Goal: Transaction & Acquisition: Book appointment/travel/reservation

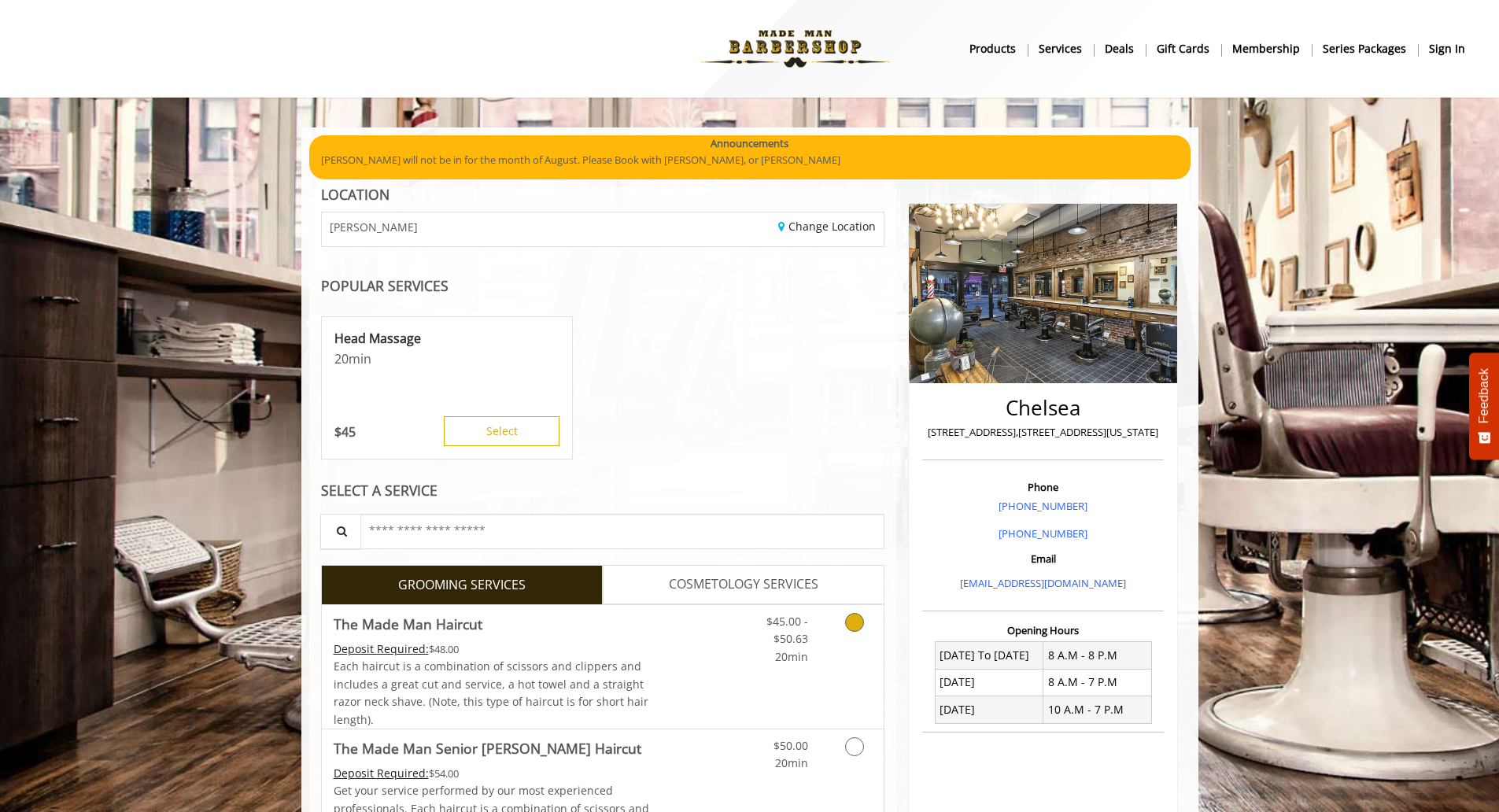
click at [716, 650] on link "Discounted Price" at bounding box center [696, 667] width 94 height 124
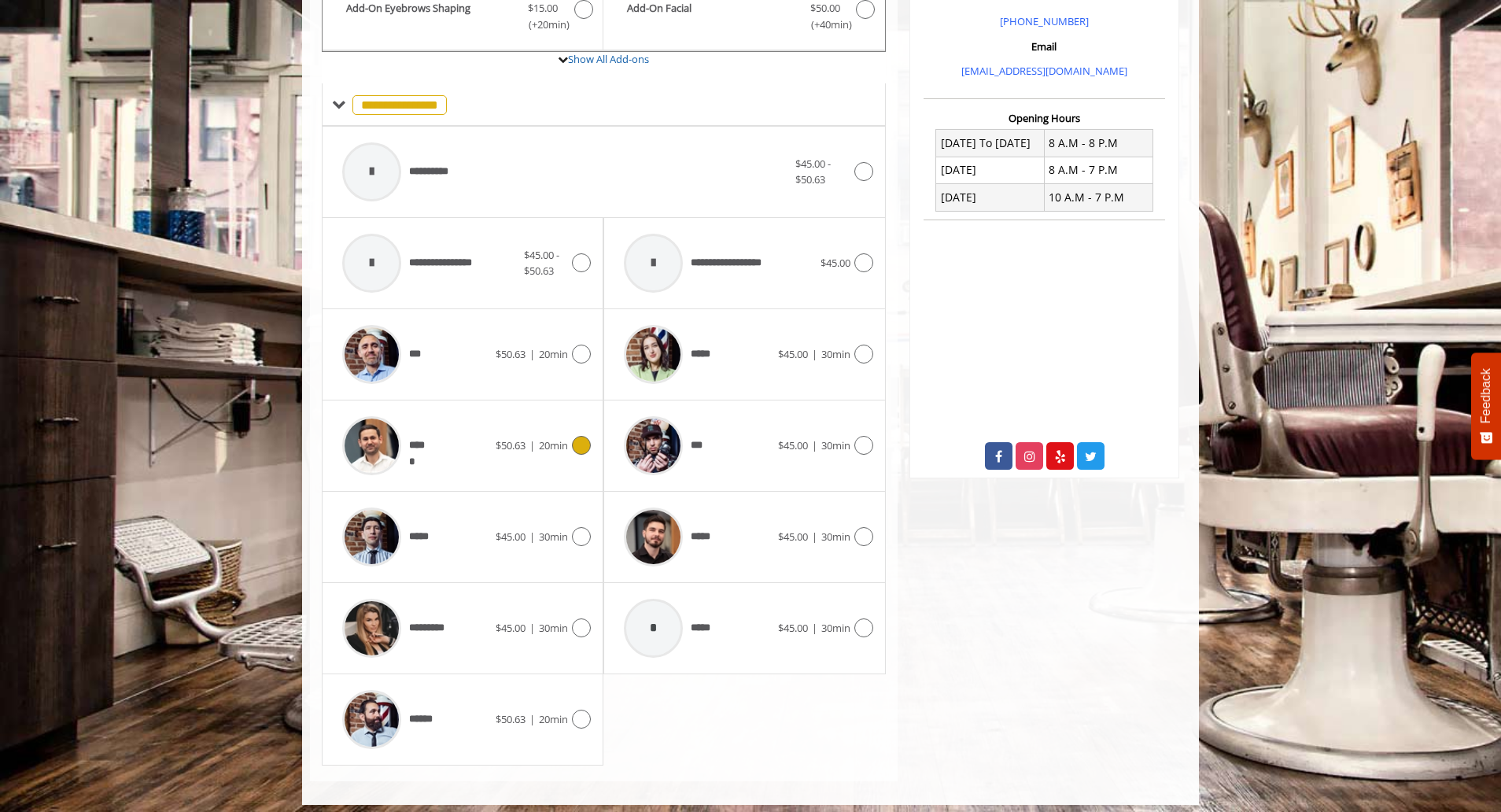
scroll to position [521, 0]
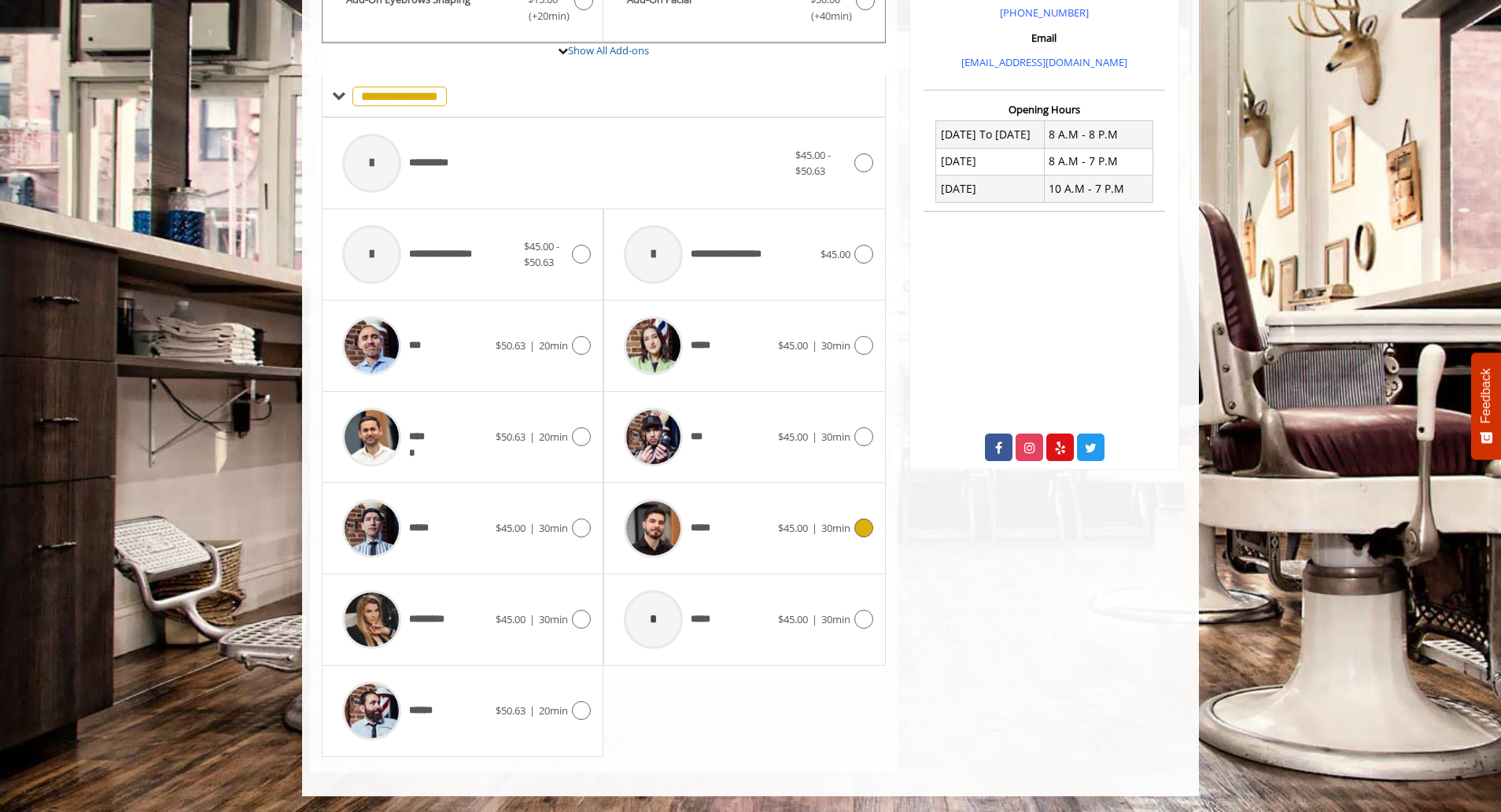
click at [744, 525] on div "*****" at bounding box center [696, 528] width 161 height 74
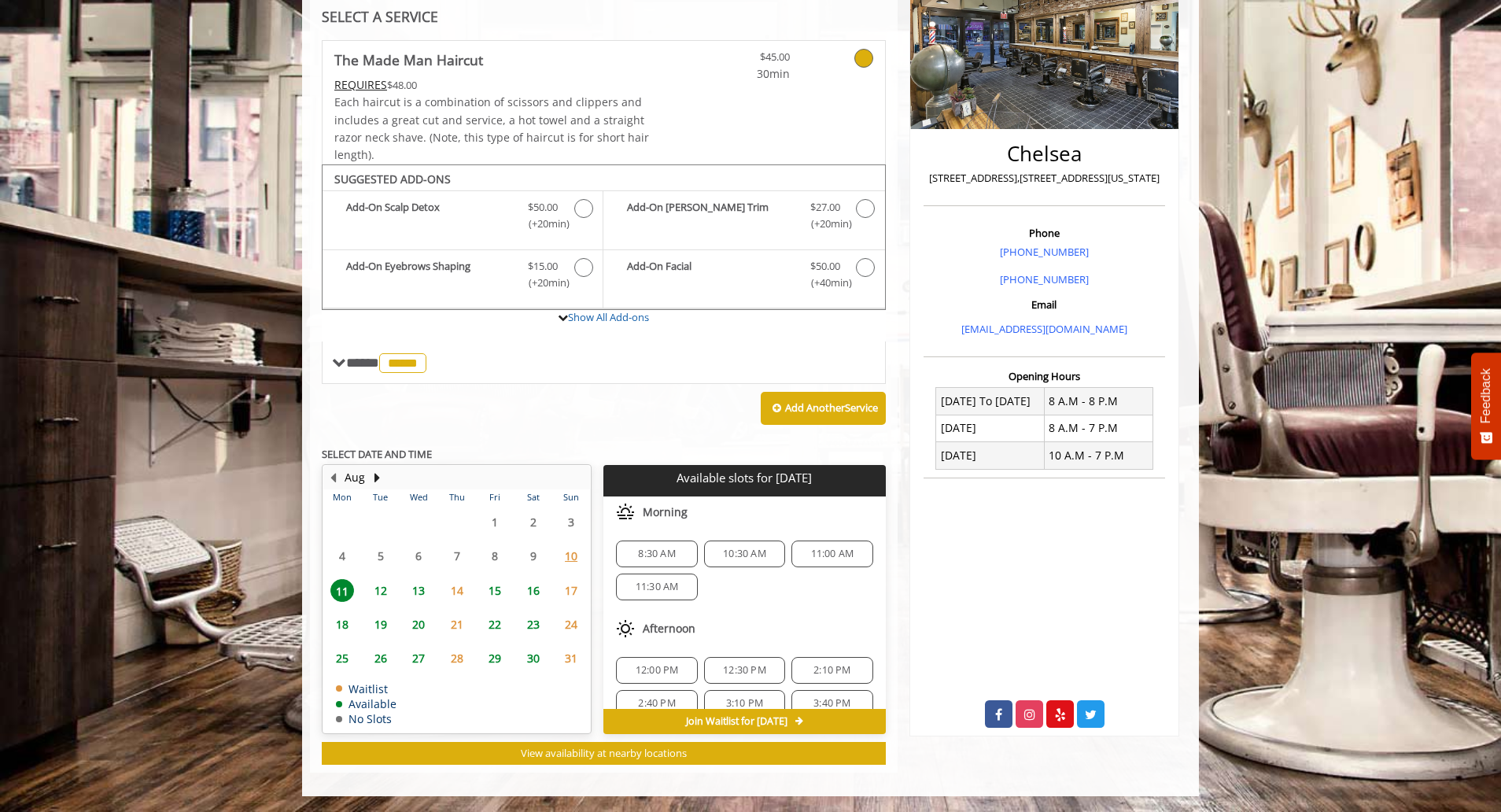
scroll to position [53, 0]
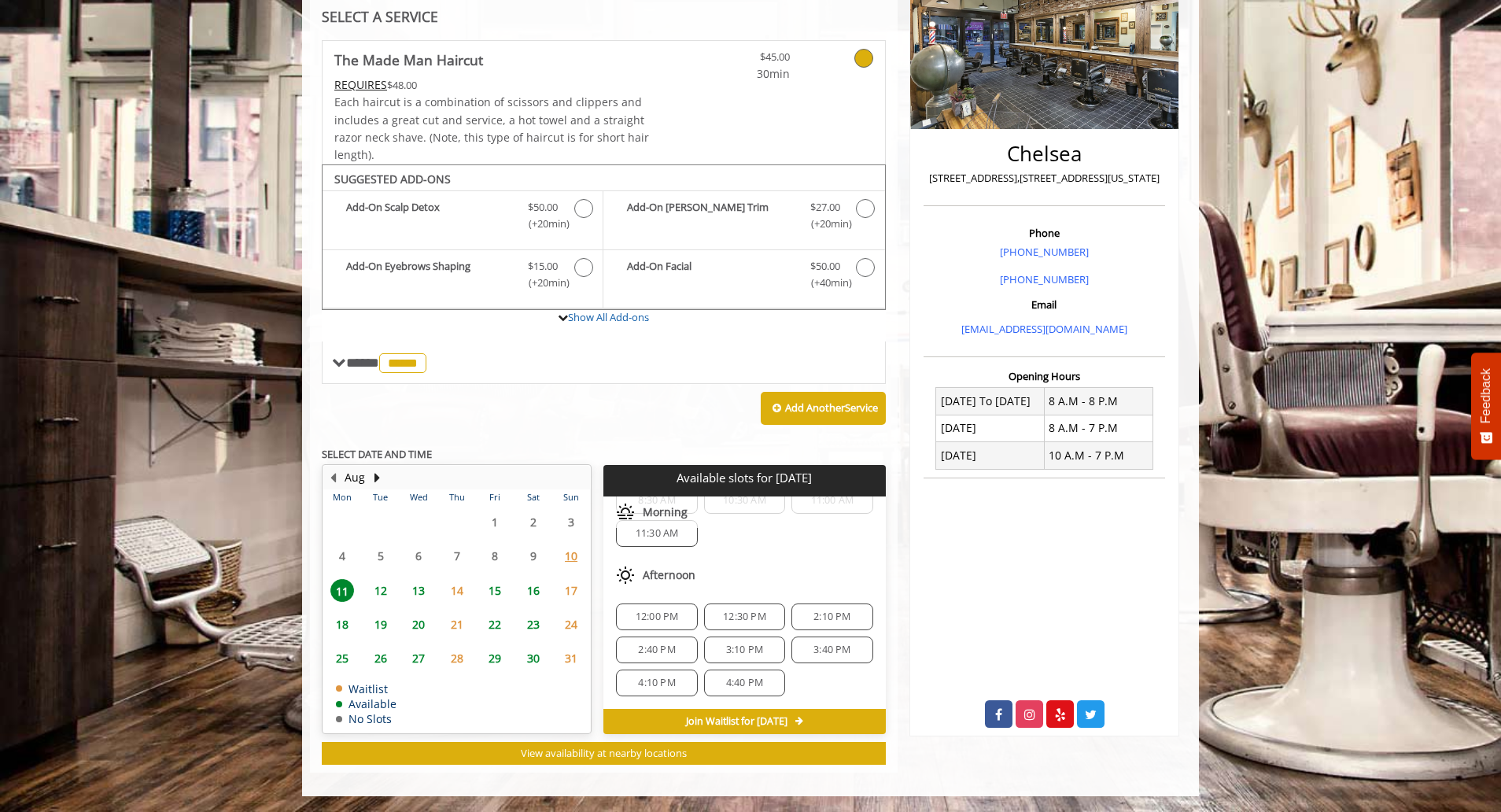
click at [382, 586] on span "12" at bounding box center [380, 590] width 24 height 23
click at [340, 586] on span "11" at bounding box center [341, 590] width 24 height 23
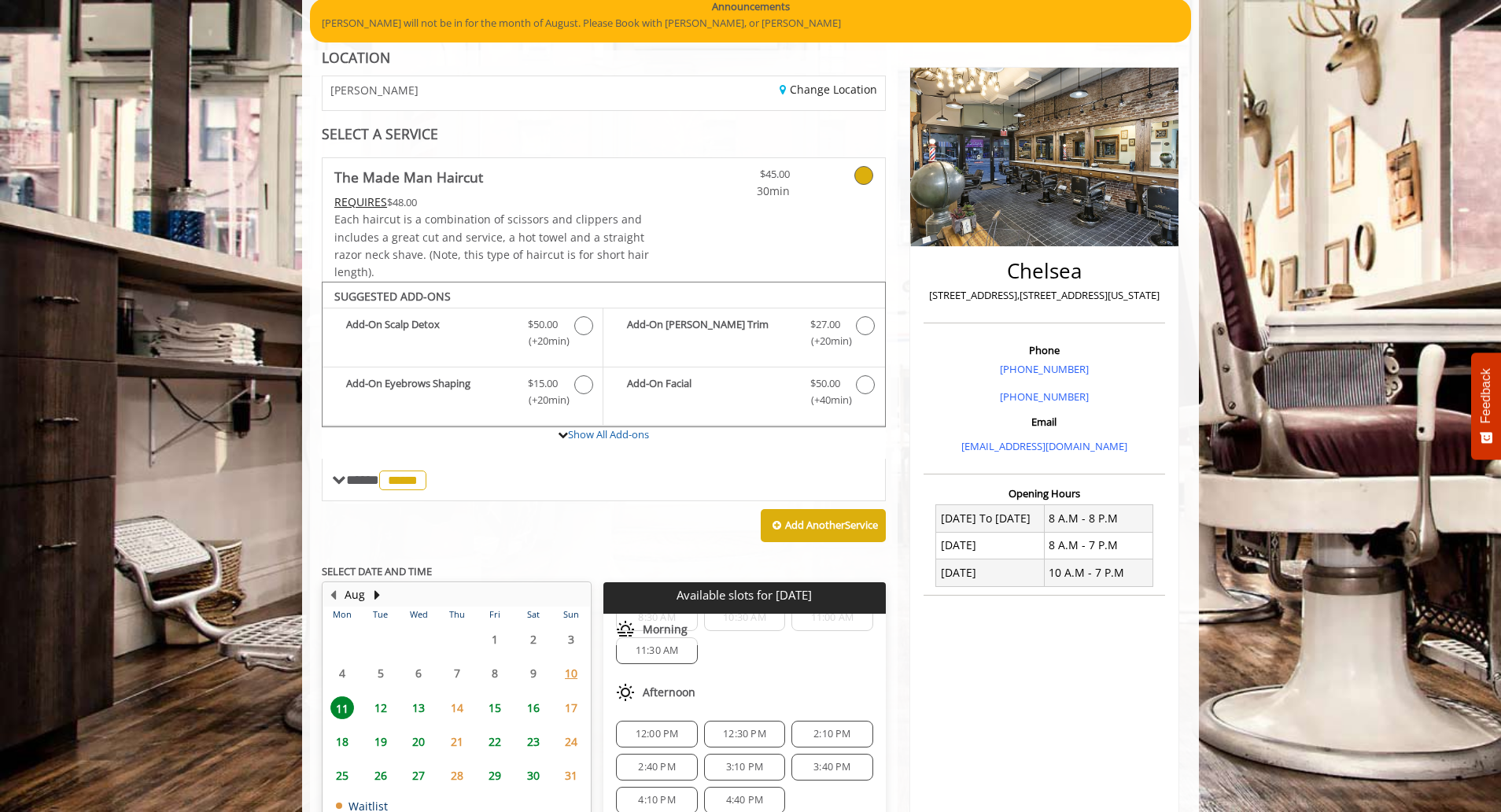
scroll to position [18, 0]
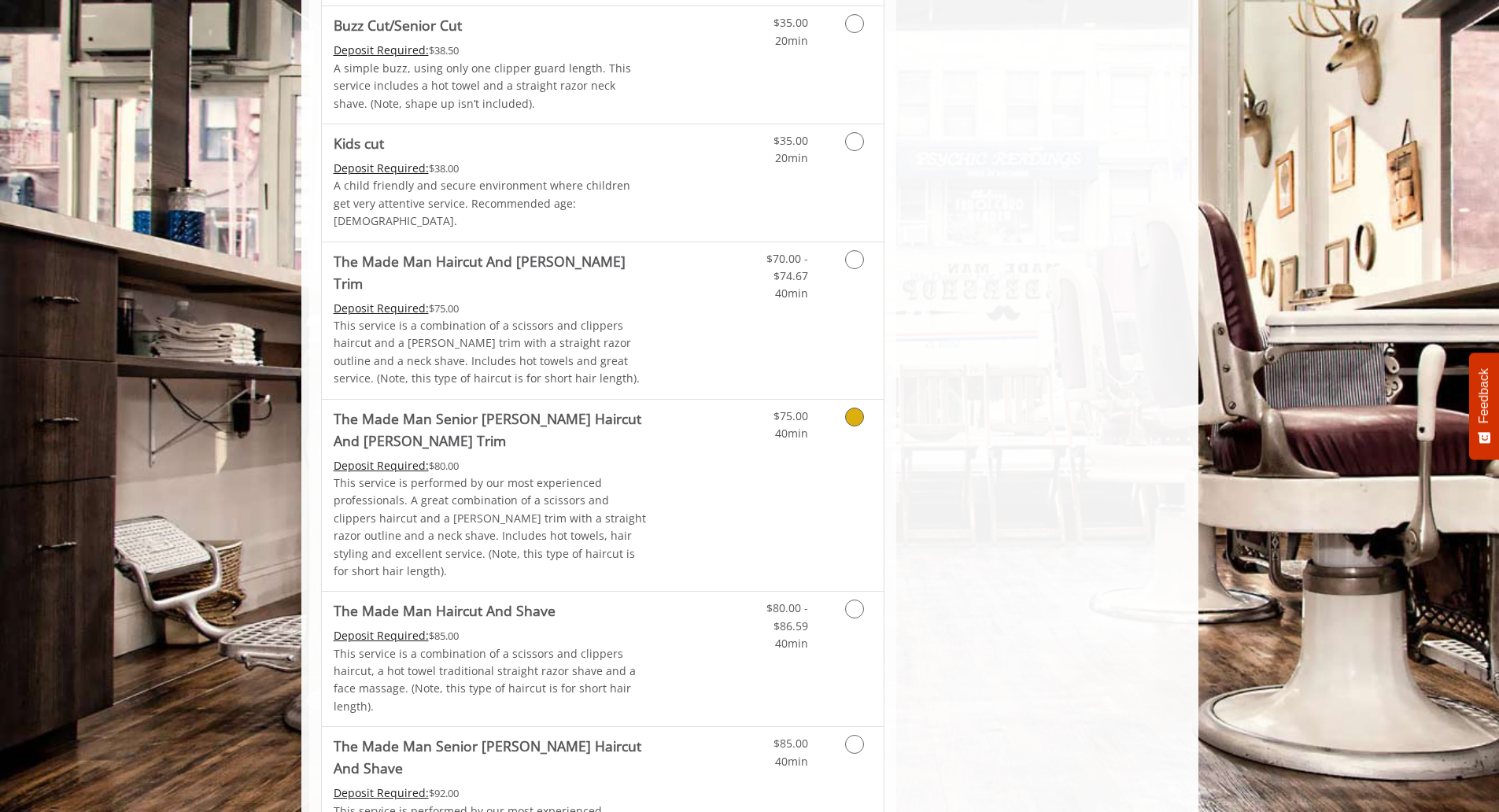
scroll to position [1180, 0]
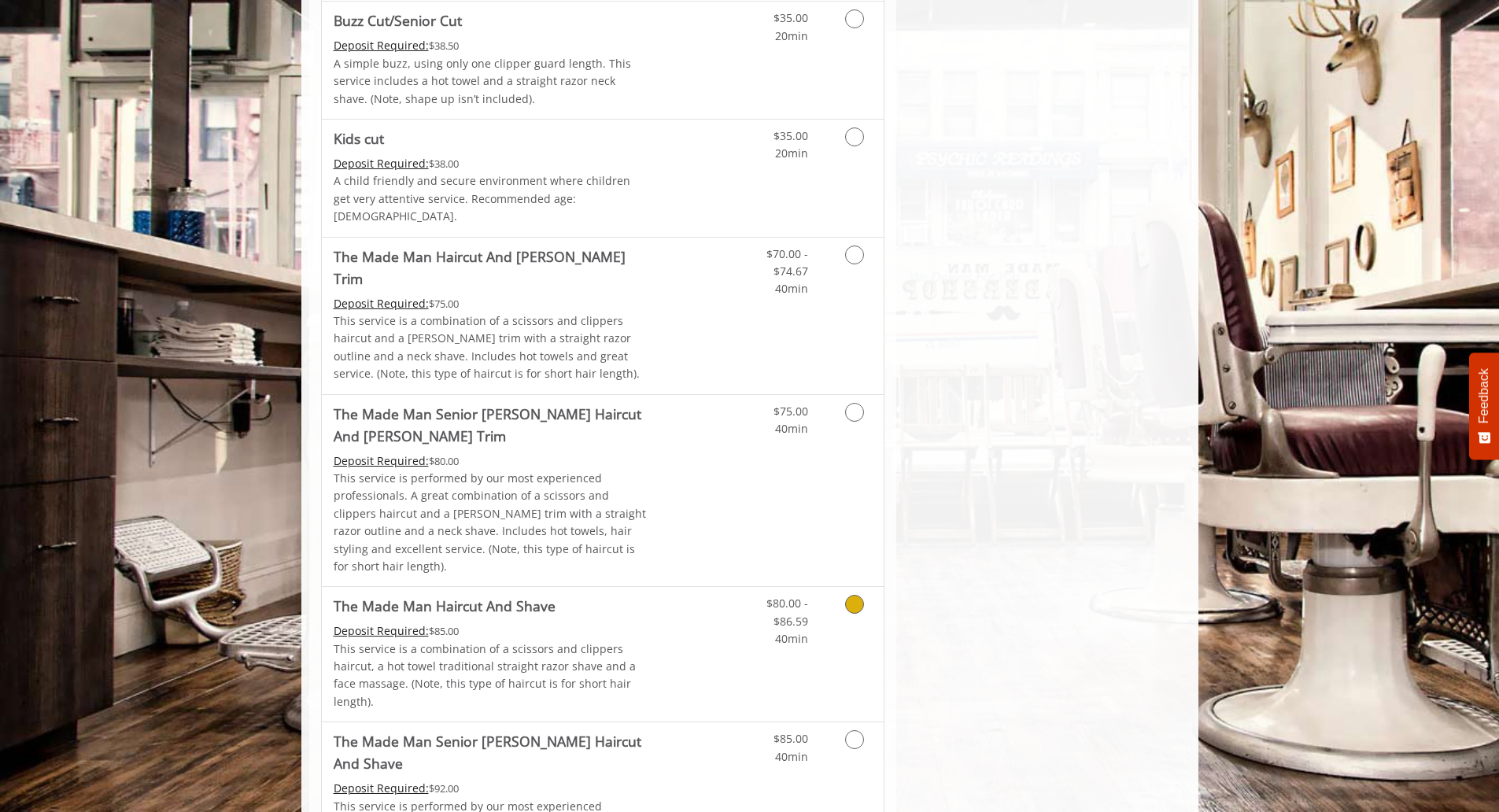
click at [545, 622] on div "Deposit Required: $85.00" at bounding box center [491, 631] width 316 height 18
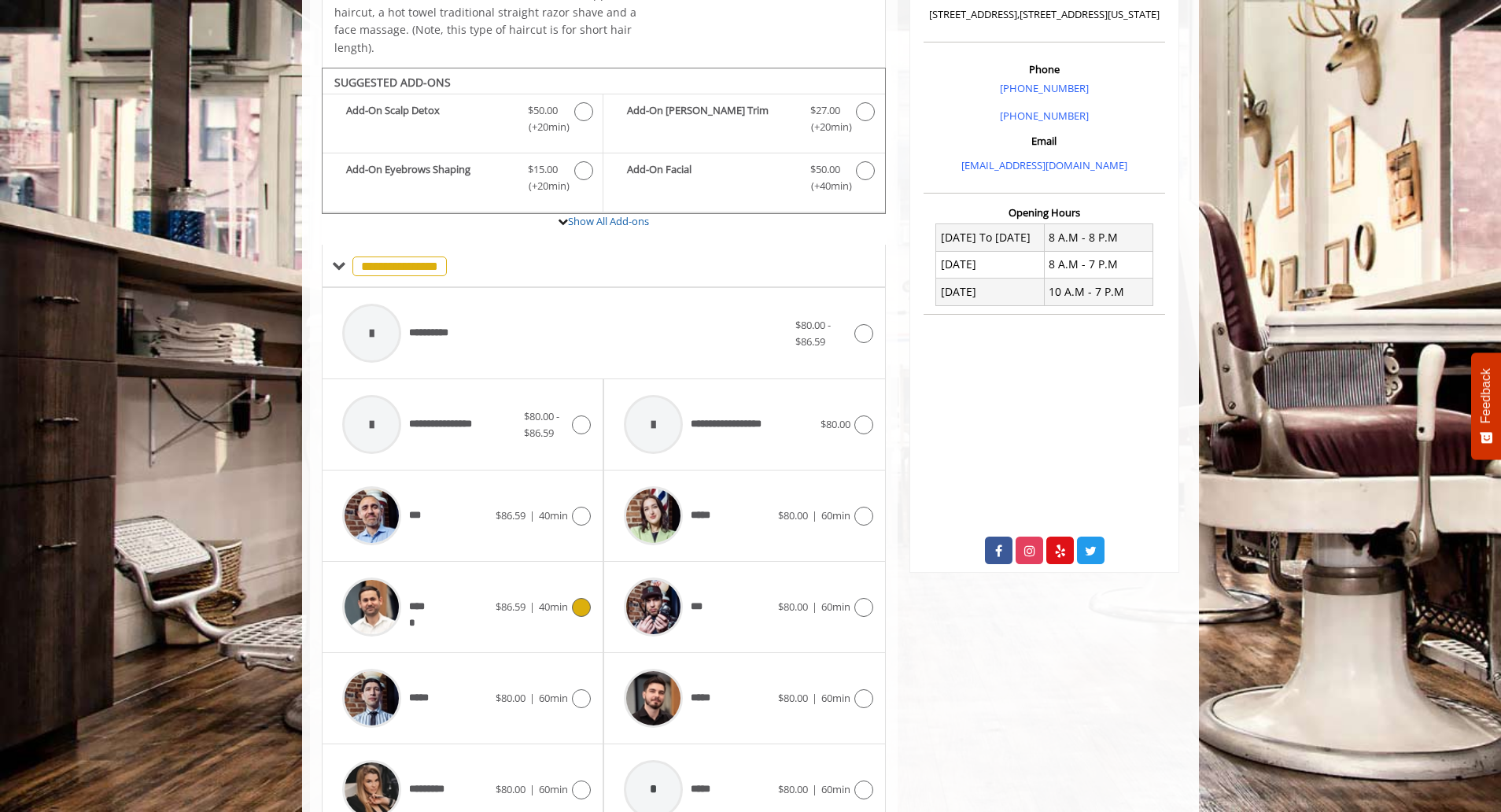
scroll to position [468, 0]
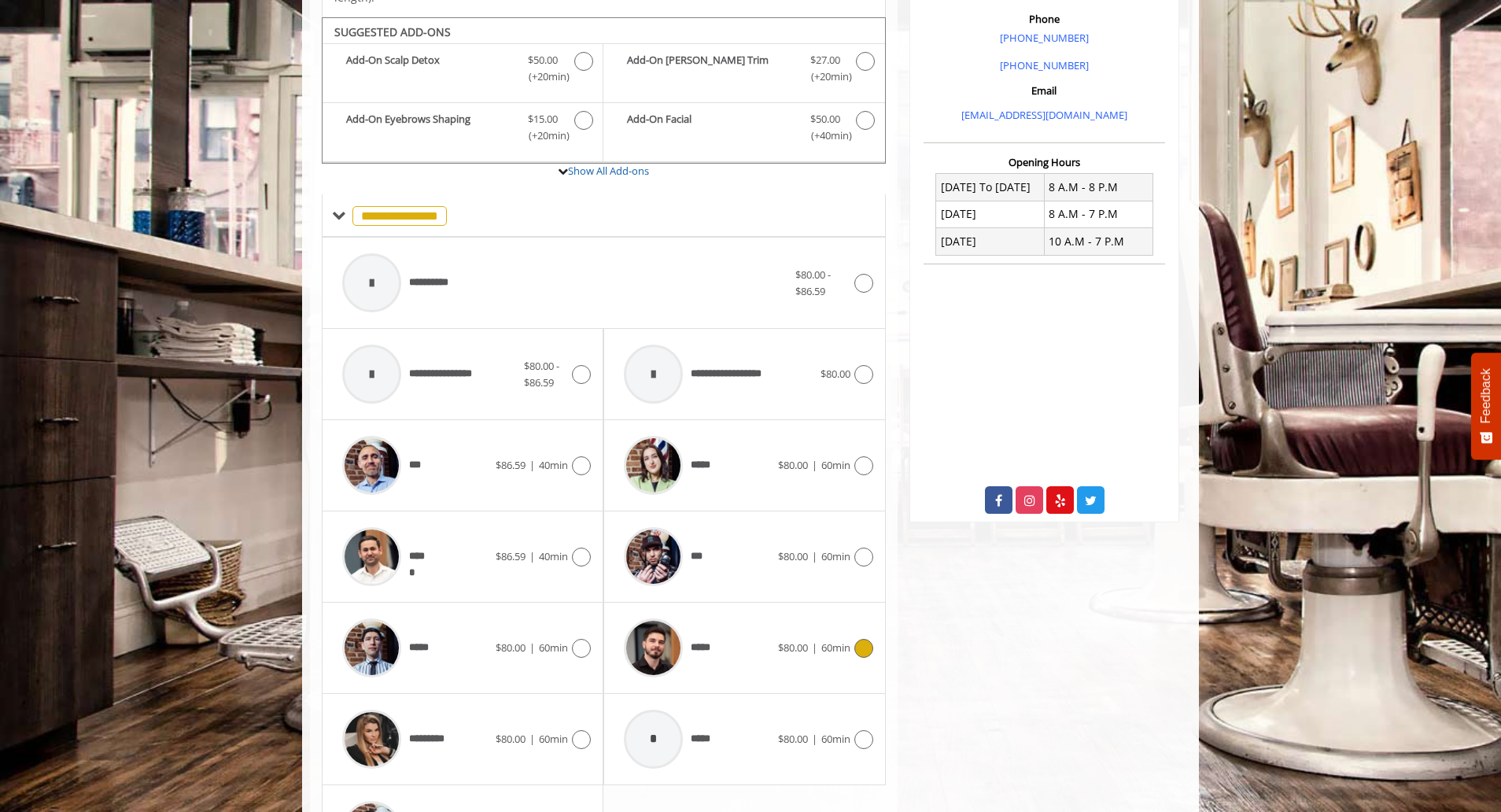
click at [711, 640] on span "*****" at bounding box center [708, 647] width 34 height 17
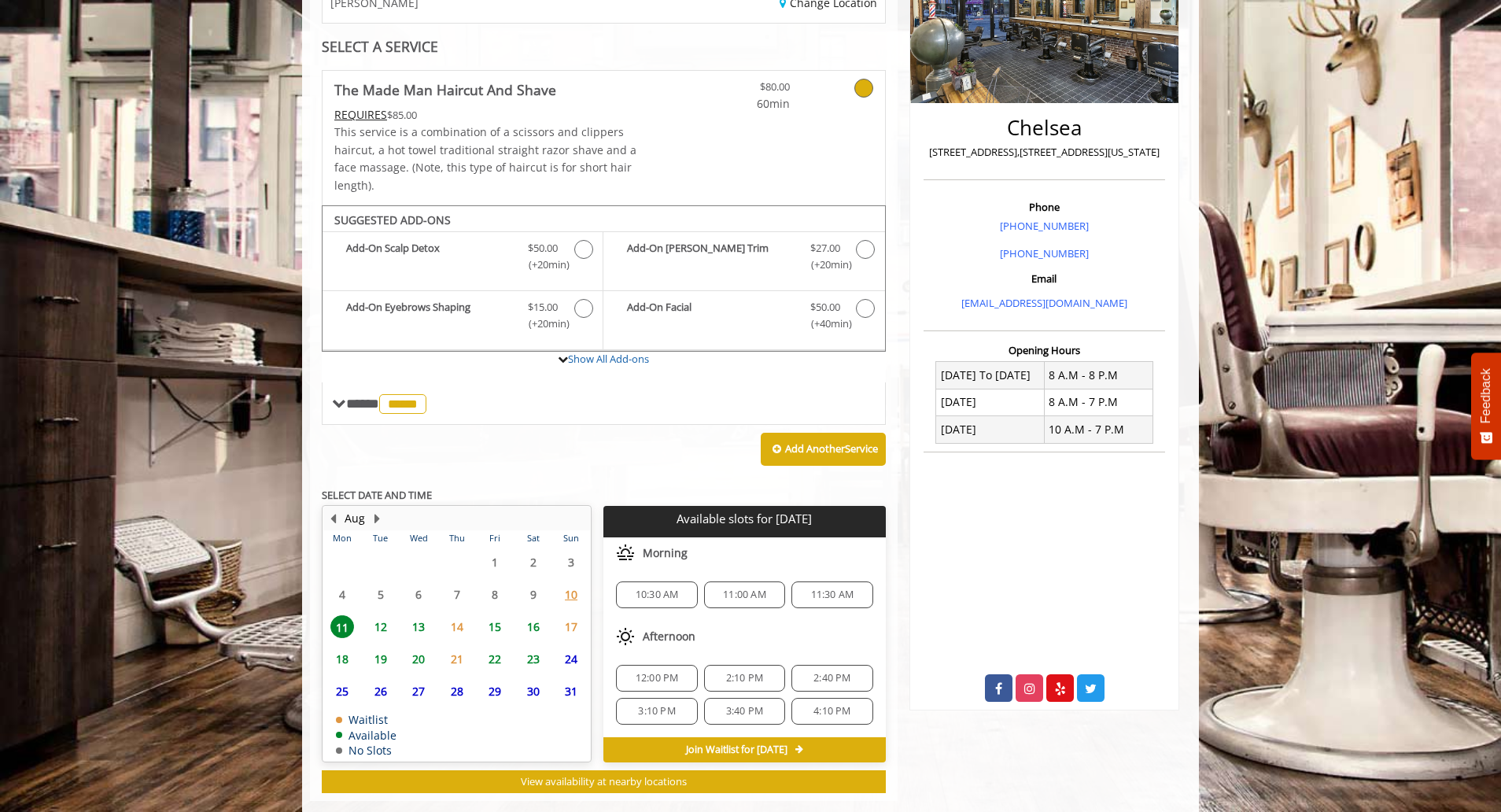
scroll to position [291, 0]
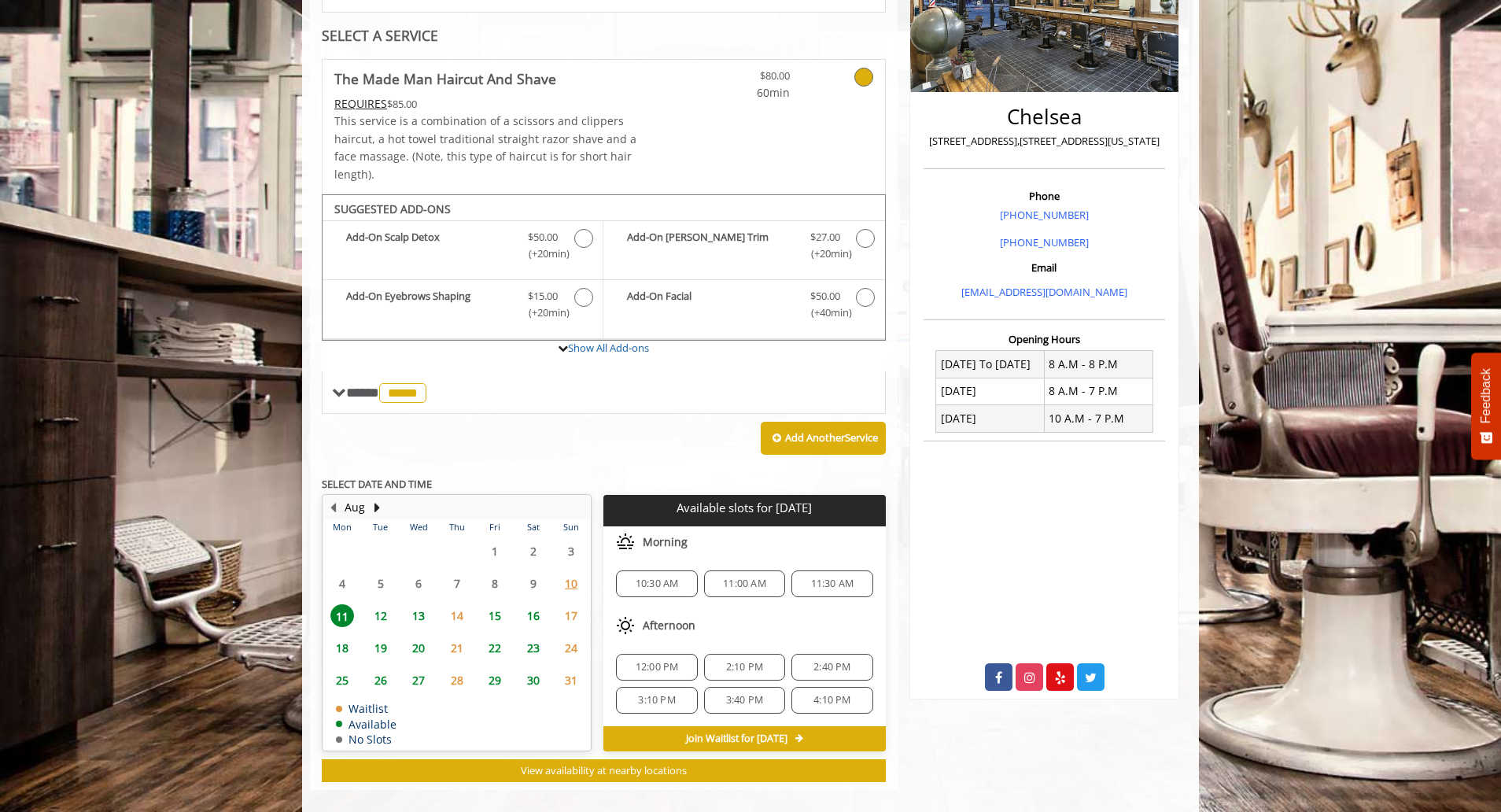
click at [765, 732] on span "Join Waitlist for [DATE]" at bounding box center [736, 739] width 102 height 12
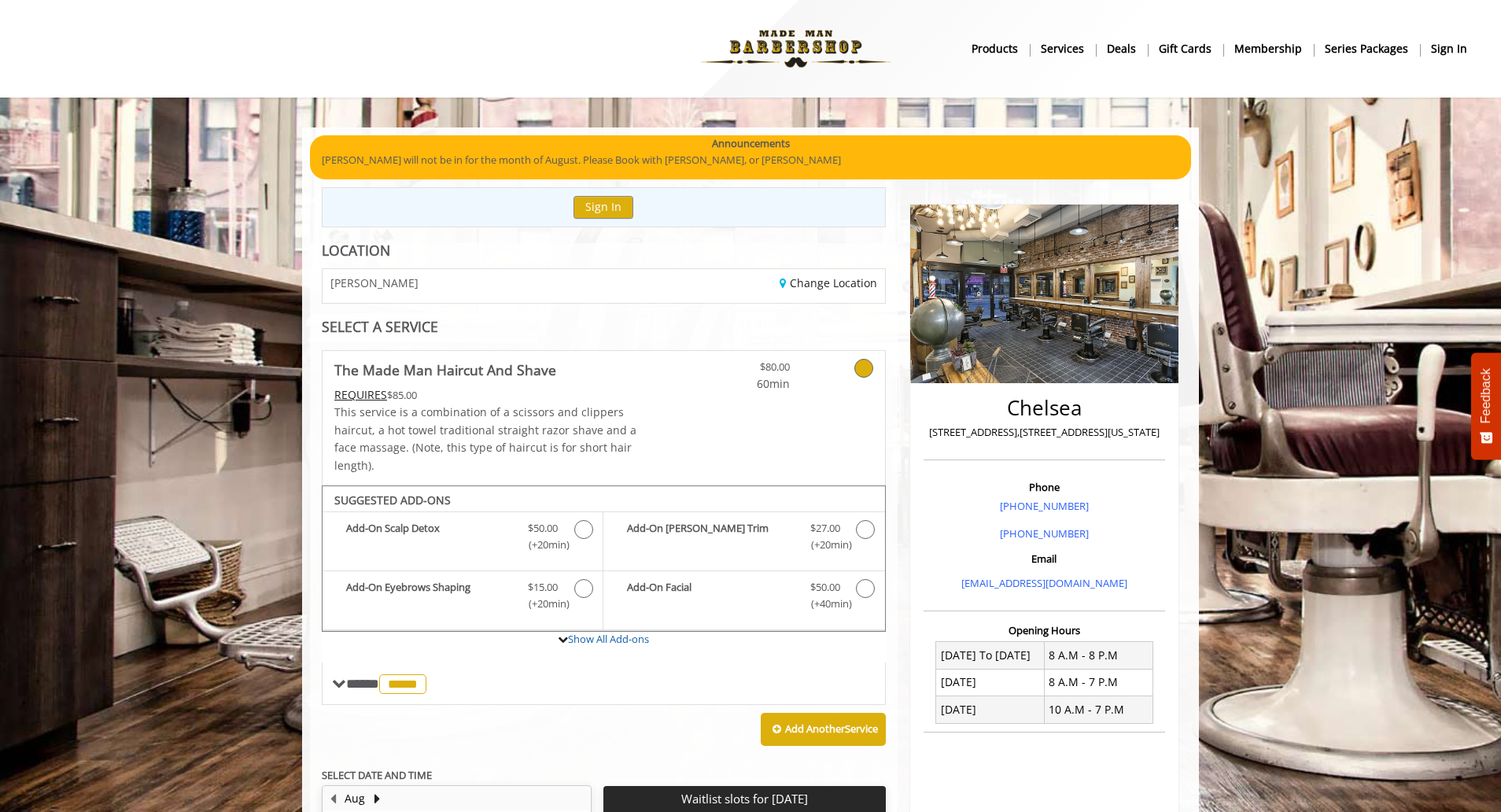
click at [863, 368] on icon at bounding box center [863, 367] width 19 height 19
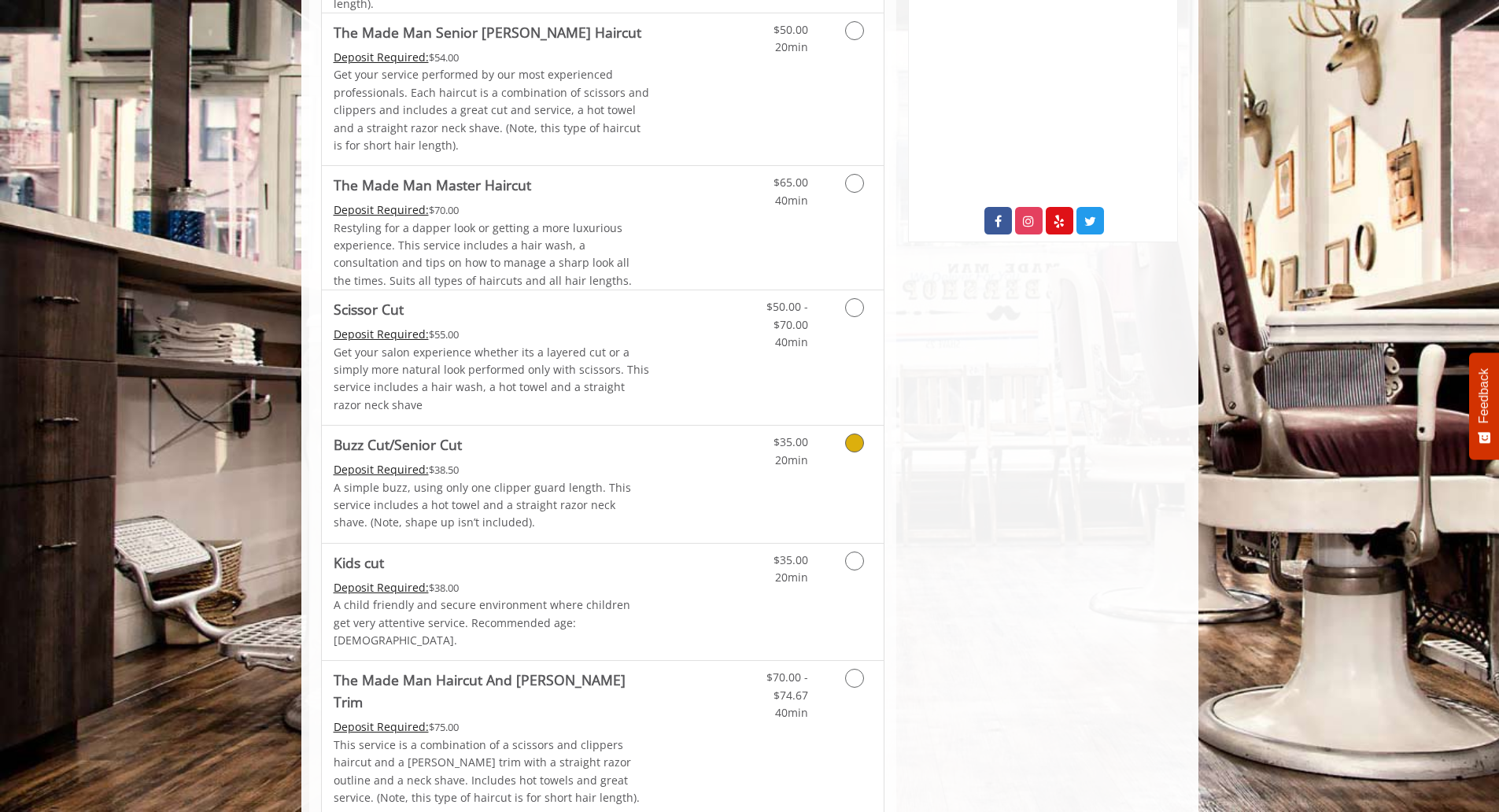
scroll to position [315, 0]
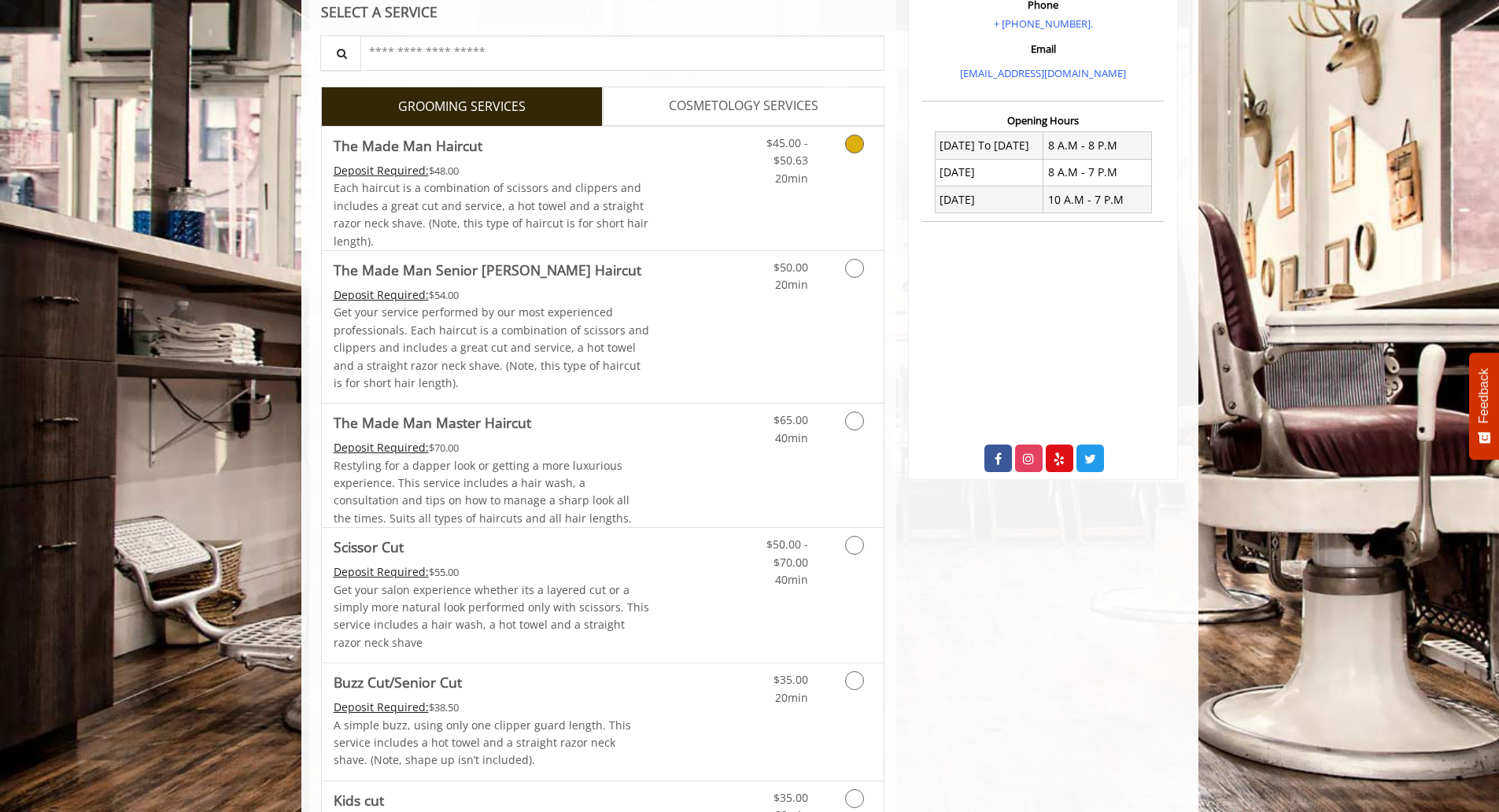
click at [660, 195] on link "Discounted Price" at bounding box center [696, 188] width 94 height 124
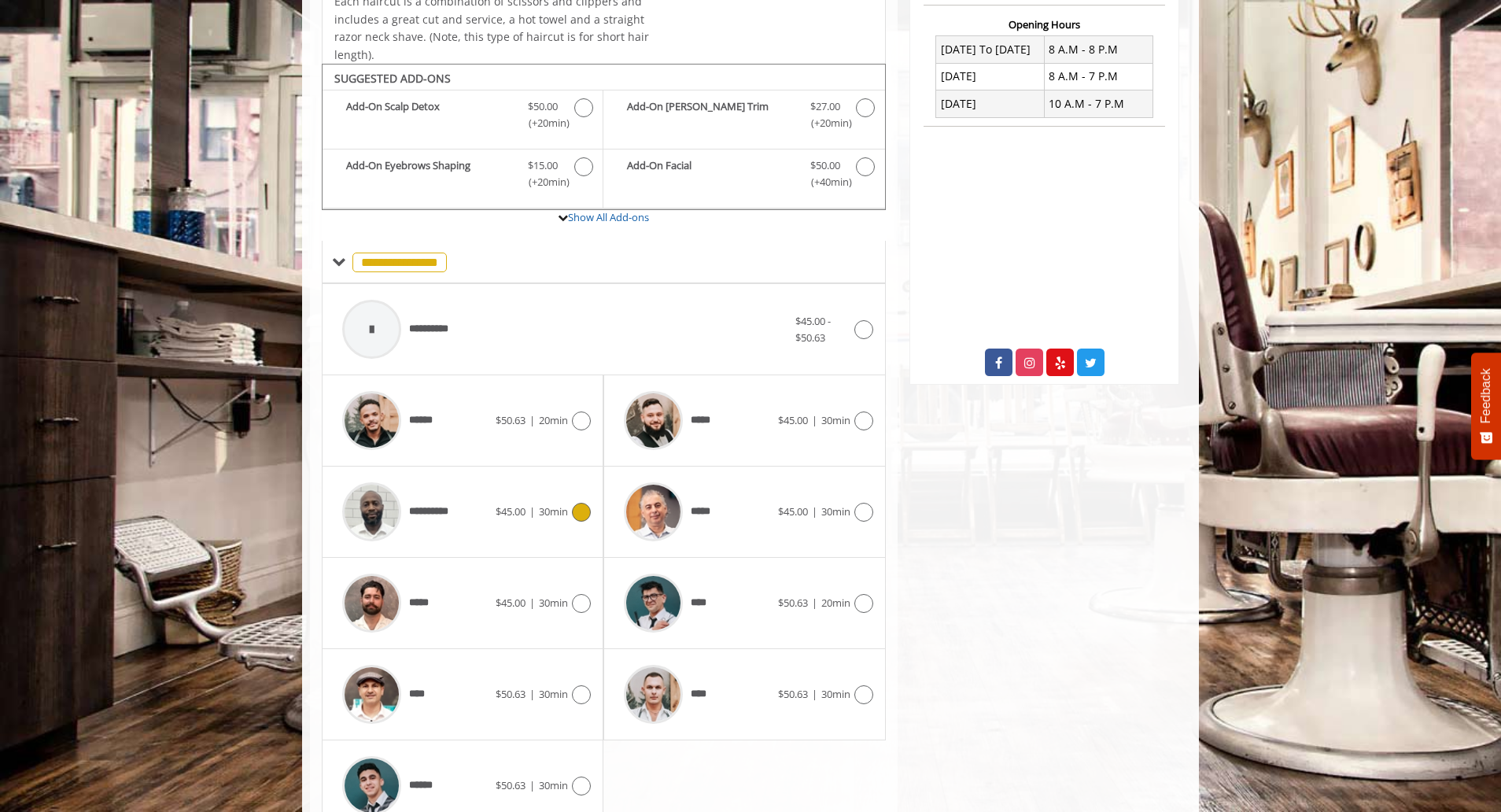
scroll to position [238, 0]
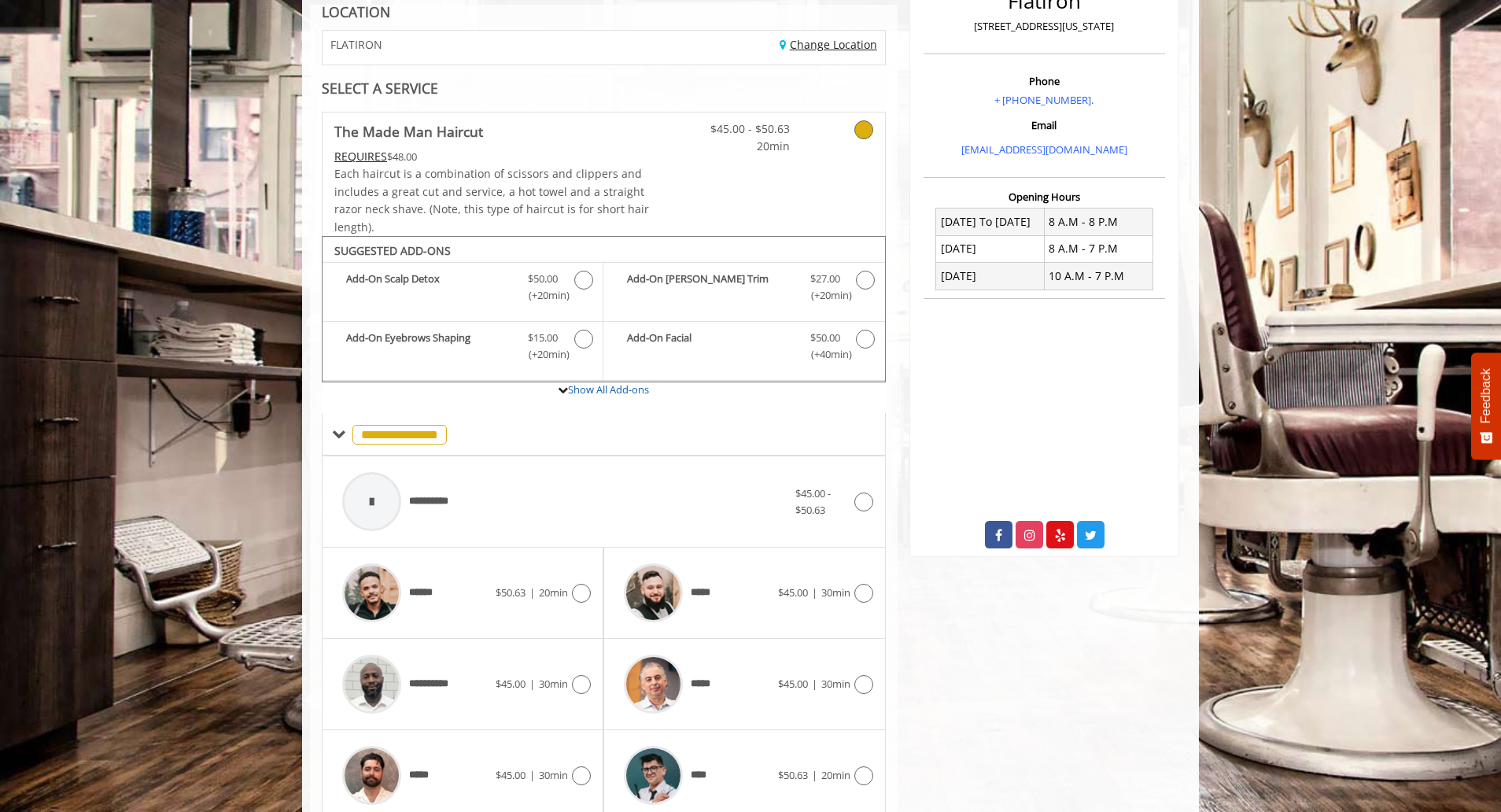
click at [834, 40] on link "Change Location" at bounding box center [828, 44] width 97 height 15
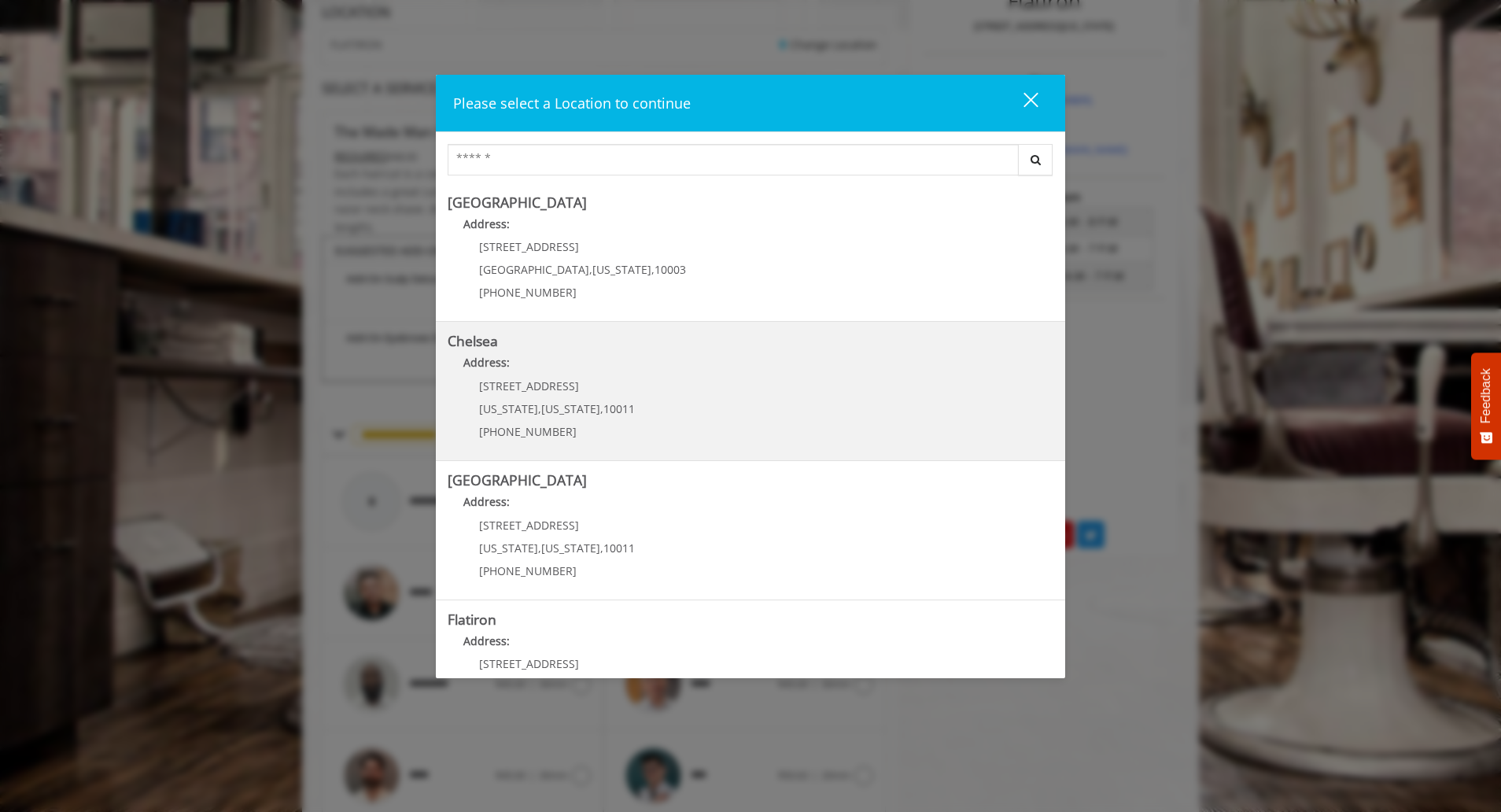
click at [548, 396] on div "169/170 W 23rd St New York , New York , 10011 (917) 639-3902" at bounding box center [545, 413] width 195 height 68
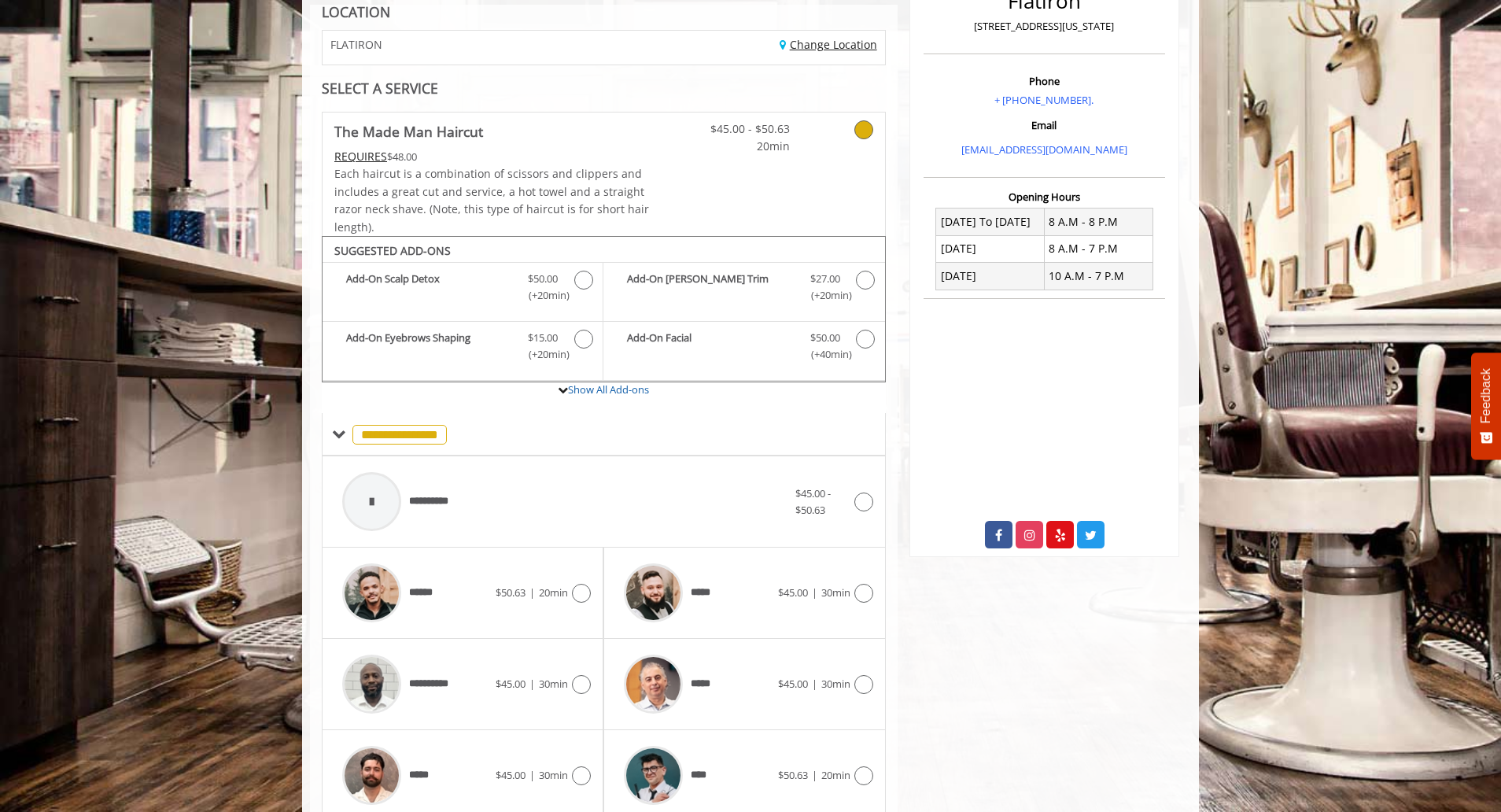
scroll to position [456, 0]
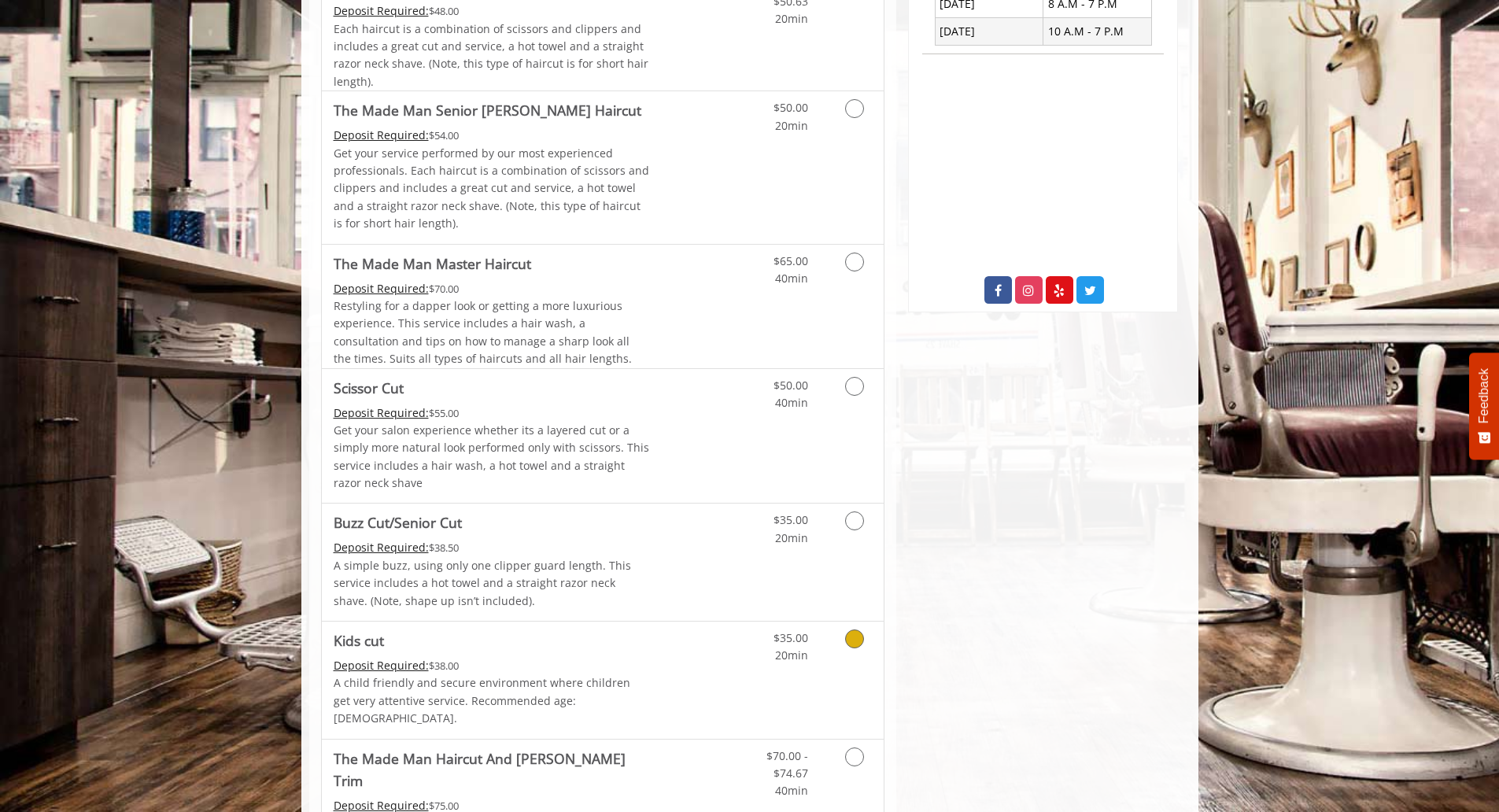
scroll to position [442, 0]
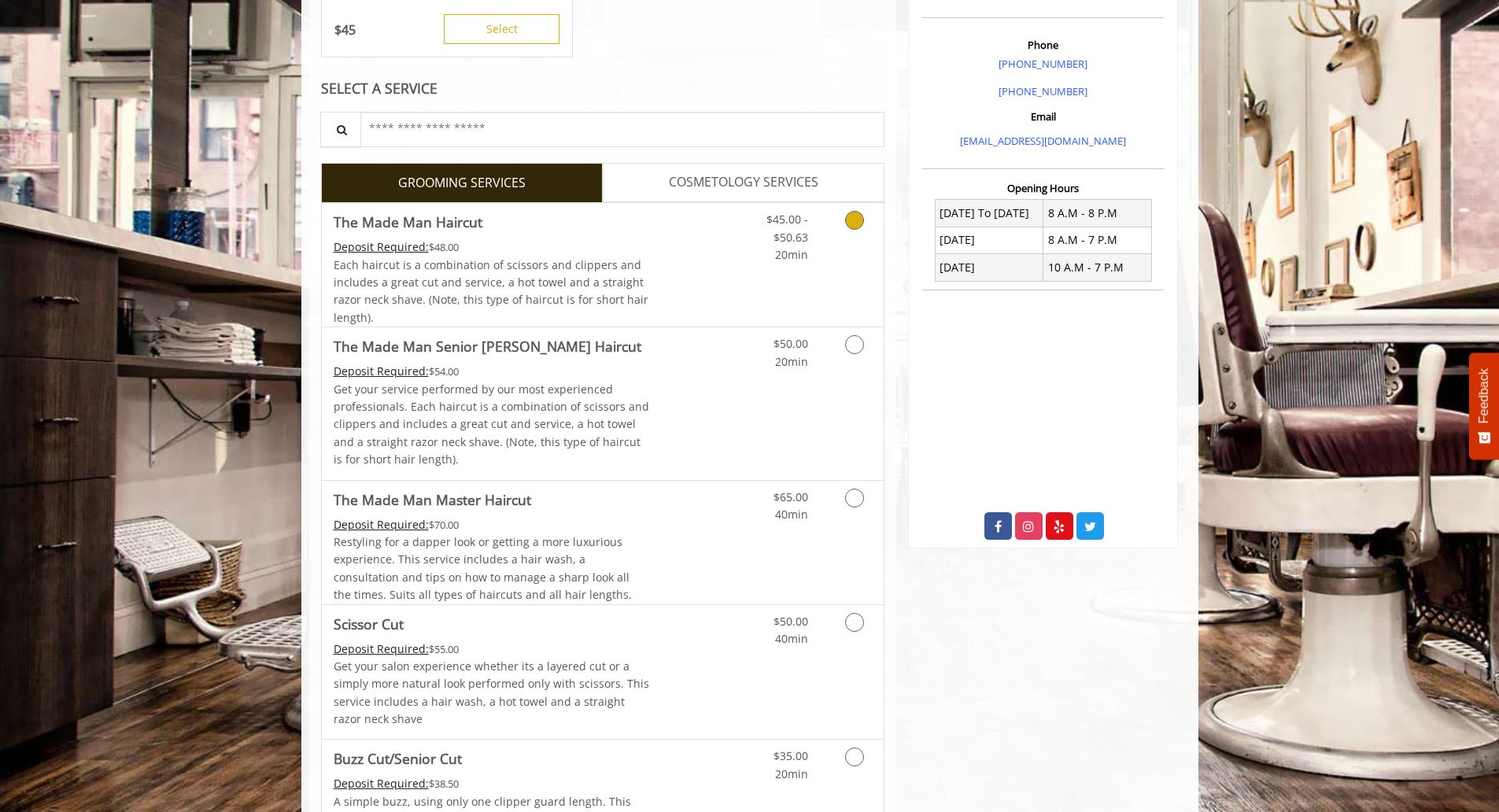
click at [467, 257] on span "Each haircut is a combination of scissors and clippers and includes a great cut…" at bounding box center [491, 291] width 315 height 67
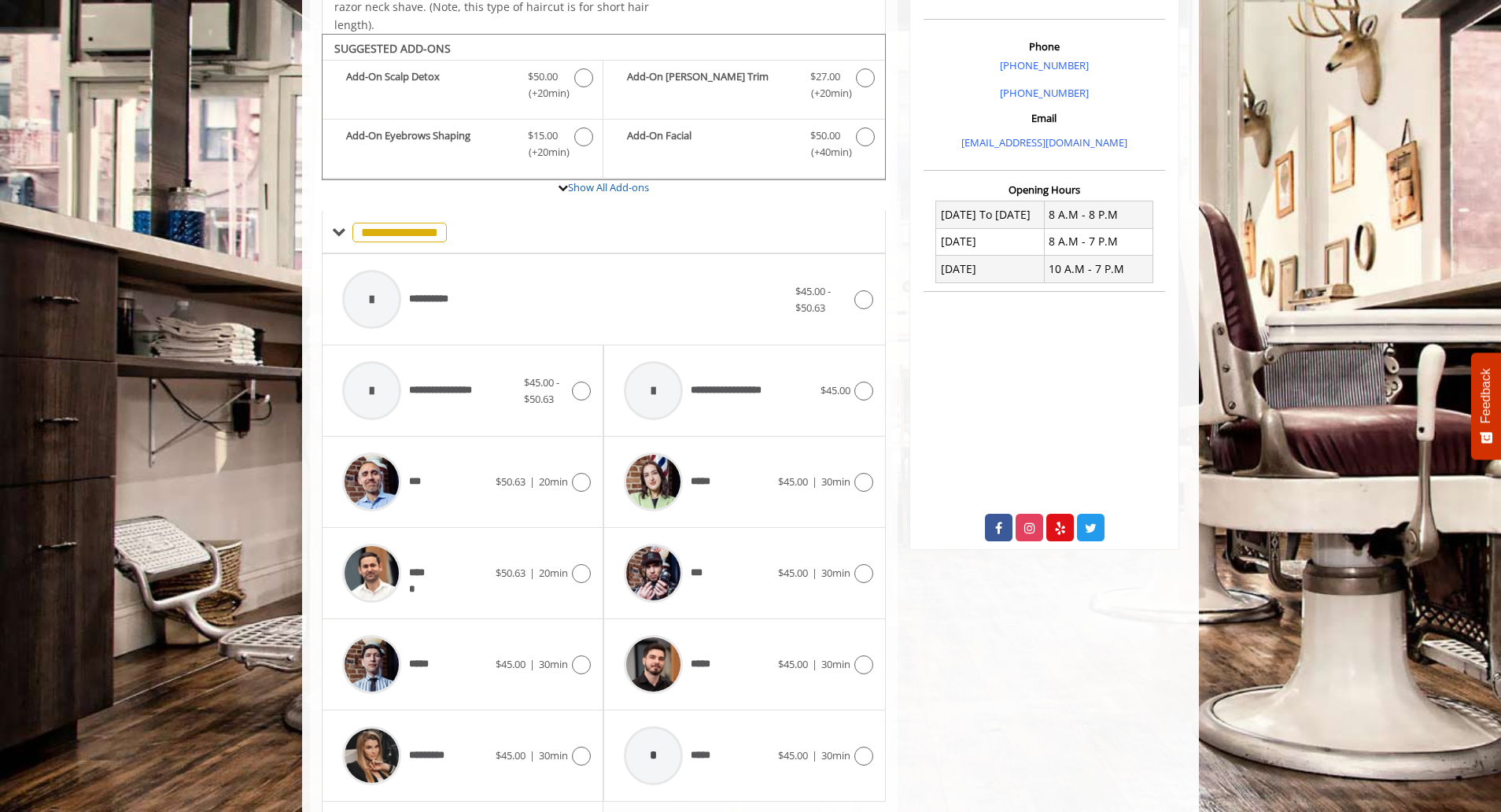
scroll to position [474, 0]
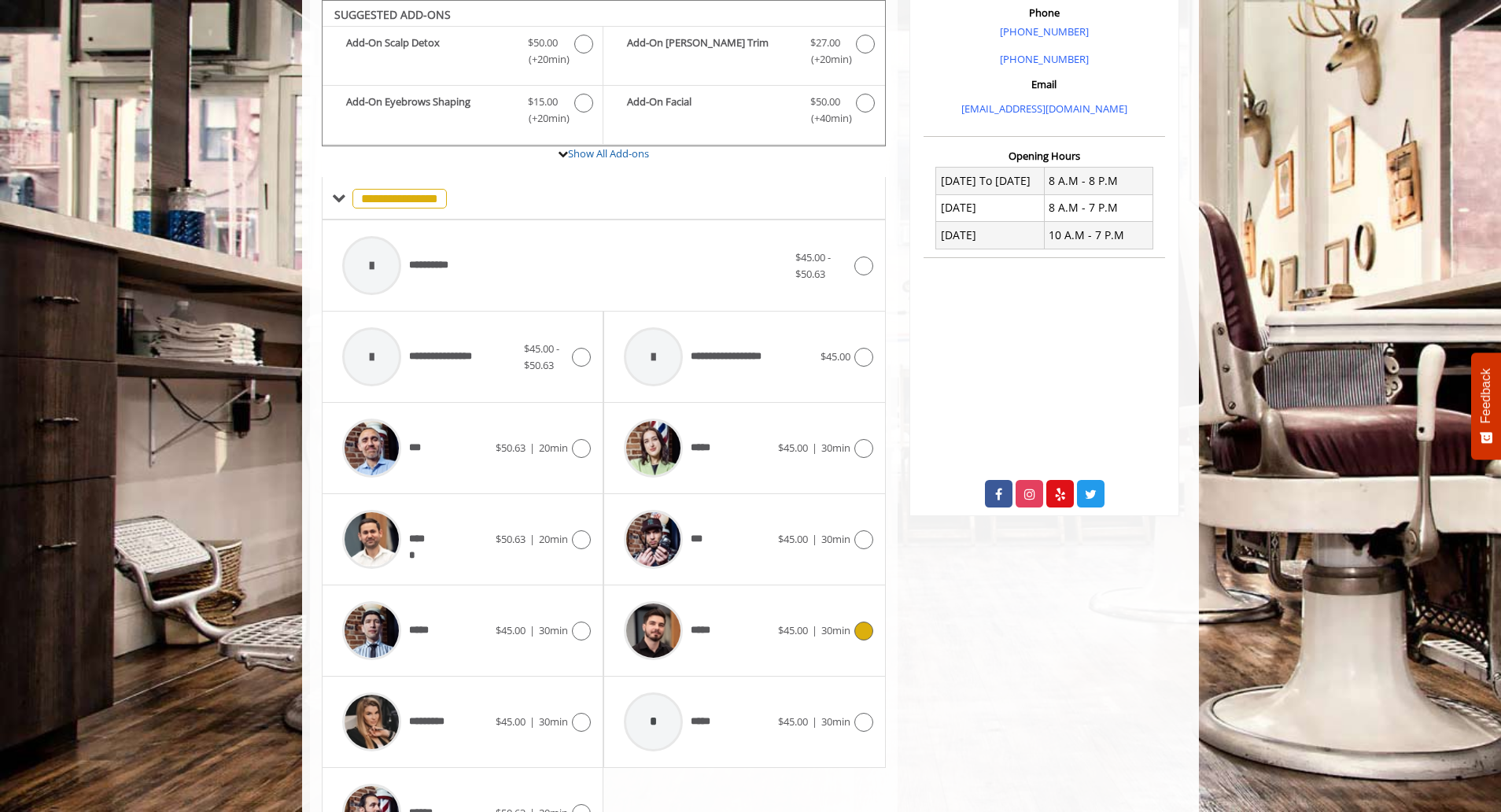
click at [718, 630] on span "*****" at bounding box center [708, 630] width 34 height 17
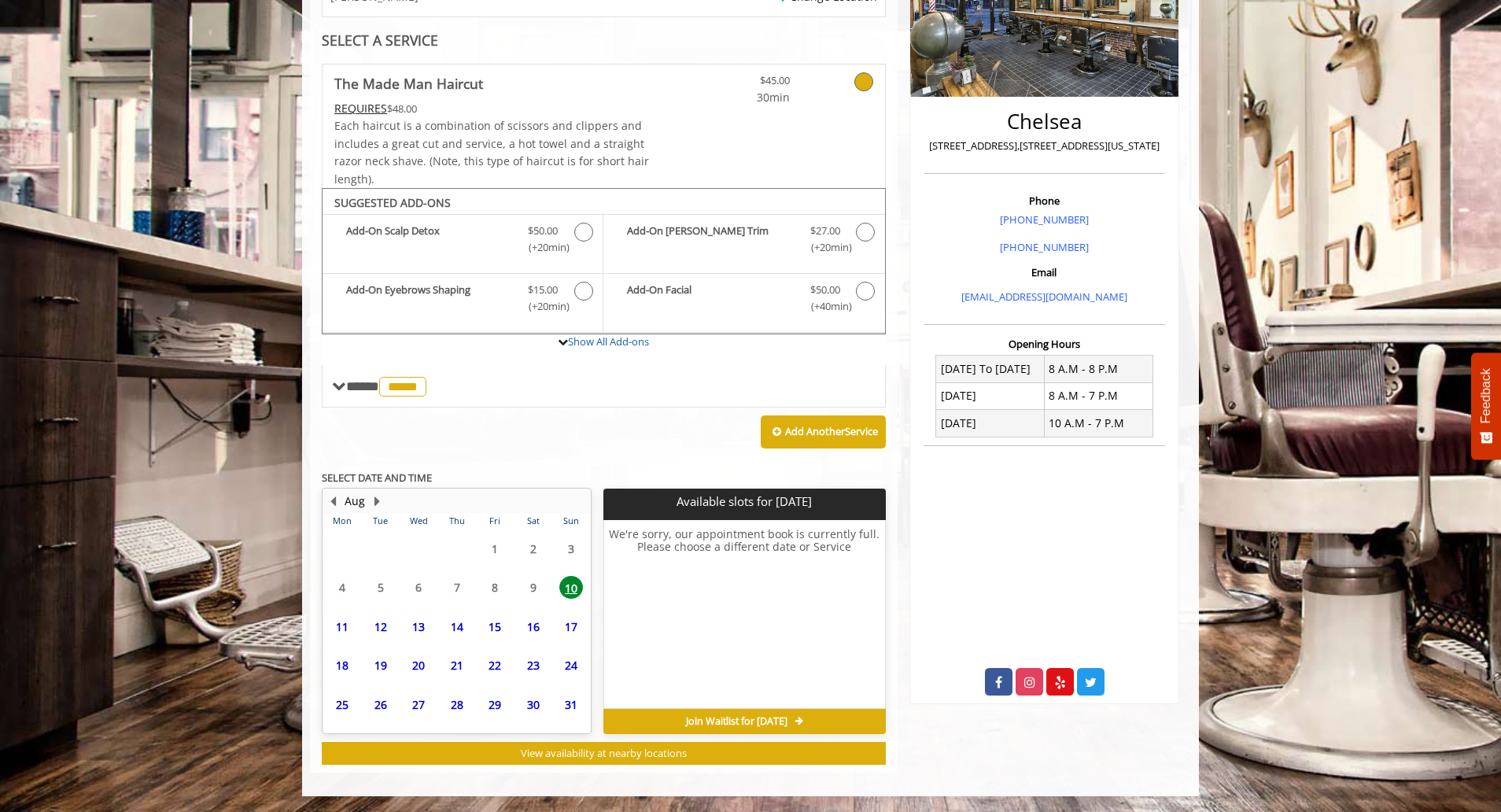
scroll to position [287, 0]
click at [342, 605] on span "11" at bounding box center [341, 605] width 24 height 23
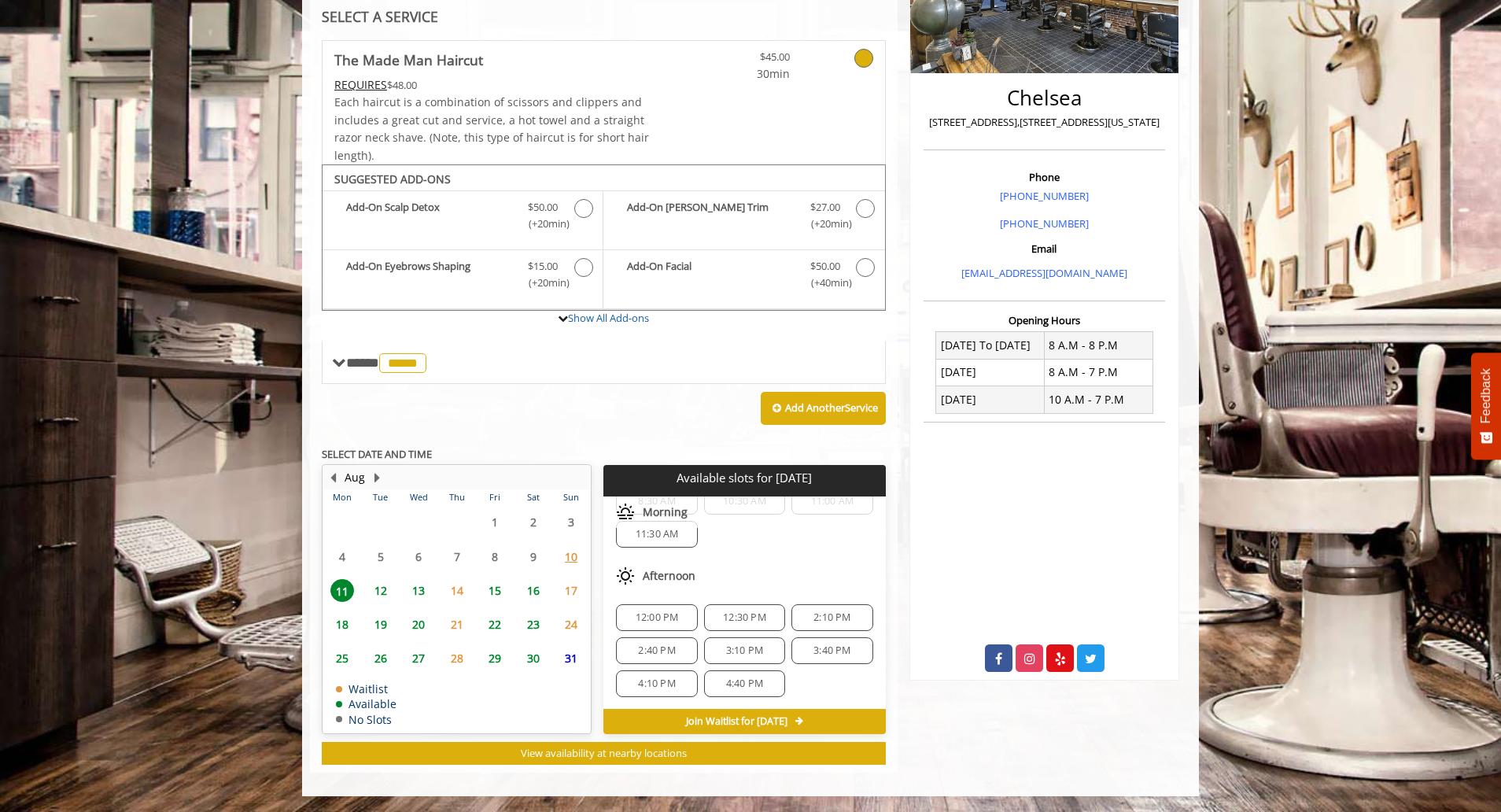
scroll to position [53, 0]
click at [745, 686] on span "4:40 PM" at bounding box center [745, 683] width 37 height 12
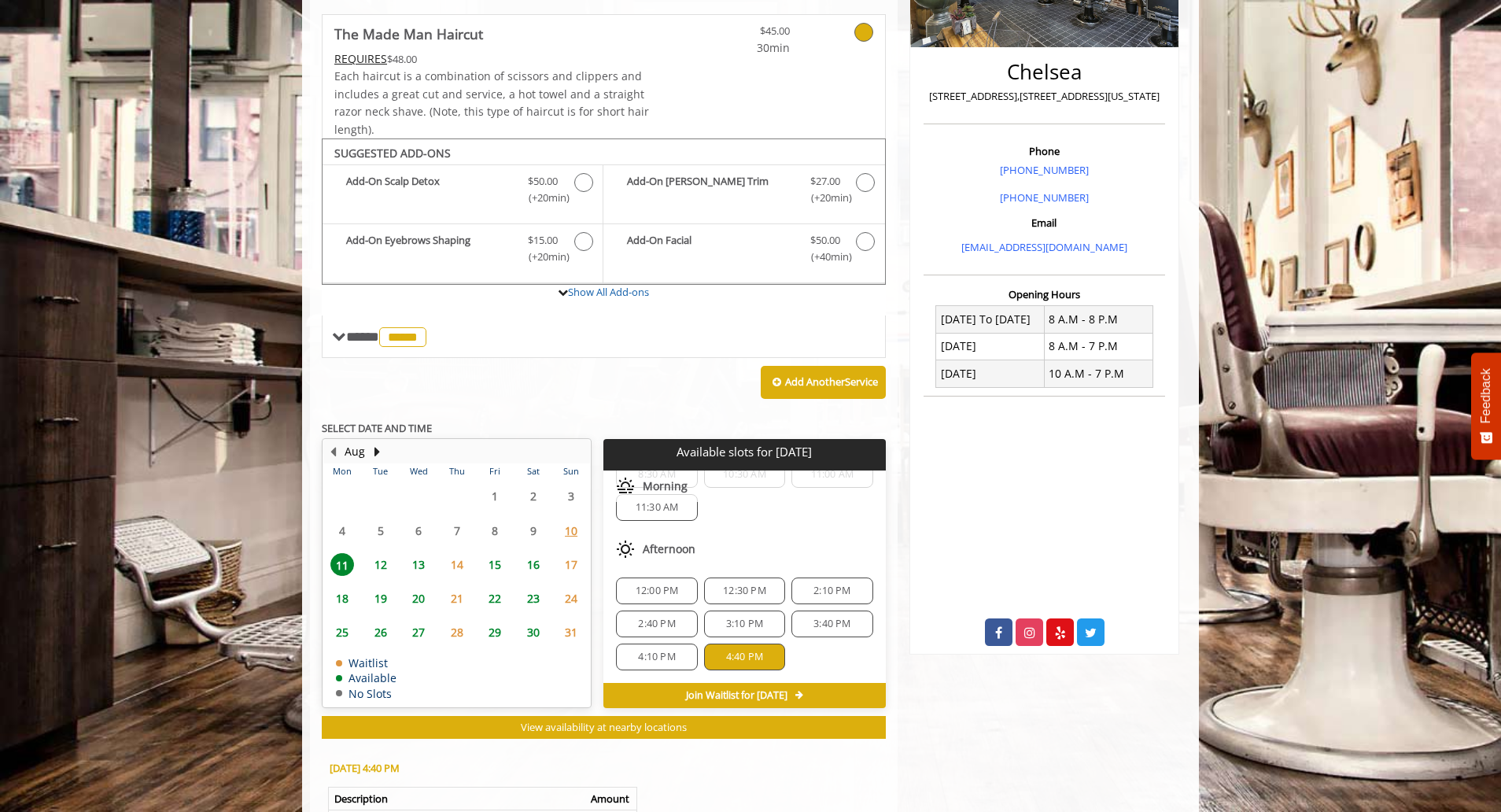
scroll to position [594, 0]
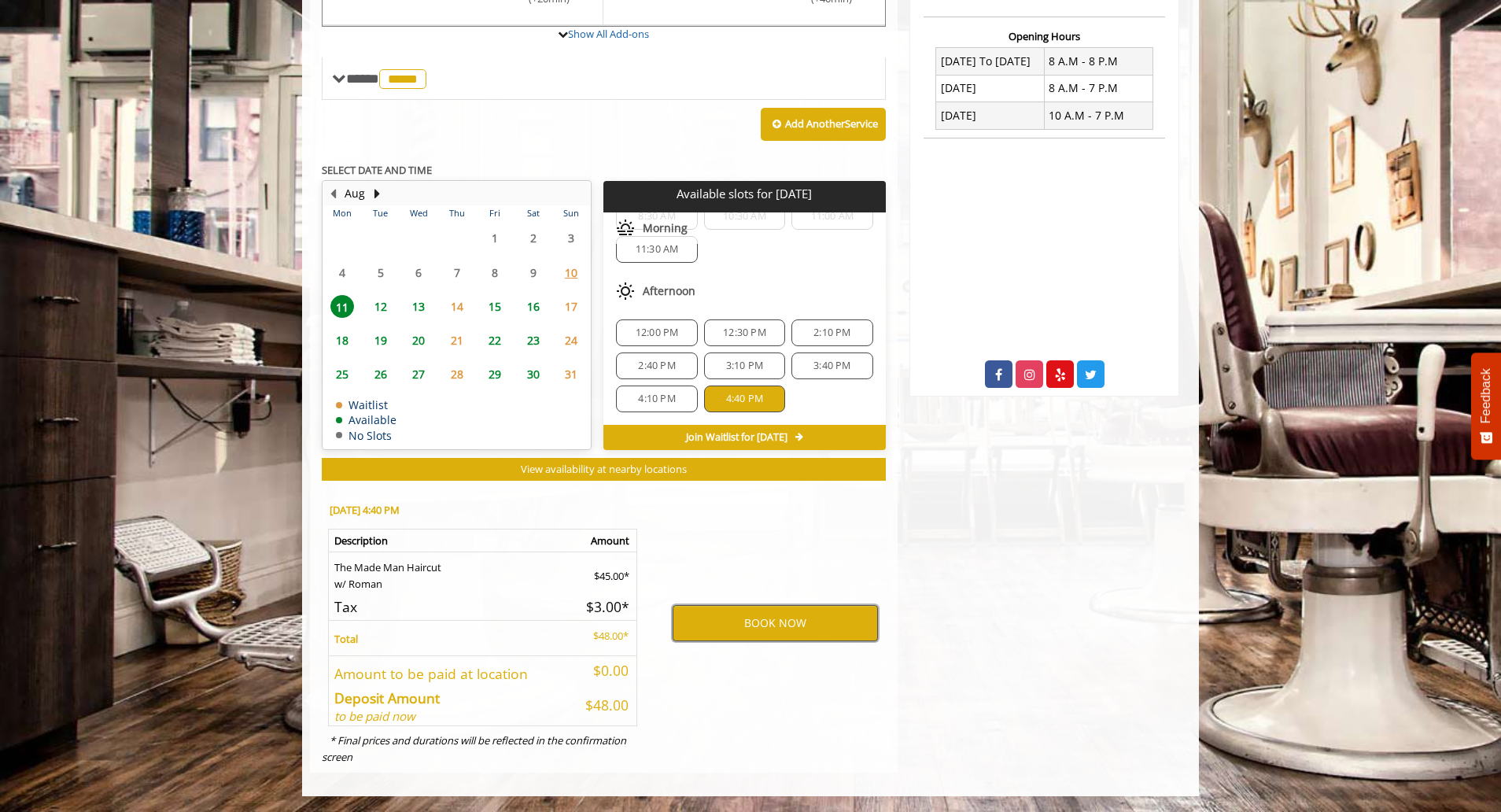
click at [760, 628] on button "BOOK NOW" at bounding box center [775, 623] width 205 height 36
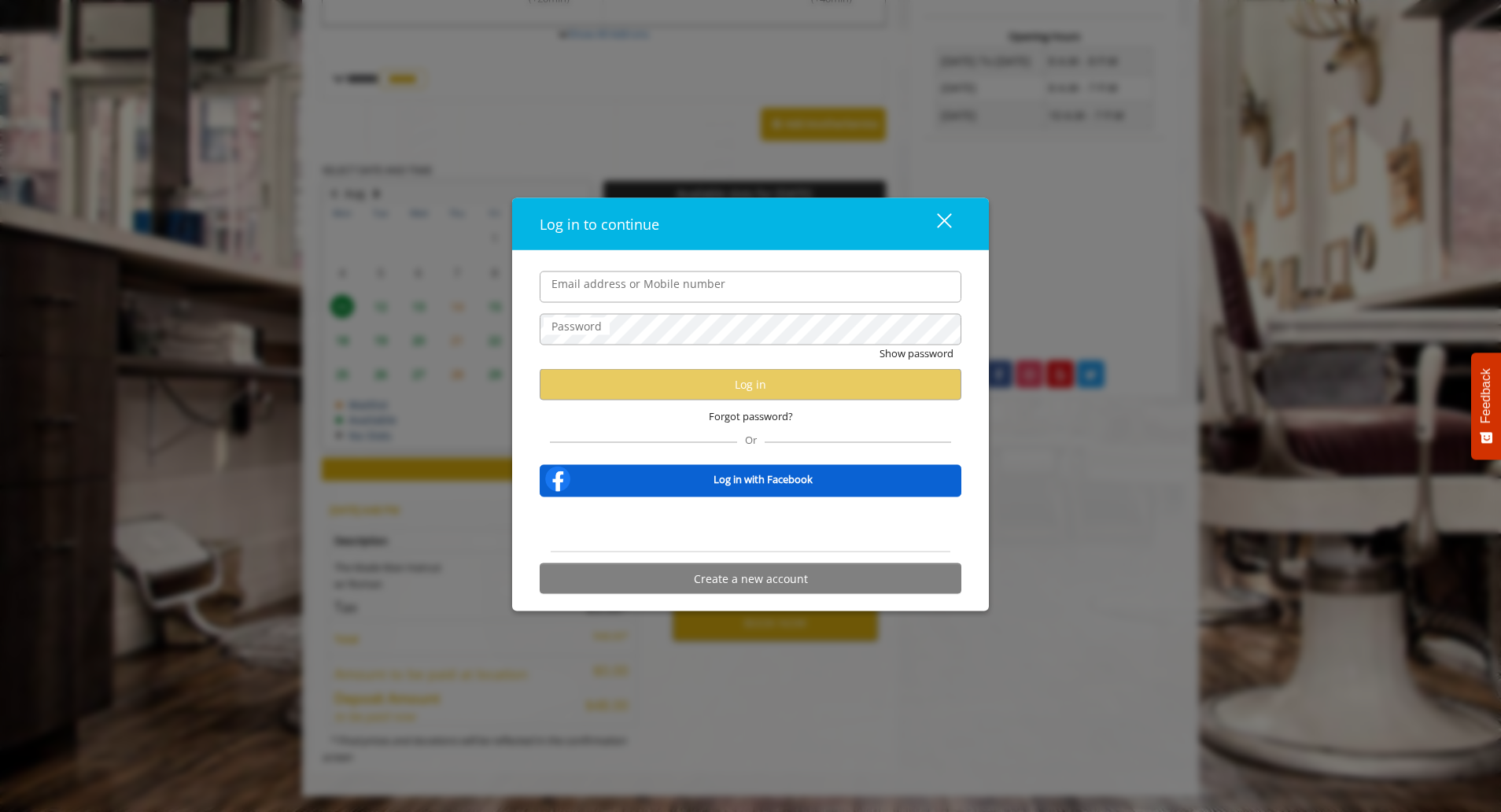
click at [634, 280] on input "Email address or Mobile number" at bounding box center [750, 287] width 422 height 32
click at [663, 288] on input "Email address or Mobile number" at bounding box center [750, 287] width 422 height 32
type input "**********"
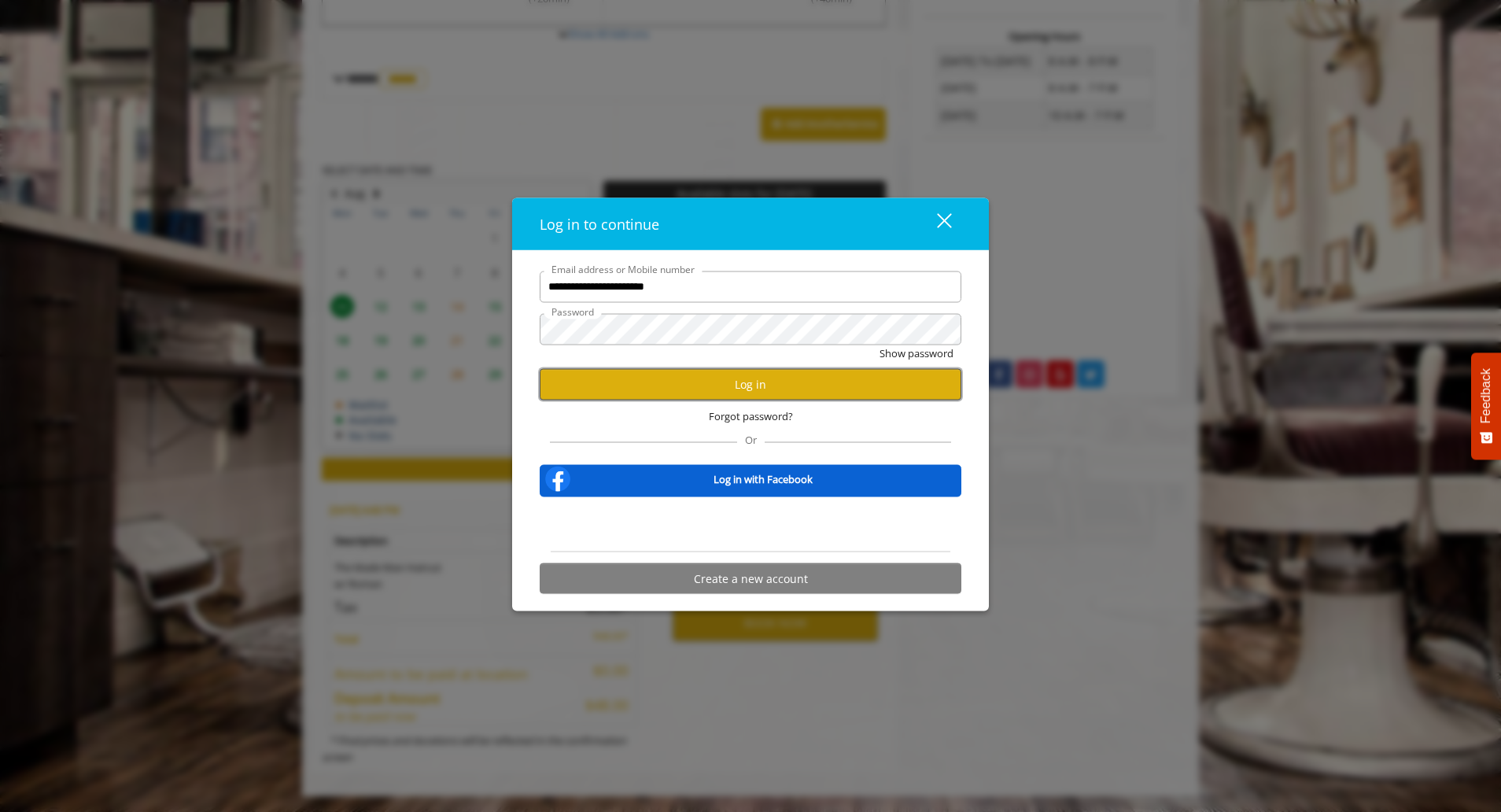
click at [662, 382] on button "Log in" at bounding box center [750, 384] width 422 height 31
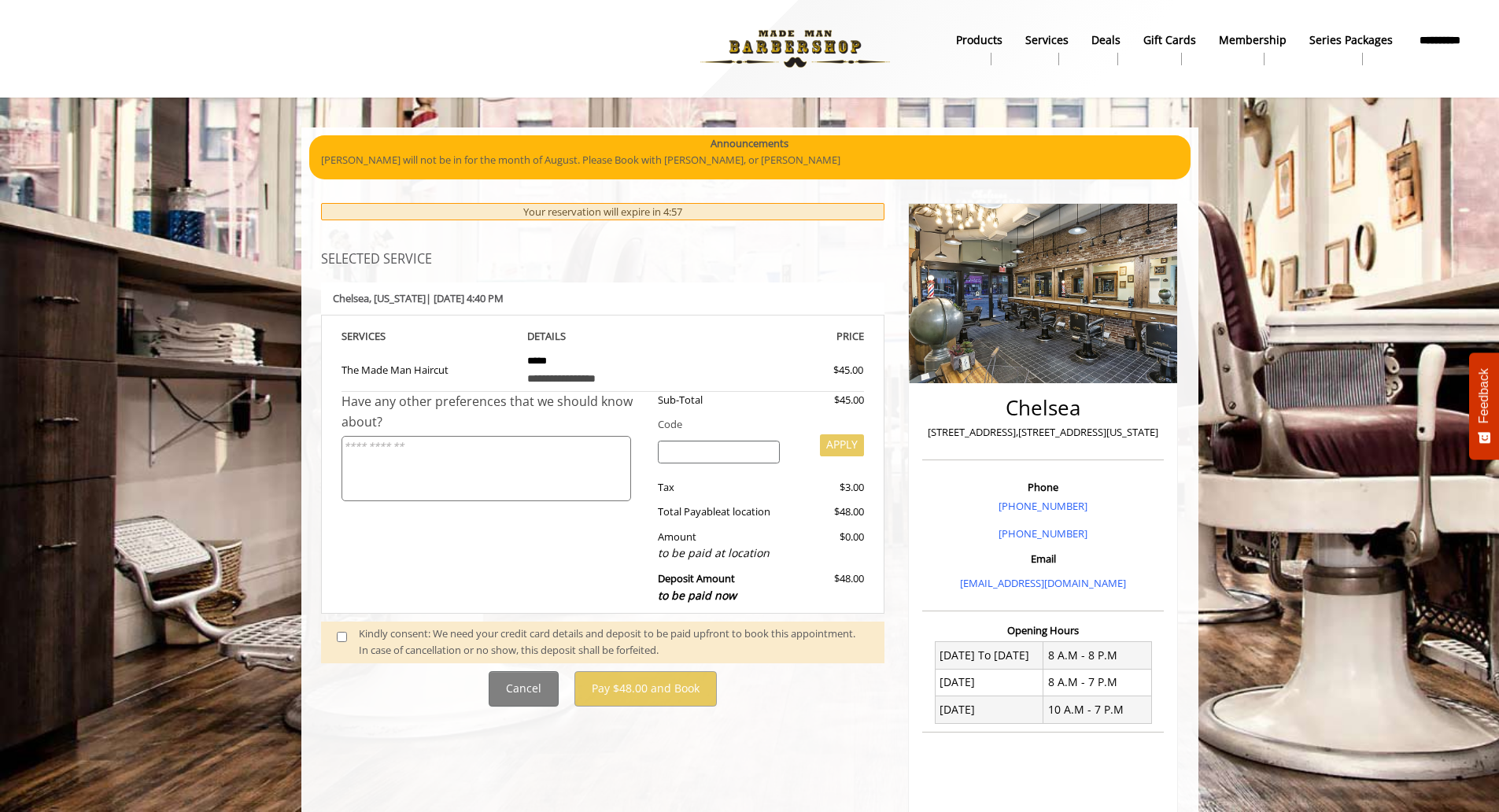
click at [470, 640] on div "Kindly consent: We need your credit card details and deposit to be paid upfront…" at bounding box center [613, 641] width 510 height 33
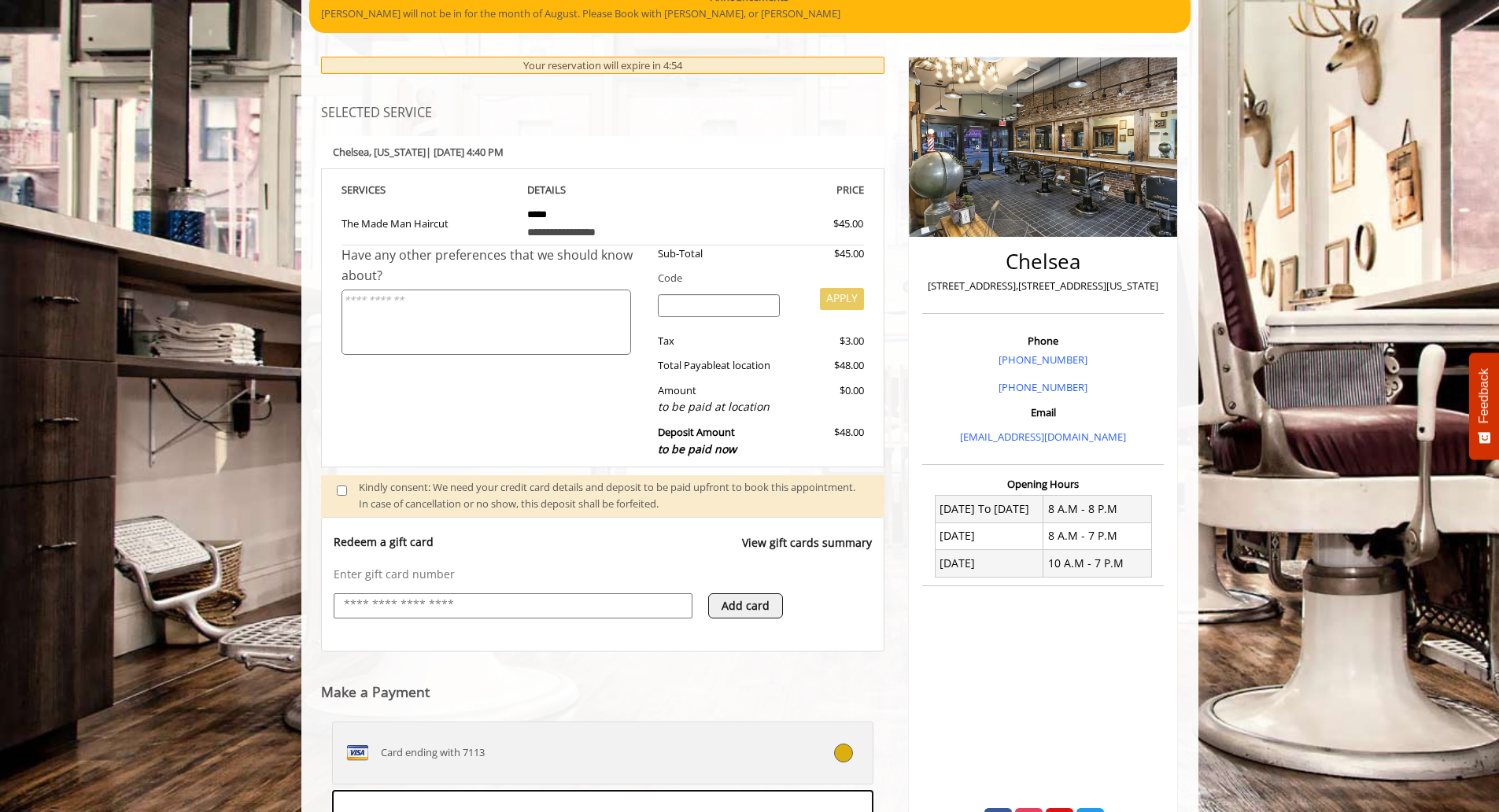
scroll to position [456, 0]
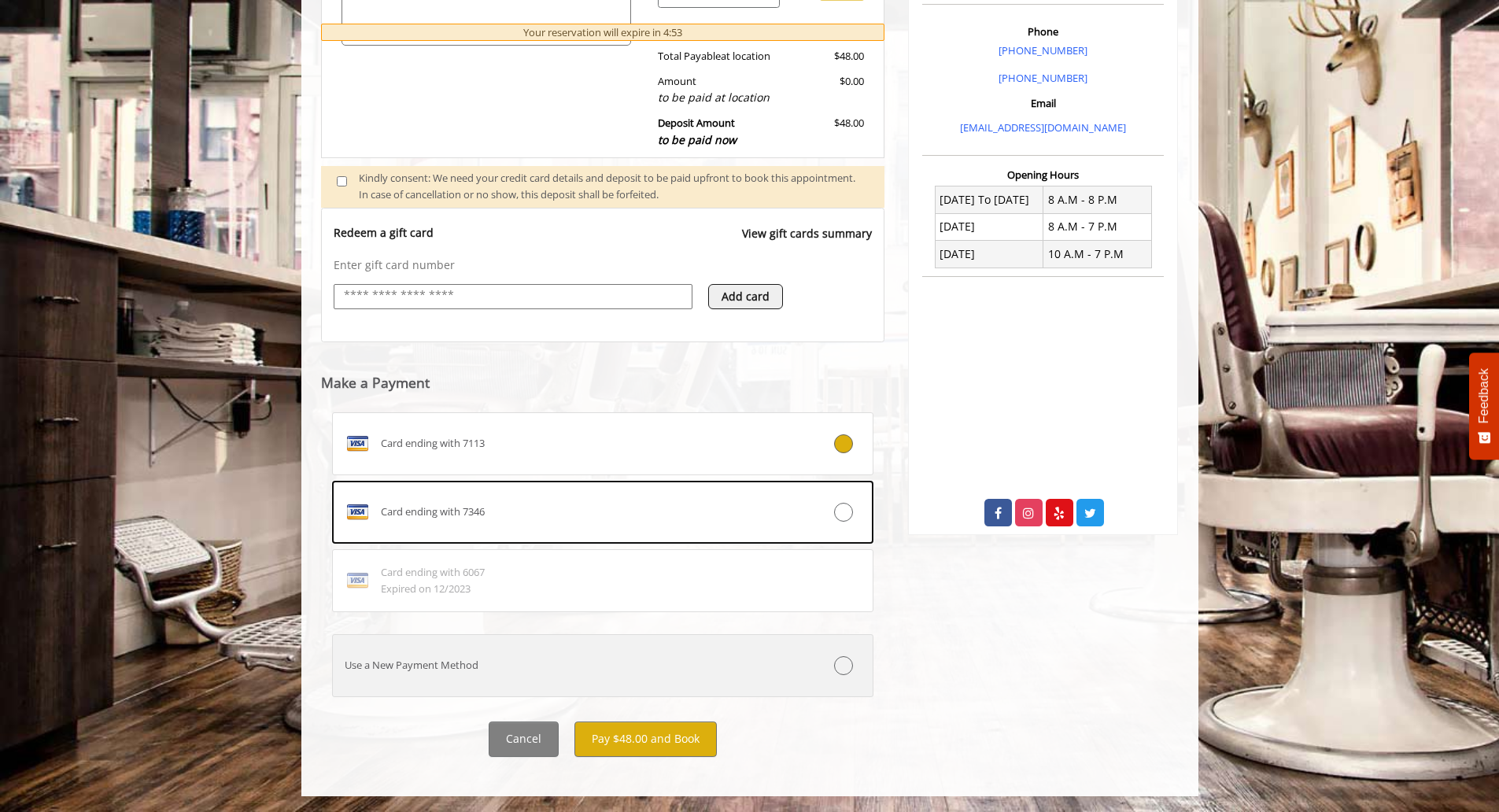
click at [553, 663] on div "Use a New Payment Method" at bounding box center [557, 664] width 450 height 17
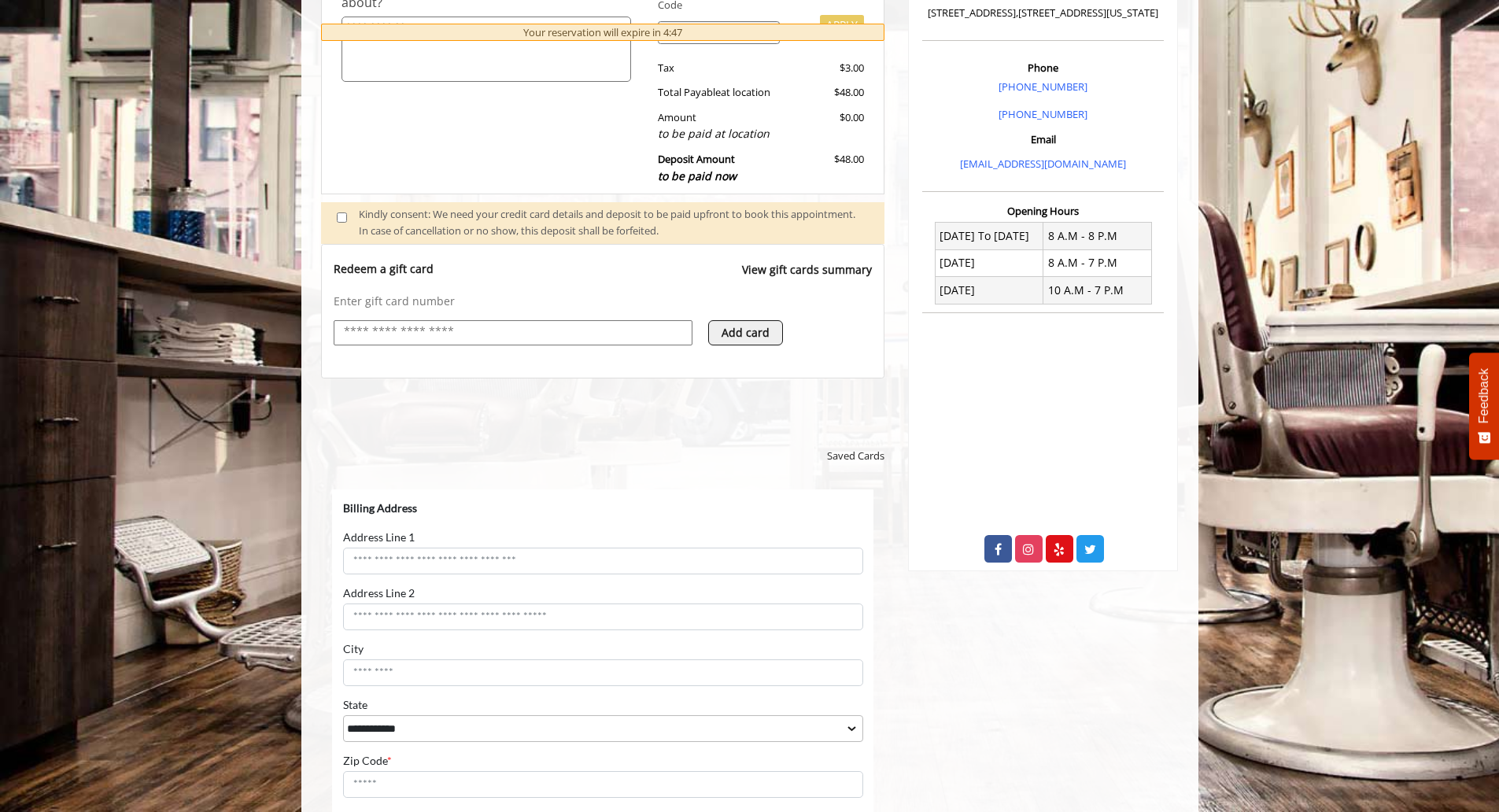
scroll to position [104, 0]
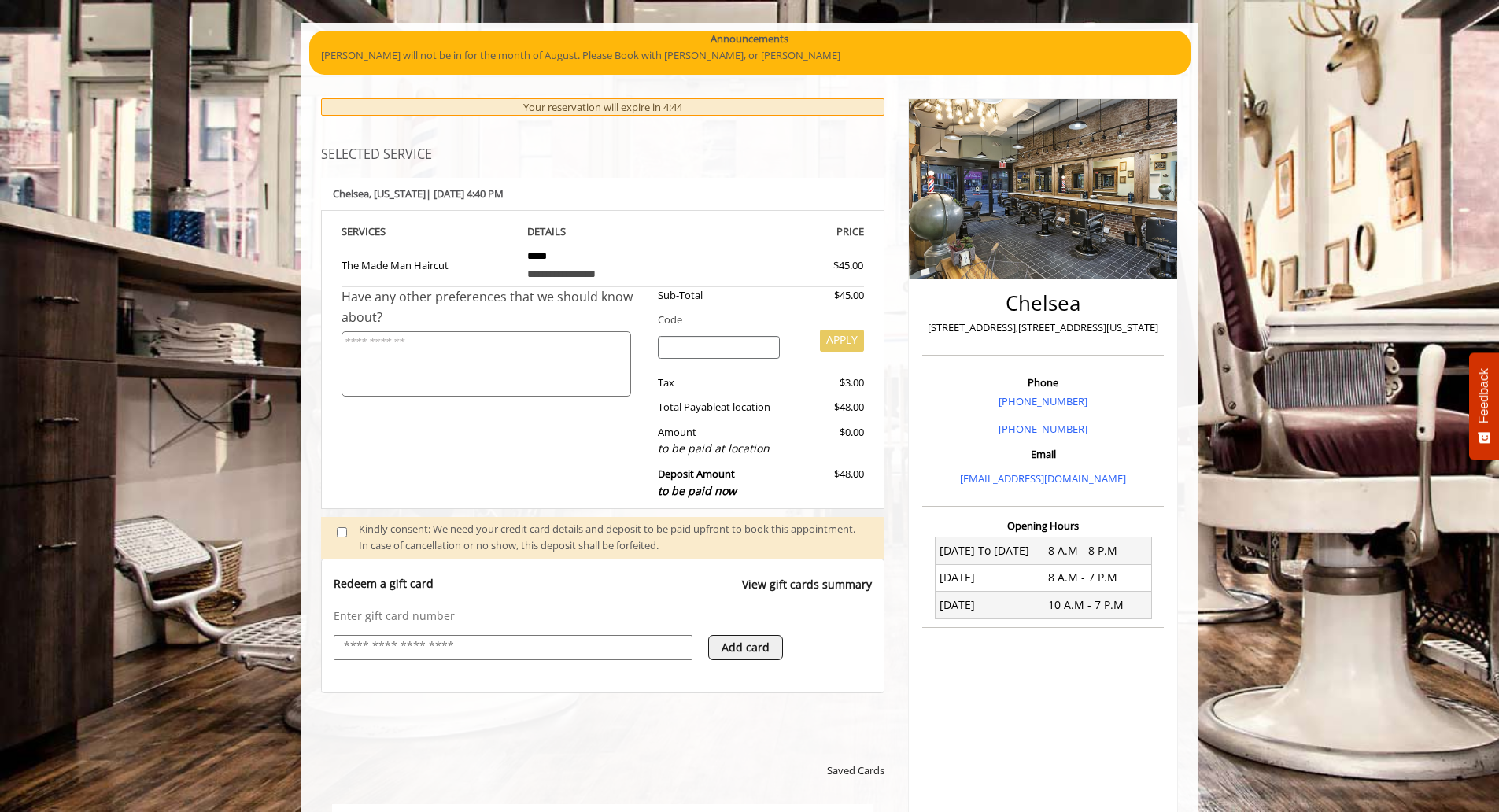
scroll to position [238, 0]
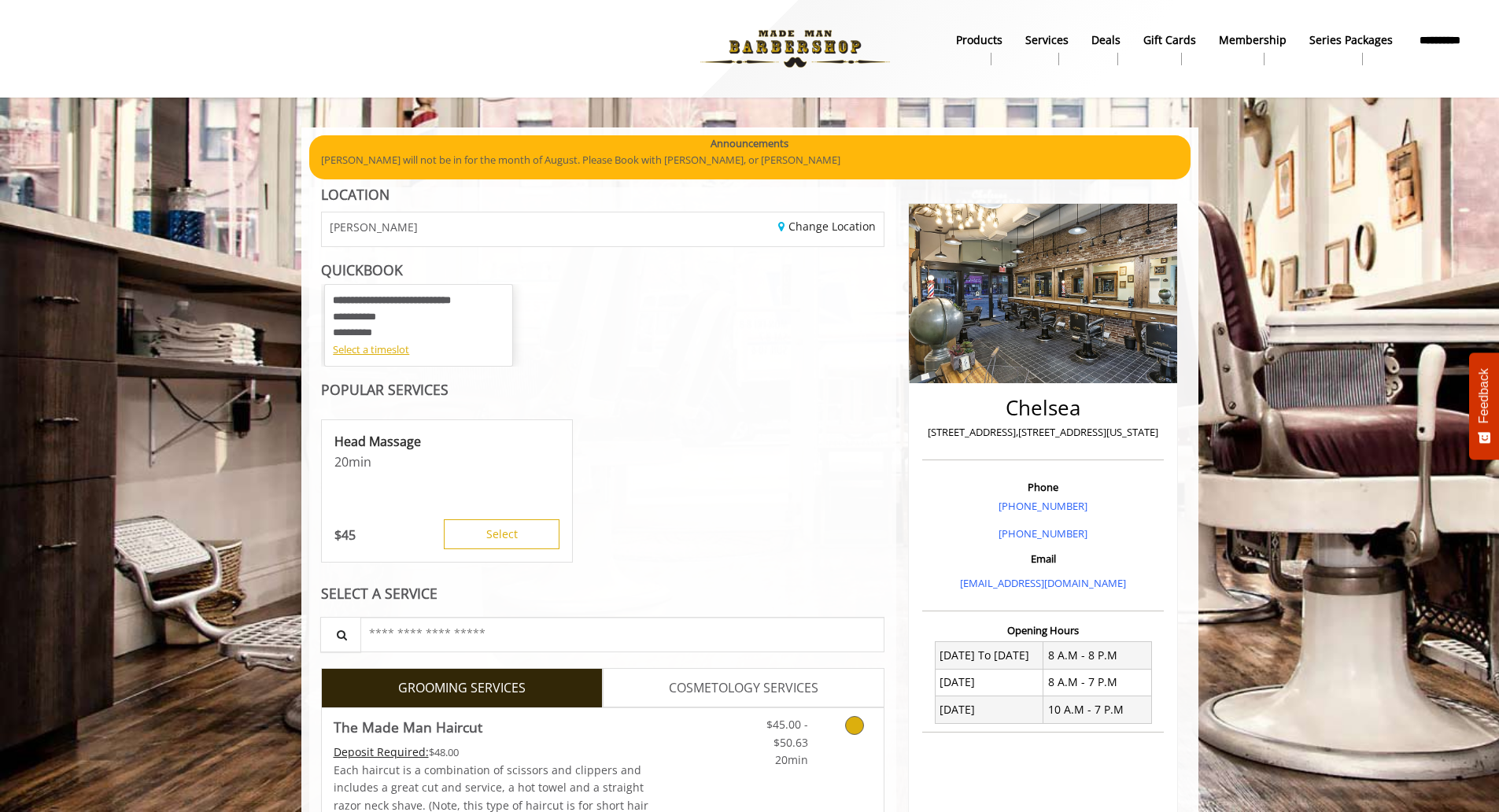
click at [665, 748] on link "Discounted Price" at bounding box center [696, 770] width 94 height 124
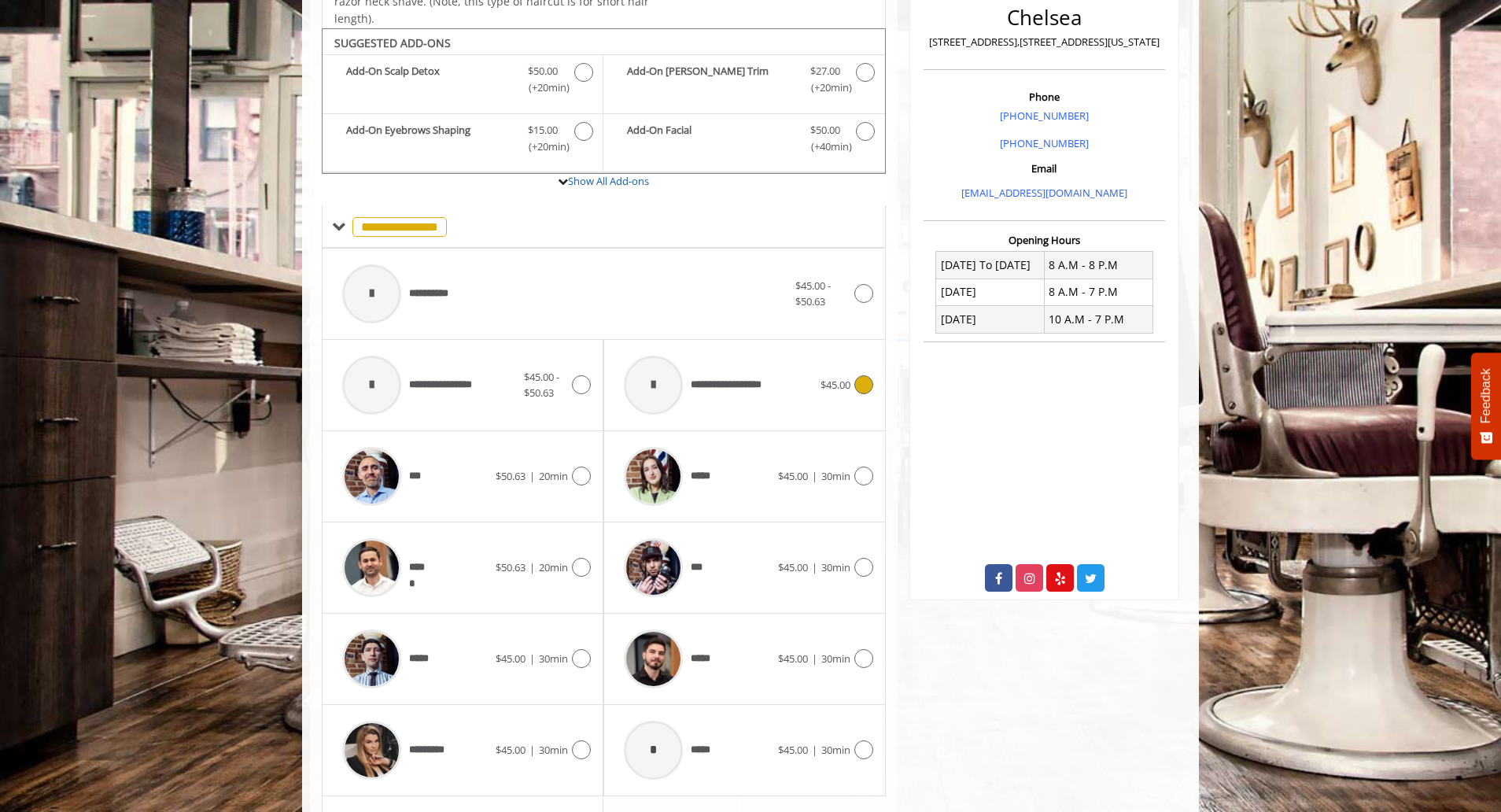
scroll to position [418, 0]
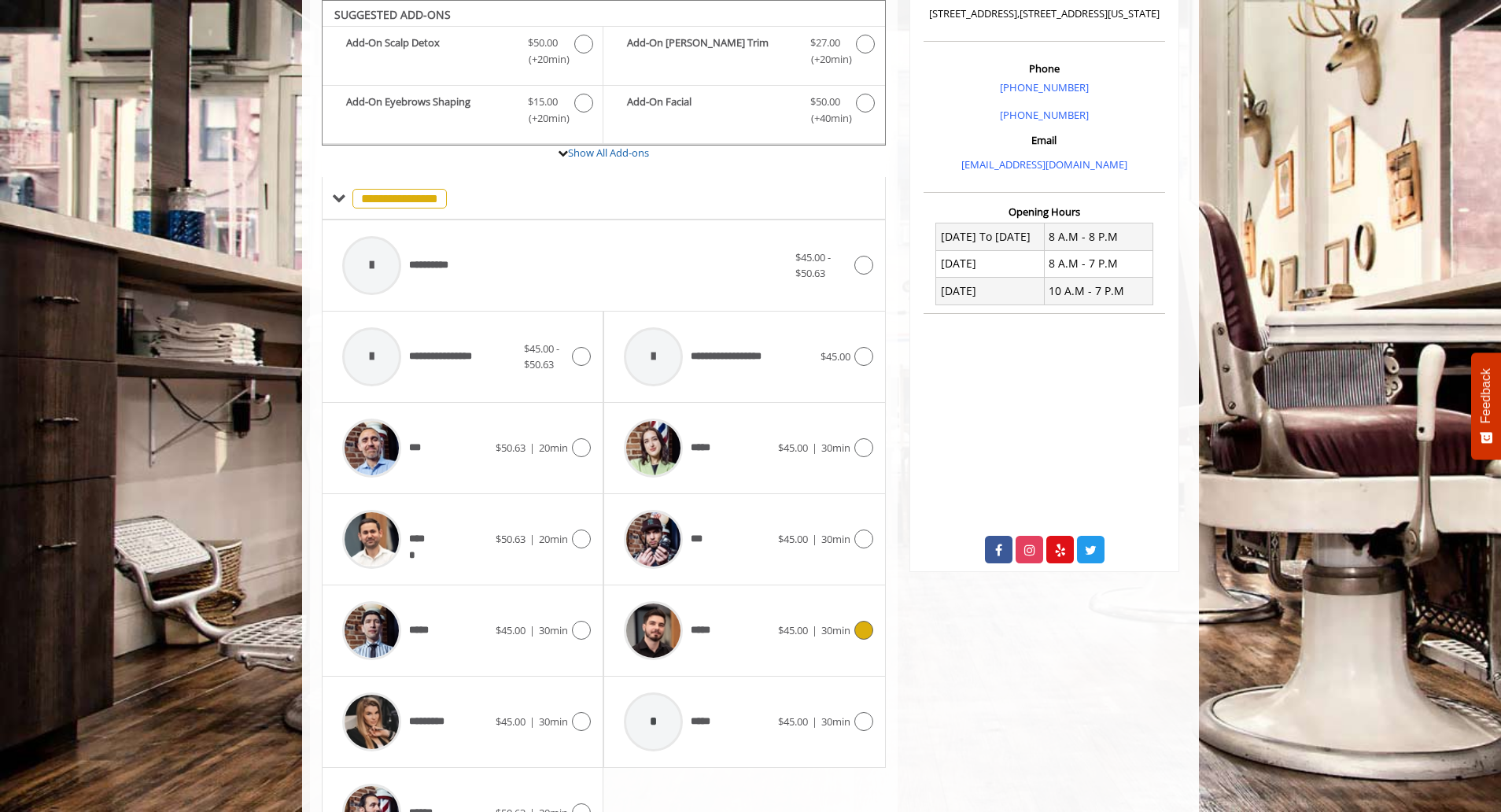
click at [757, 622] on div "*****" at bounding box center [696, 630] width 161 height 74
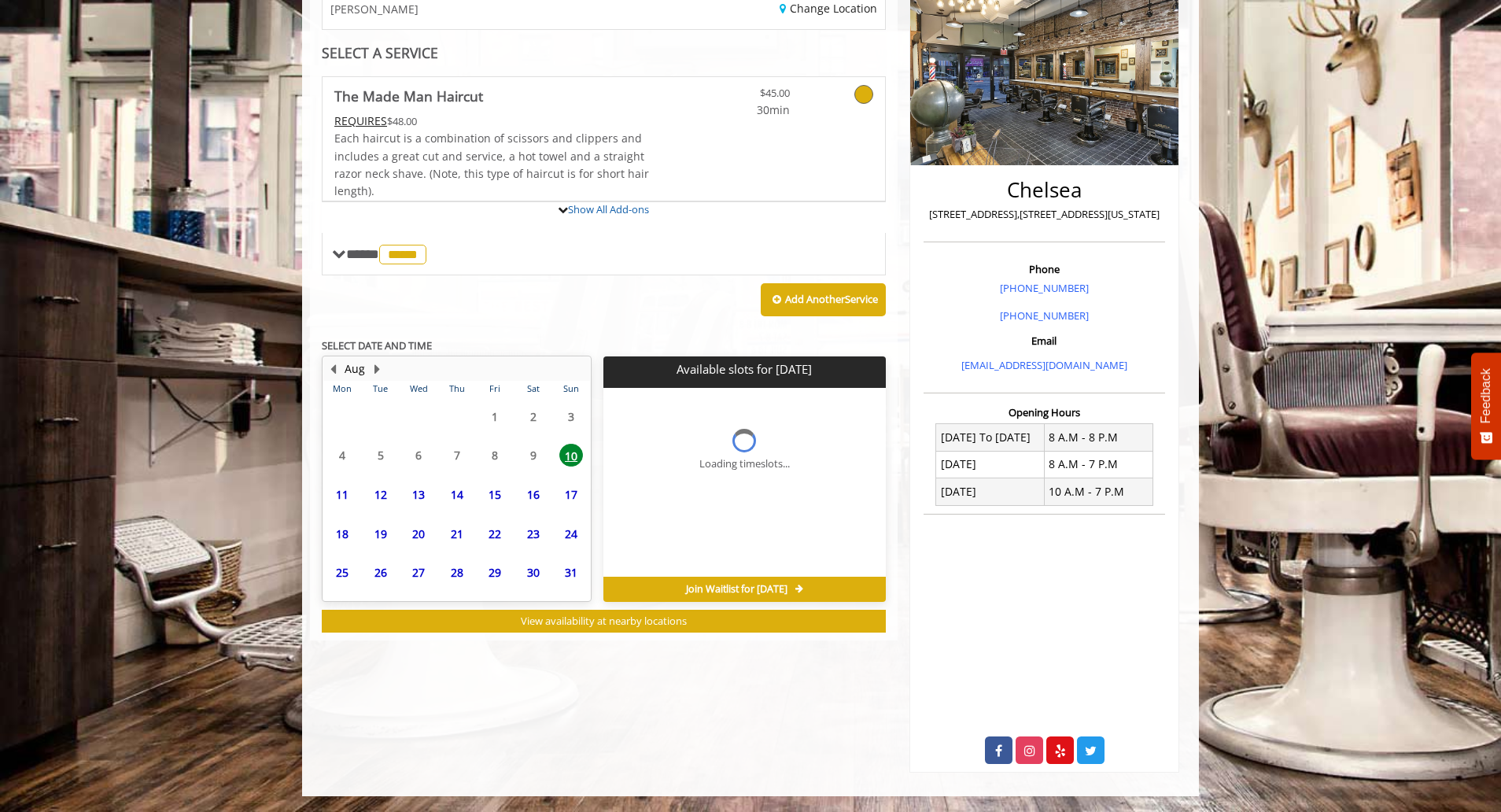
scroll to position [231, 0]
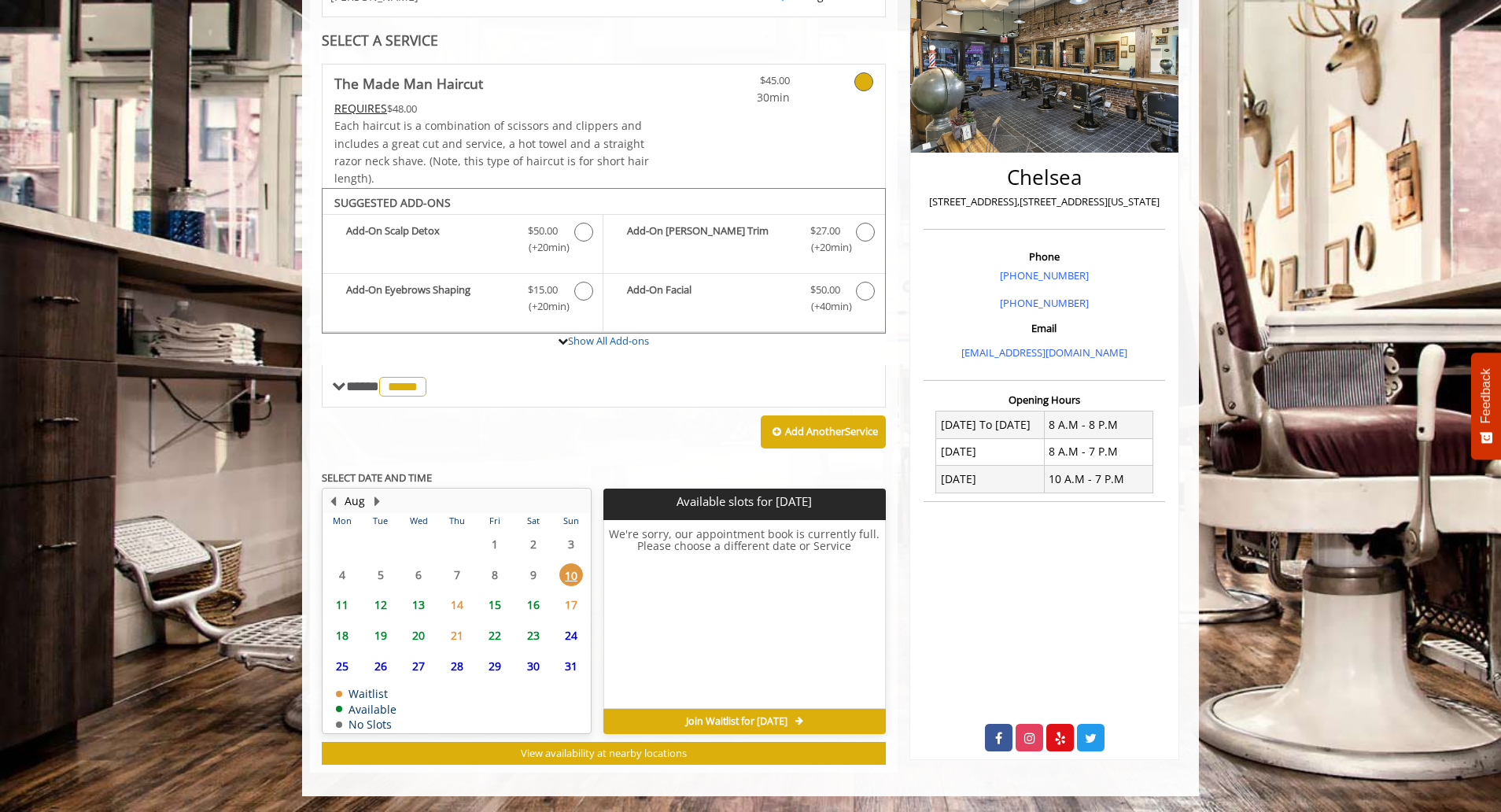
click at [343, 607] on span "11" at bounding box center [341, 604] width 24 height 23
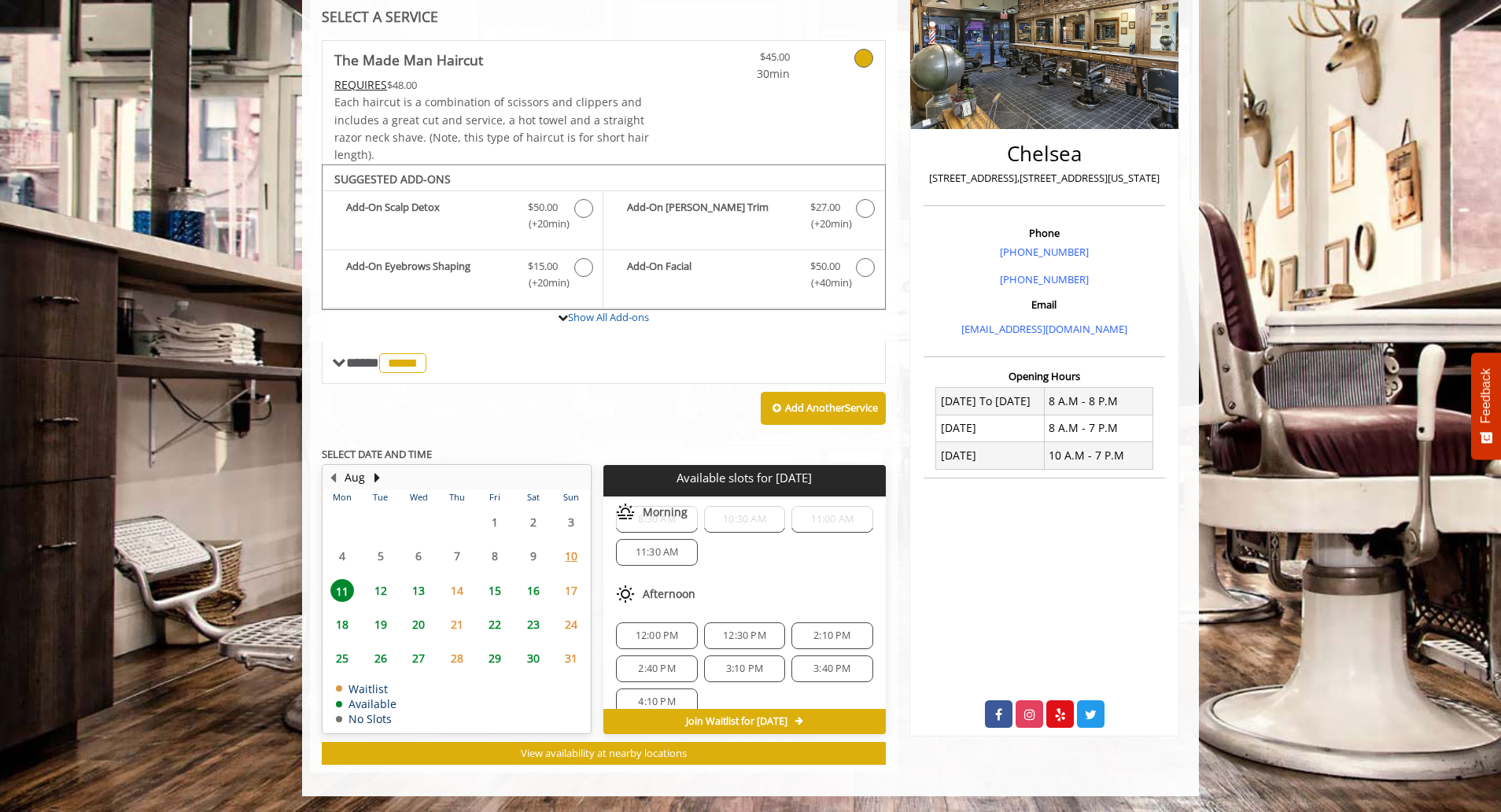
scroll to position [53, 0]
click at [656, 678] on span "4:10 PM" at bounding box center [656, 683] width 37 height 12
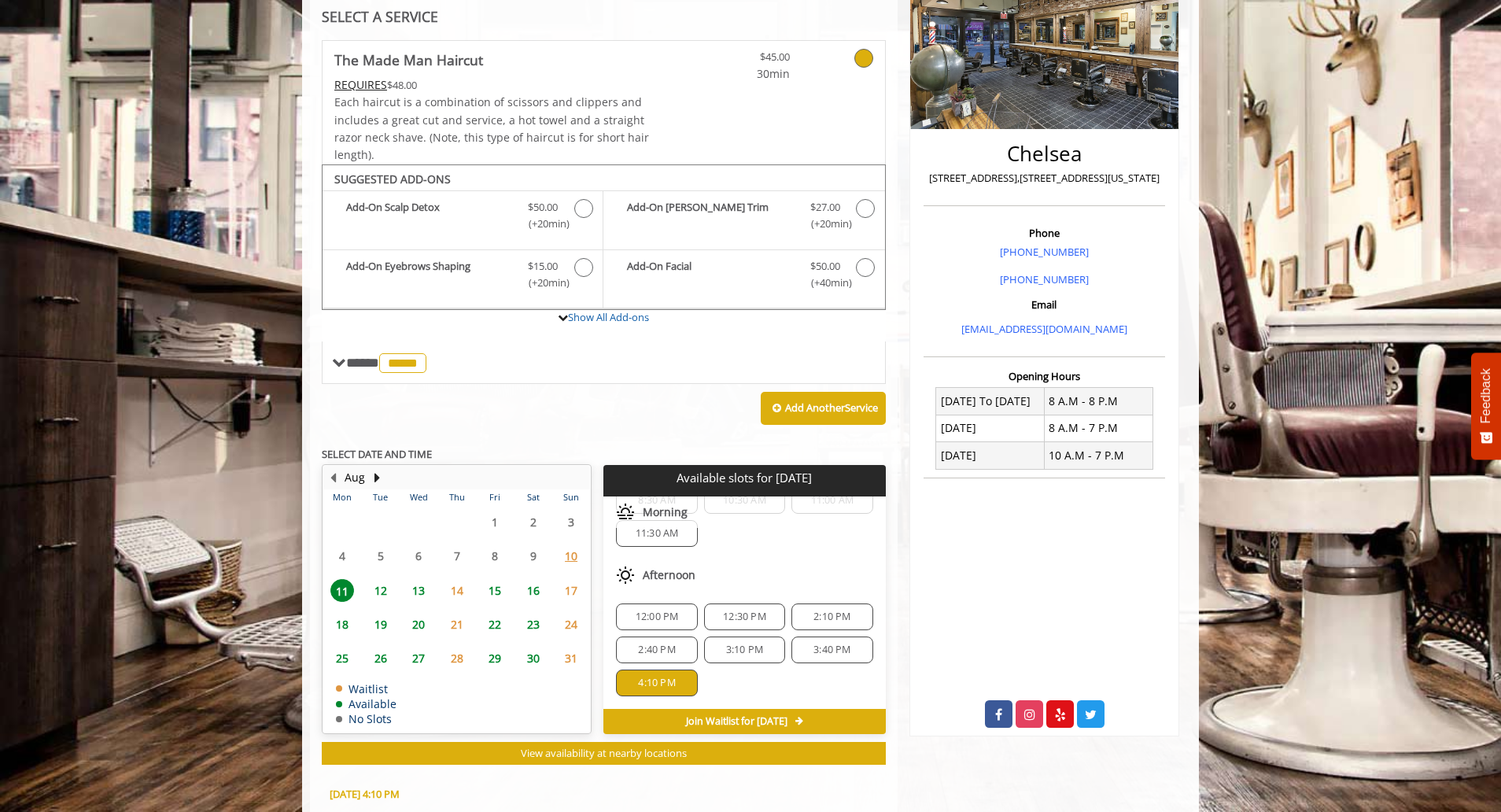
scroll to position [538, 0]
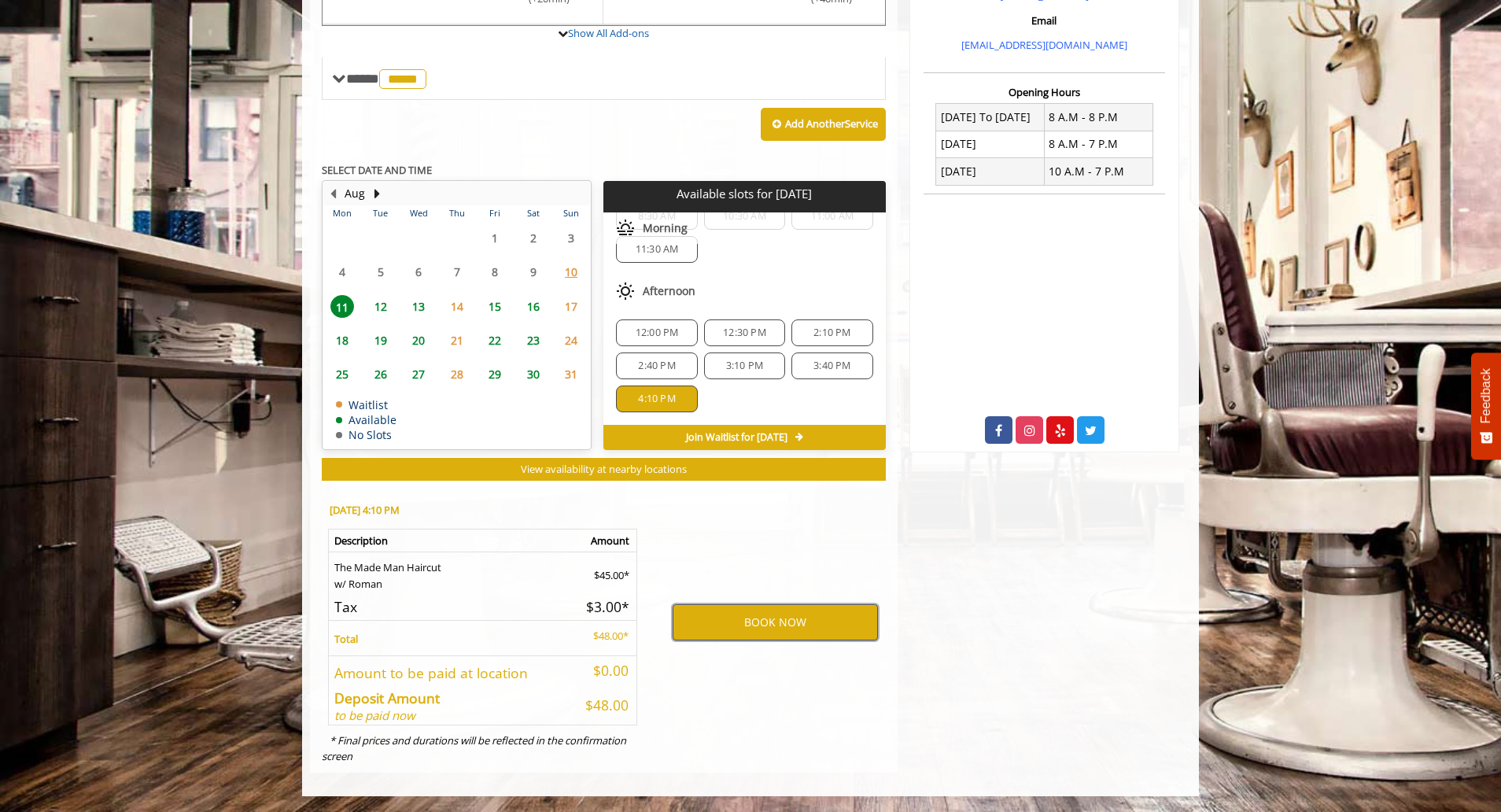
click at [759, 617] on button "BOOK NOW" at bounding box center [775, 622] width 205 height 36
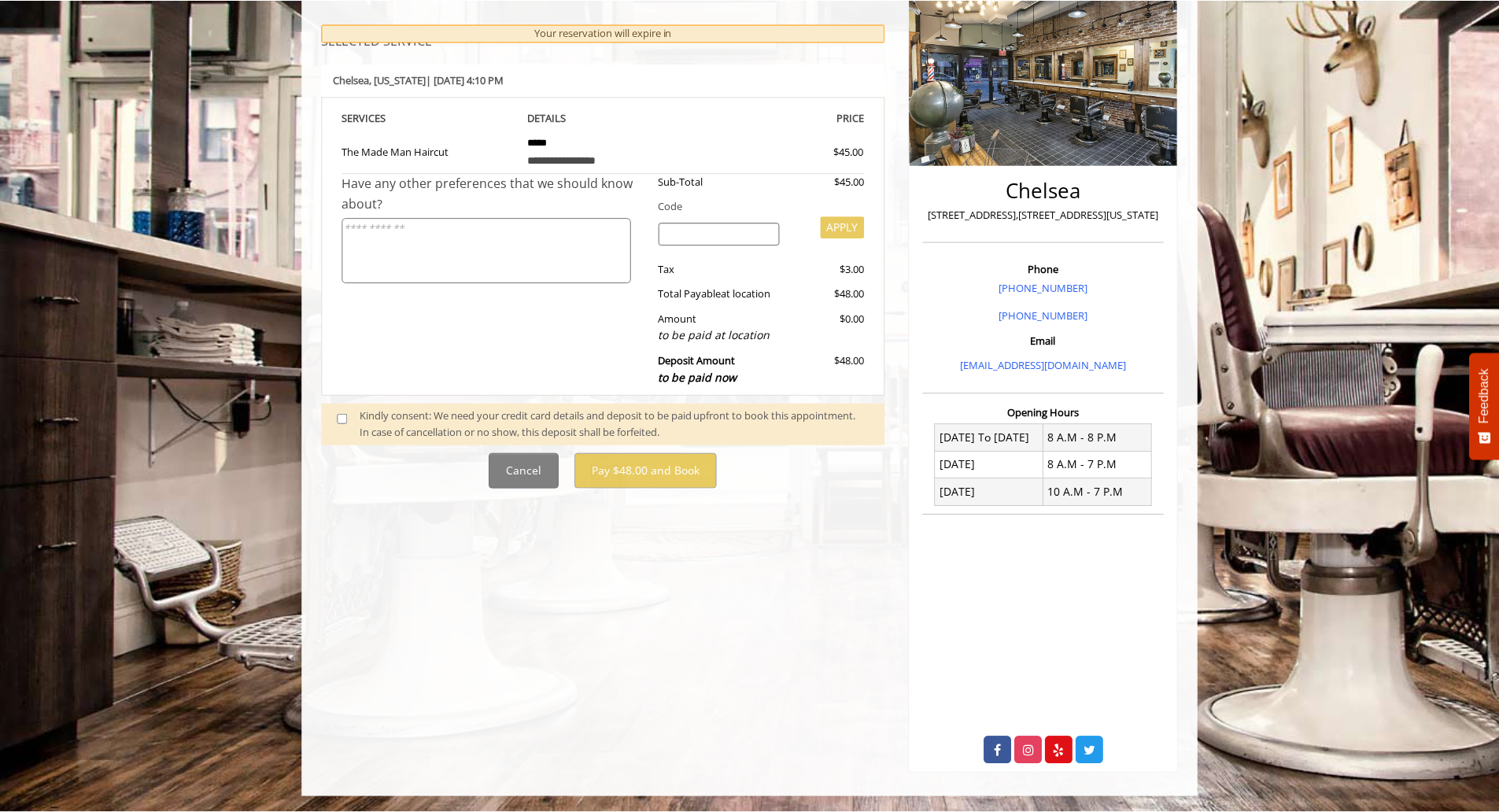
scroll to position [0, 0]
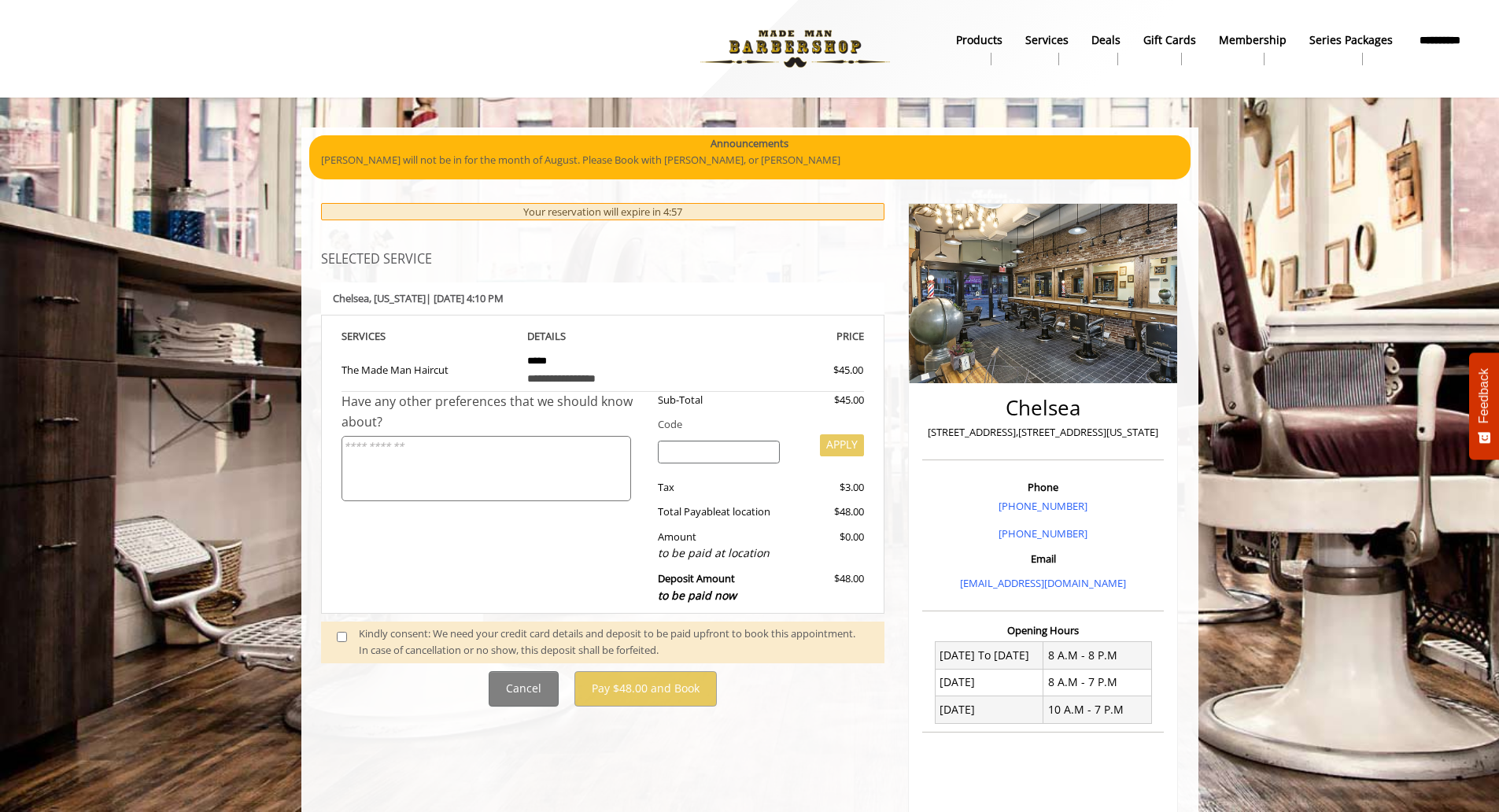
click at [349, 642] on span at bounding box center [348, 641] width 46 height 33
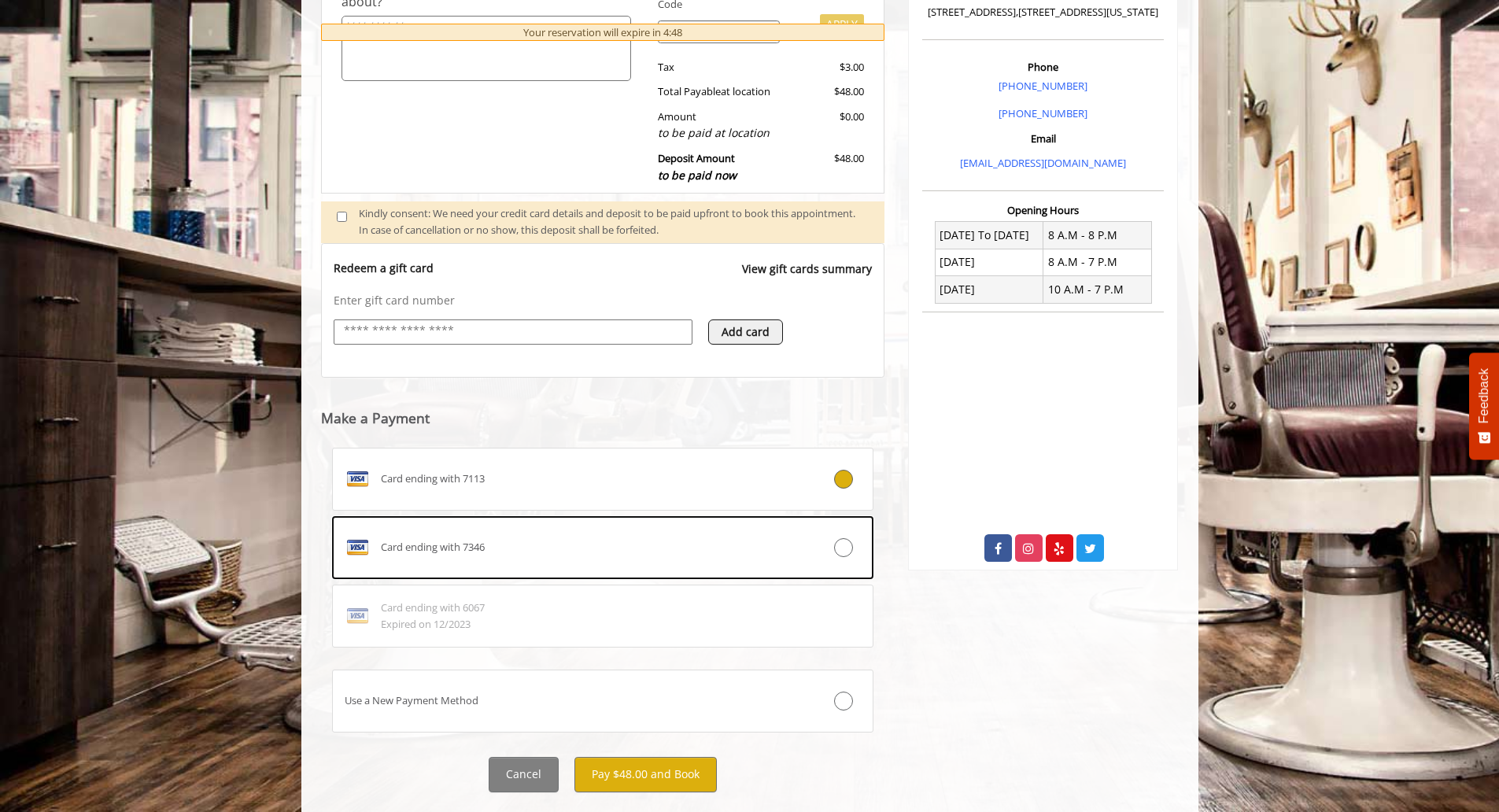
scroll to position [456, 0]
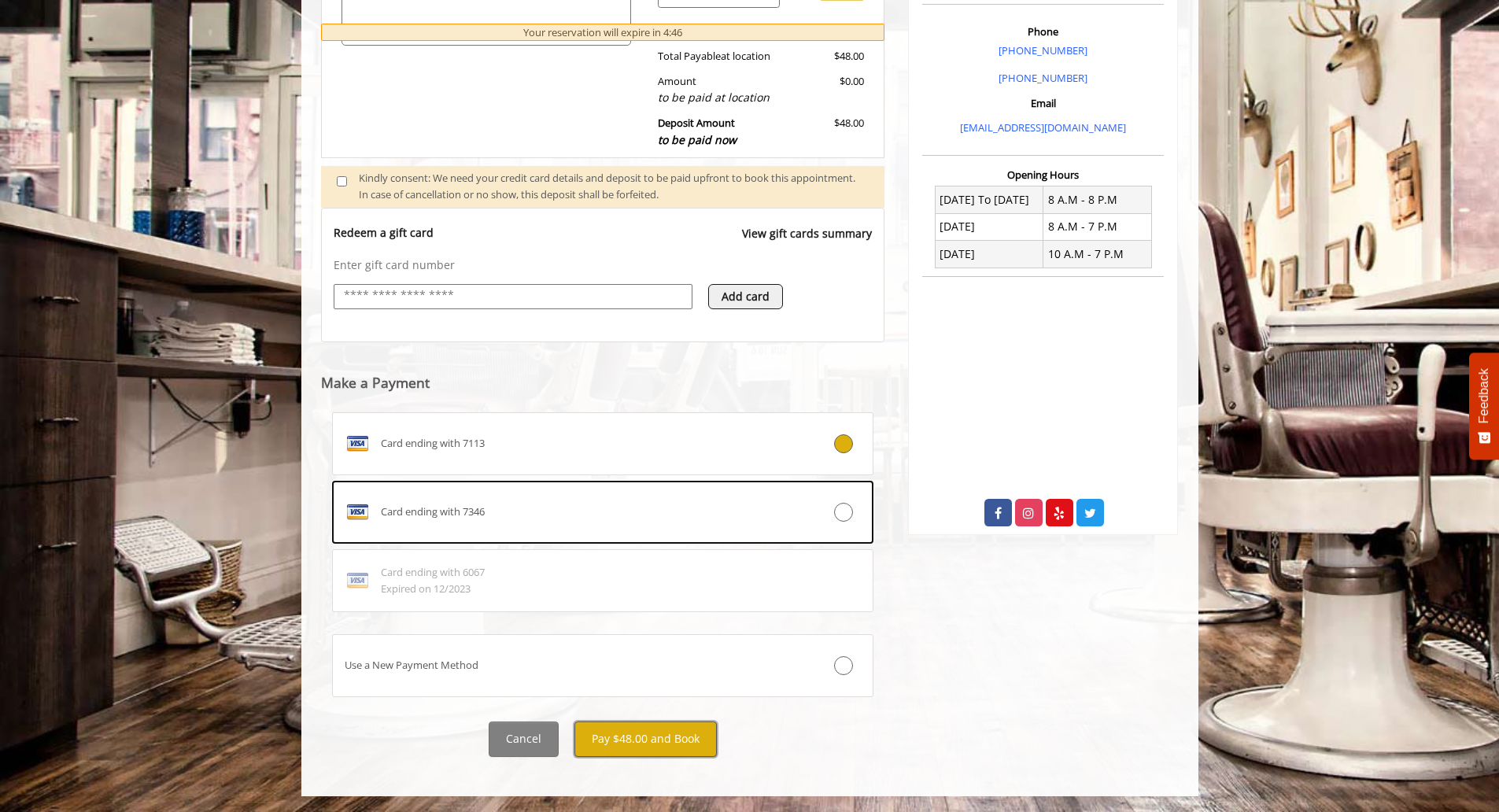
click at [642, 732] on button "Pay $48.00 and Book" at bounding box center [645, 739] width 142 height 35
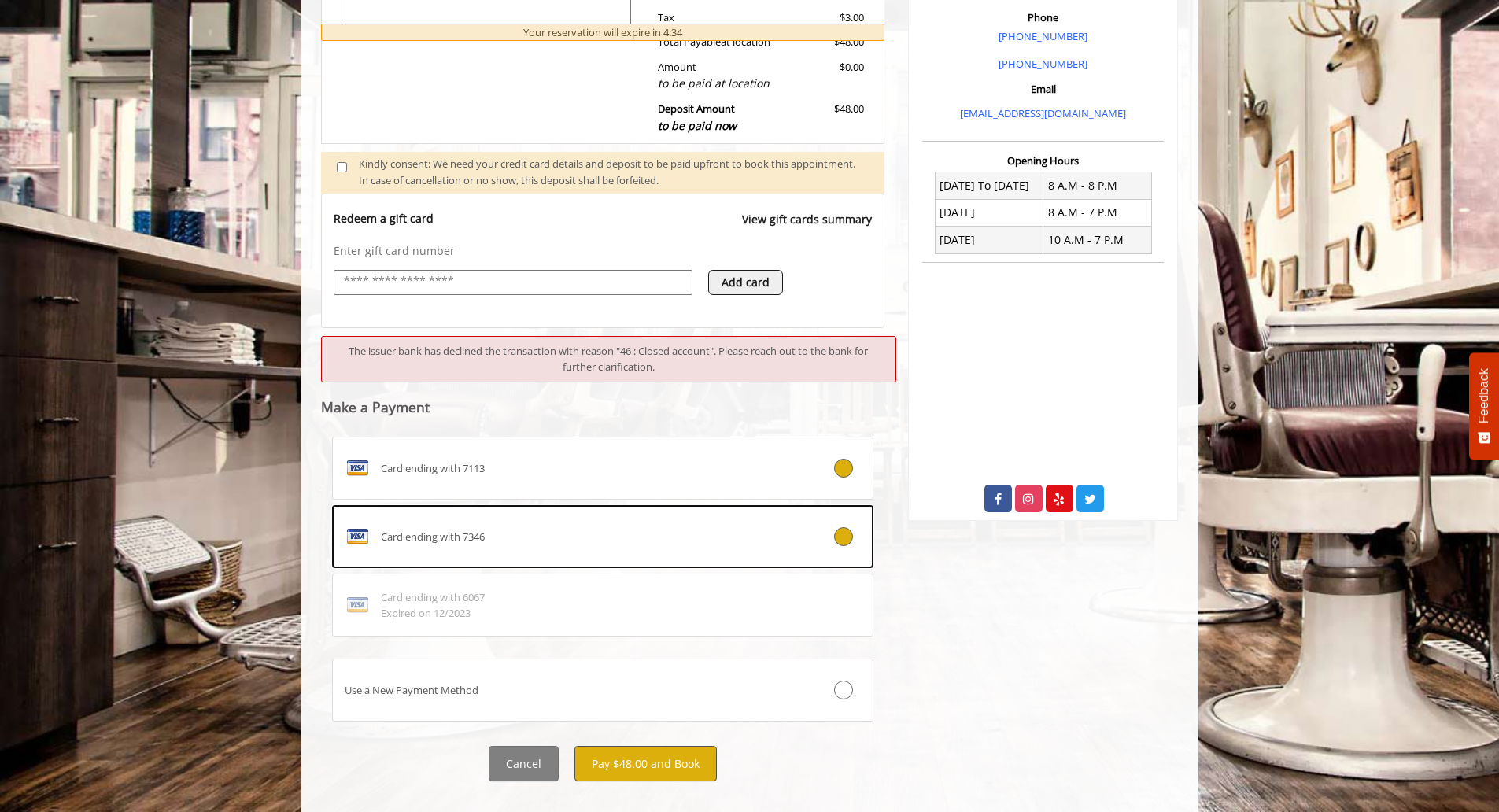
scroll to position [494, 0]
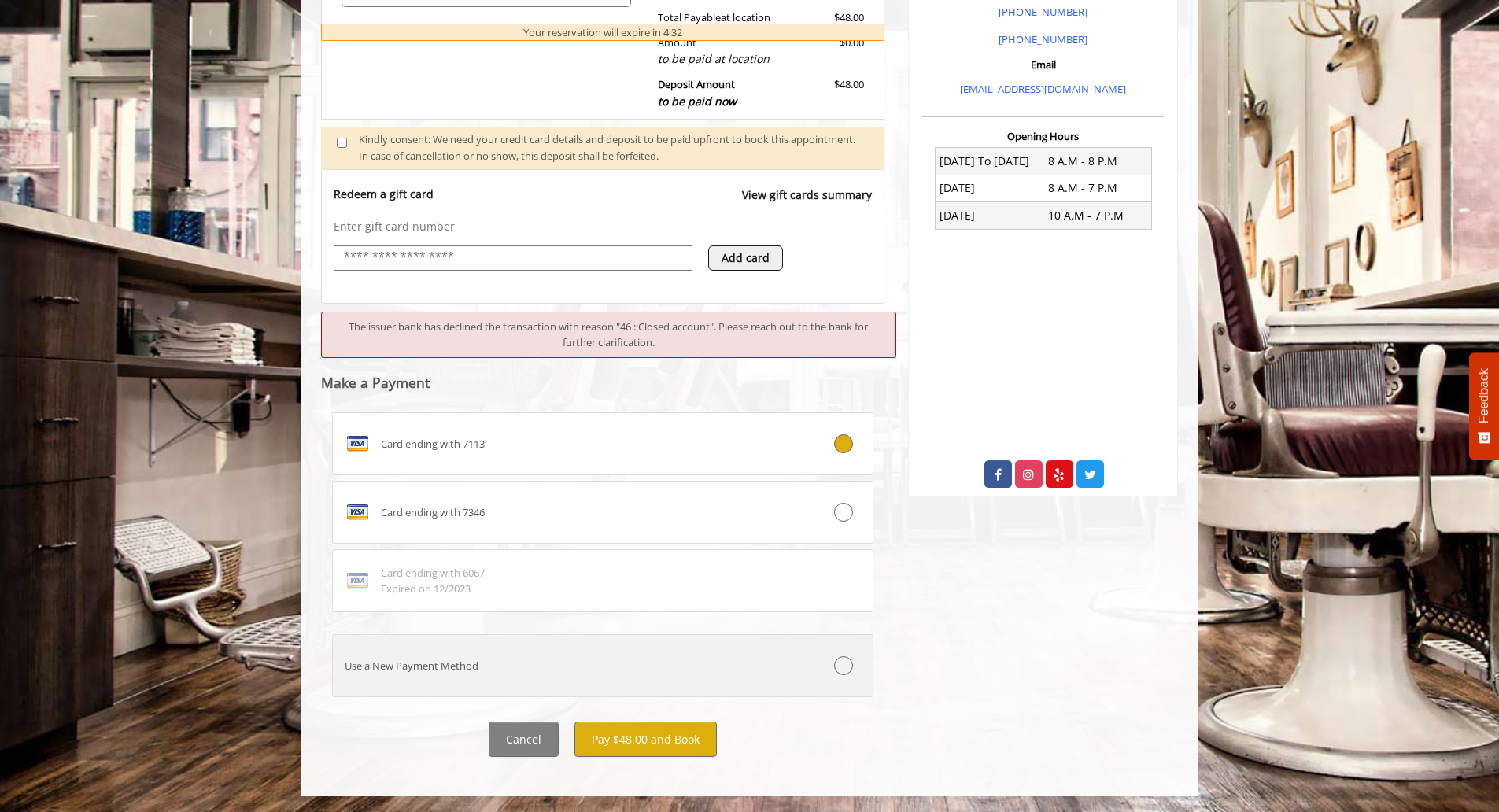
click at [416, 666] on div "Use a New Payment Method" at bounding box center [557, 665] width 450 height 17
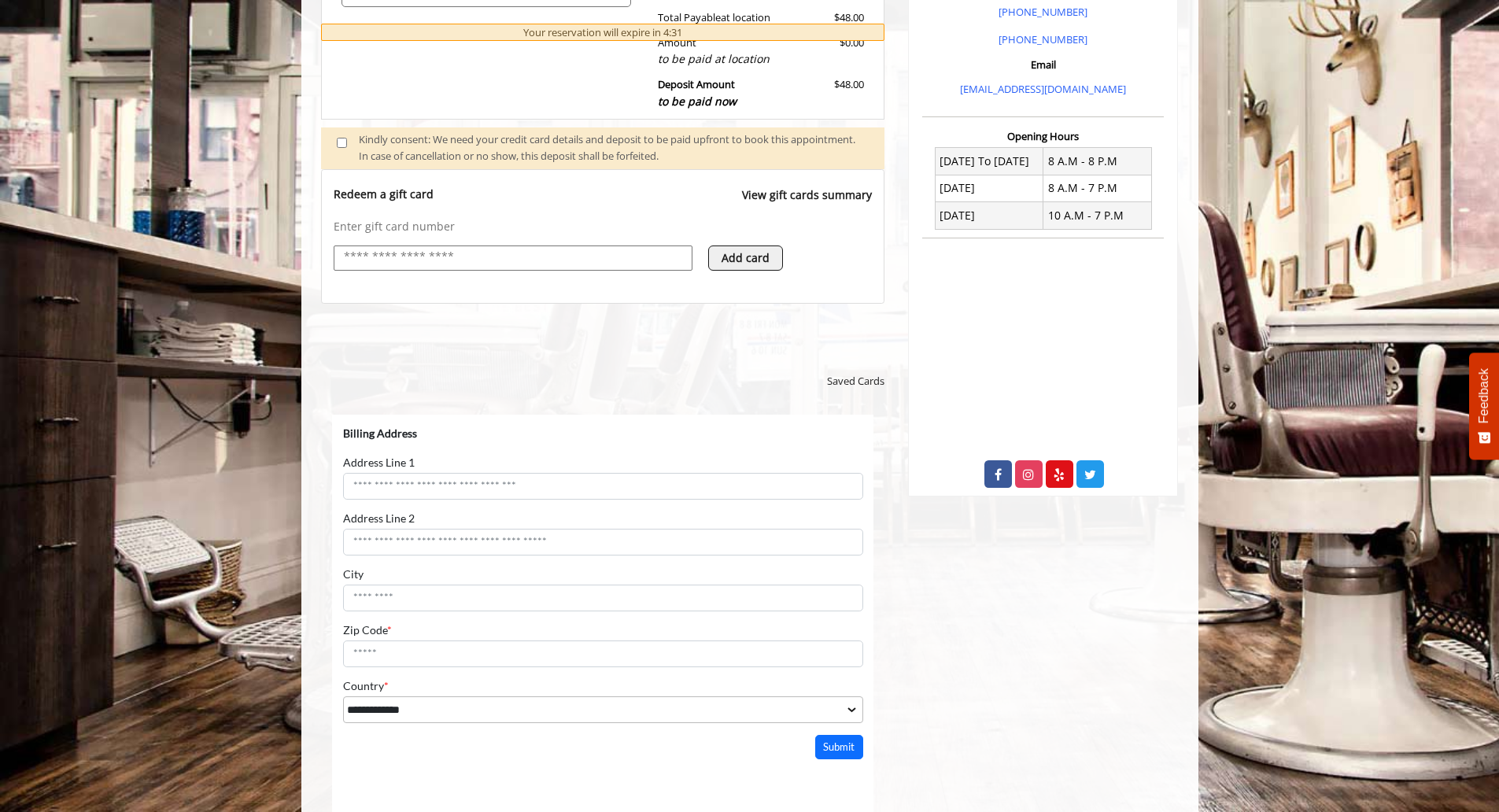
scroll to position [0, 0]
click at [753, 264] on button "Add card" at bounding box center [745, 257] width 74 height 25
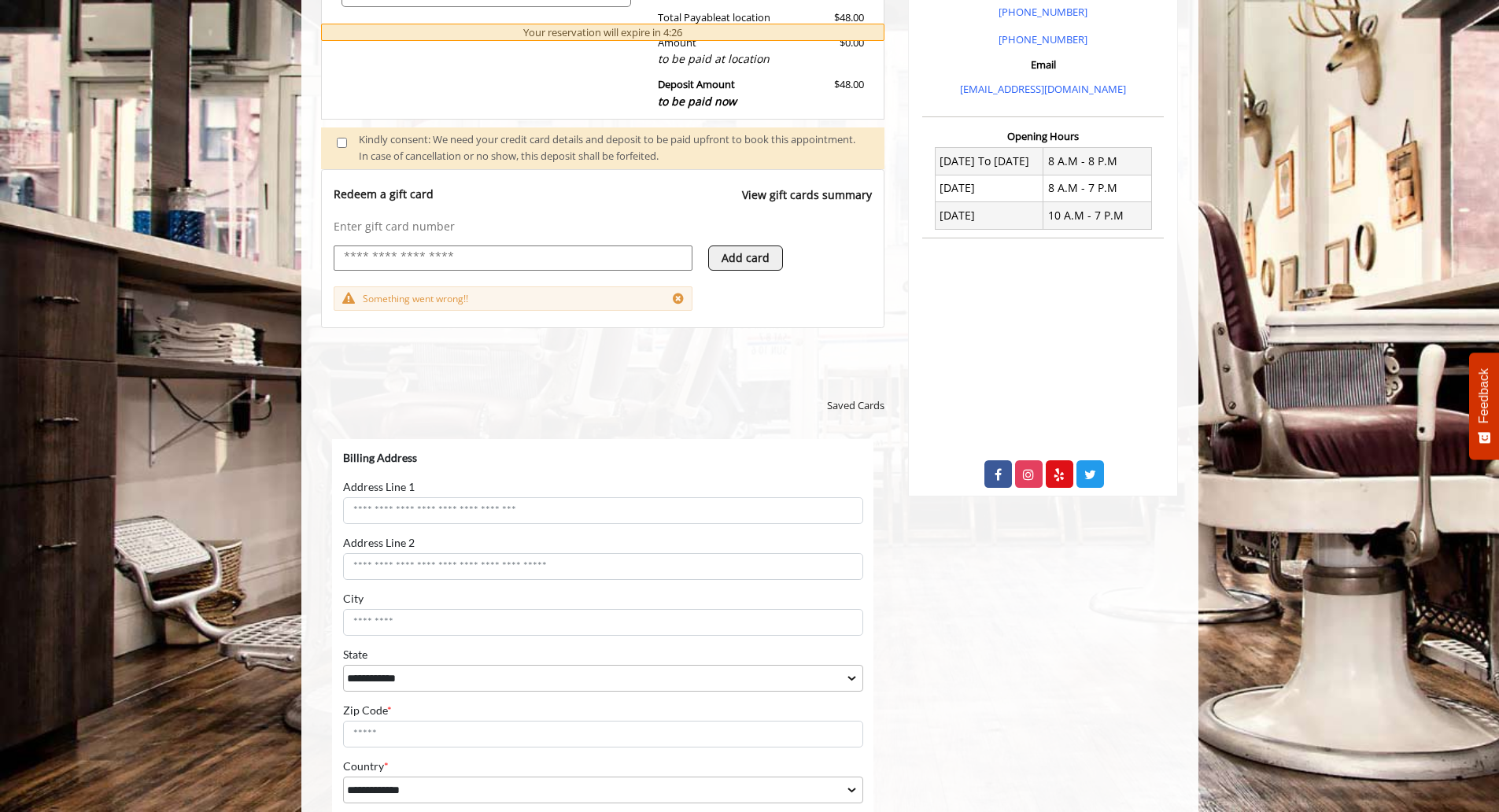
click at [473, 261] on input "text" at bounding box center [513, 257] width 342 height 19
type input "**********"
click at [481, 538] on div "Address Line 2" at bounding box center [603, 557] width 520 height 44
click at [477, 507] on input "Address Line 1" at bounding box center [603, 509] width 520 height 27
click at [470, 513] on input "Address Line 1" at bounding box center [603, 509] width 520 height 27
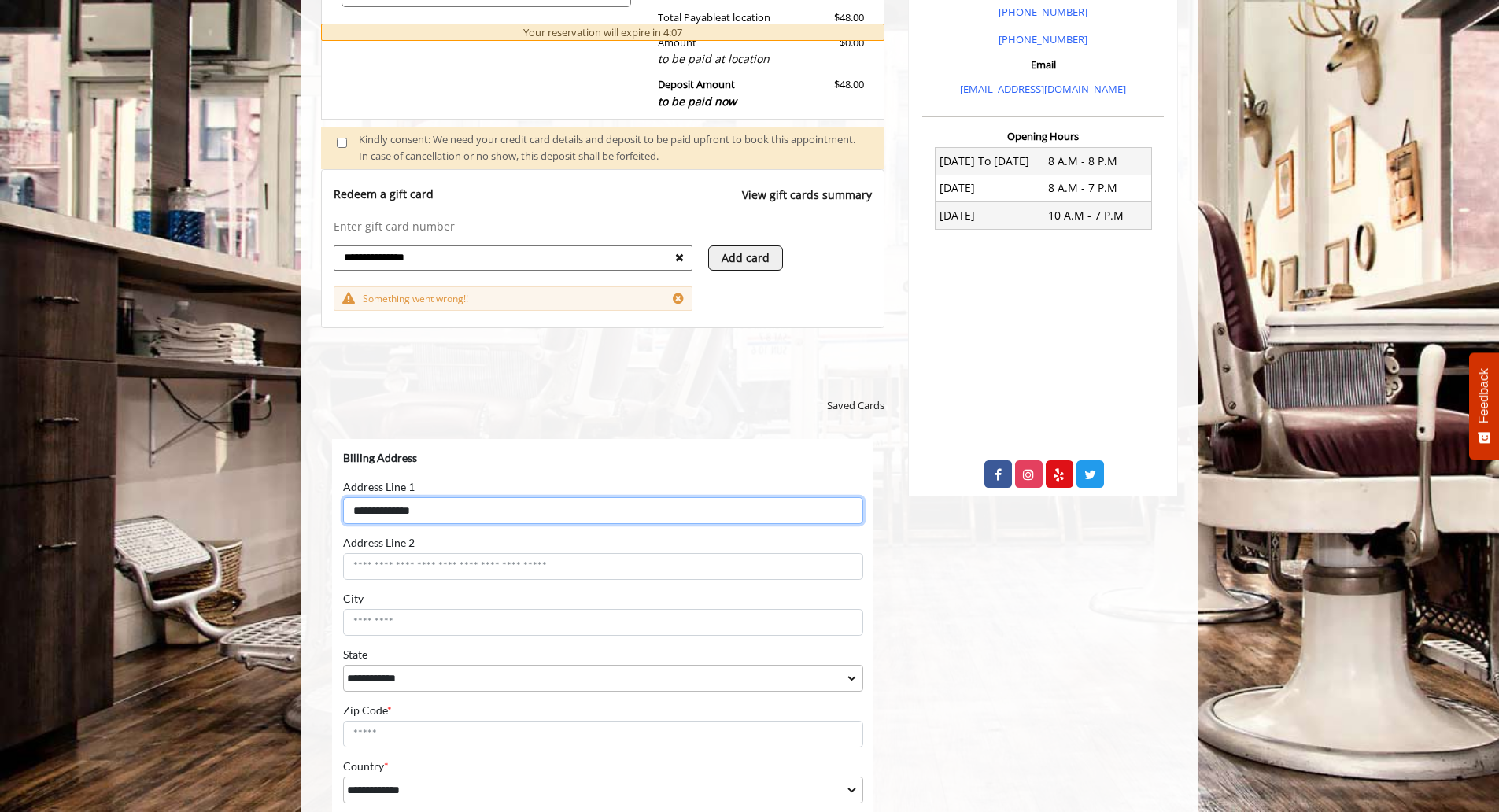
type input "**********"
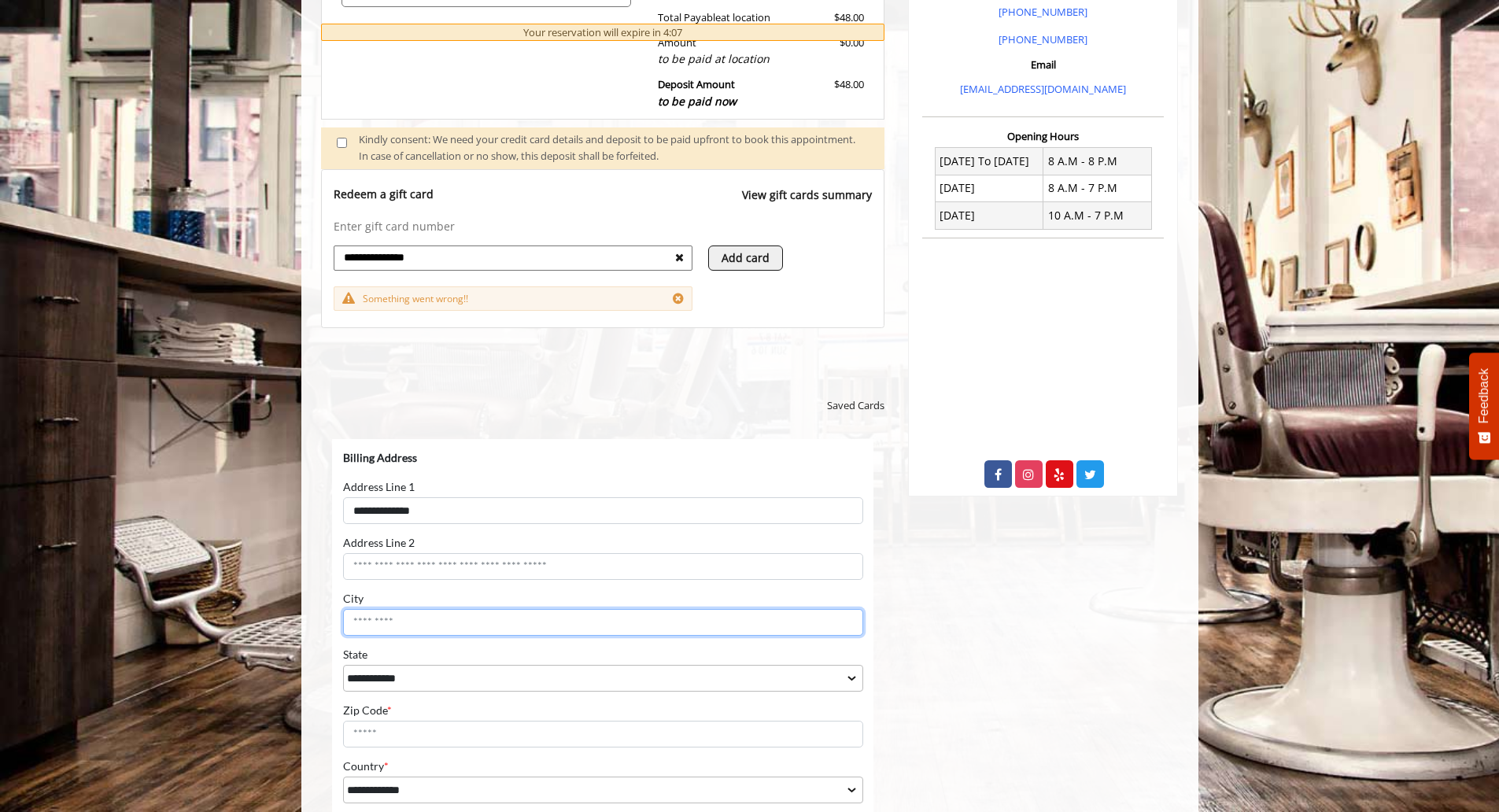
click at [703, 612] on input "City" at bounding box center [603, 621] width 520 height 27
type input "********"
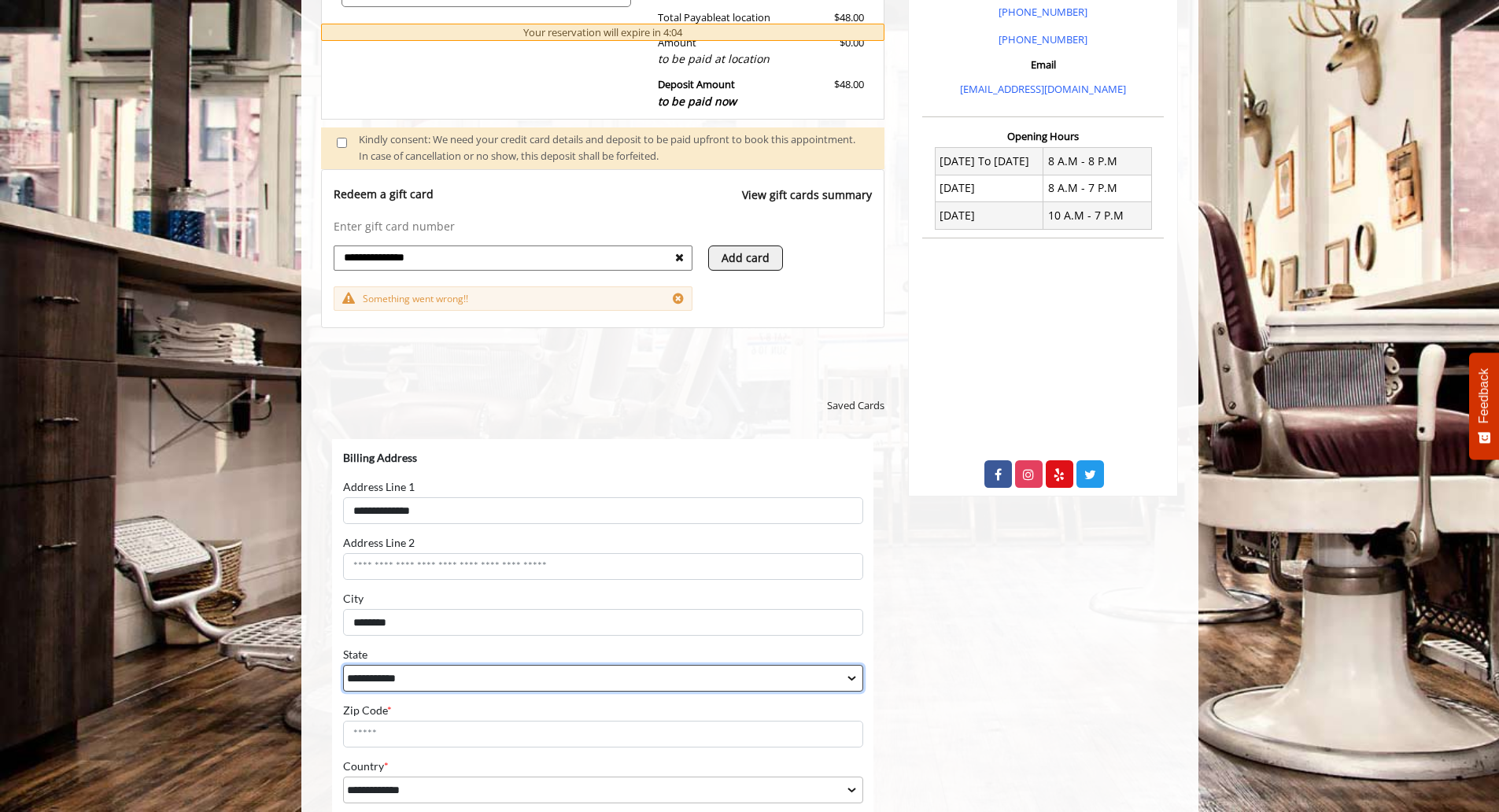
click at [630, 682] on select "**********" at bounding box center [603, 677] width 520 height 27
select select "**"
click at [342, 663] on select "**********" at bounding box center [603, 677] width 520 height 27
click at [557, 712] on div "Zip Code * Zip Code can't be empty" at bounding box center [603, 724] width 520 height 44
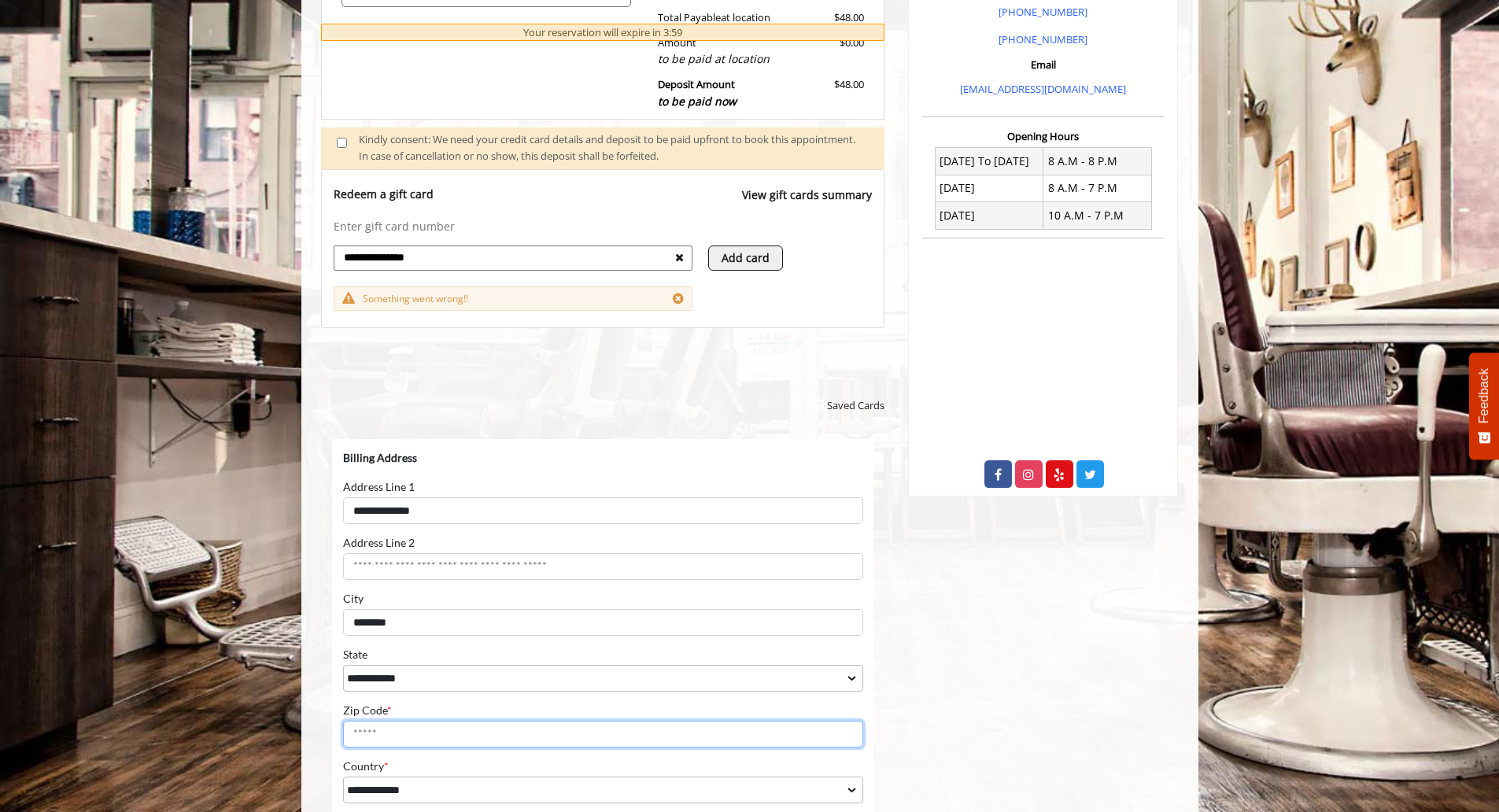
click at [554, 723] on input "Zip Code *" at bounding box center [603, 733] width 520 height 27
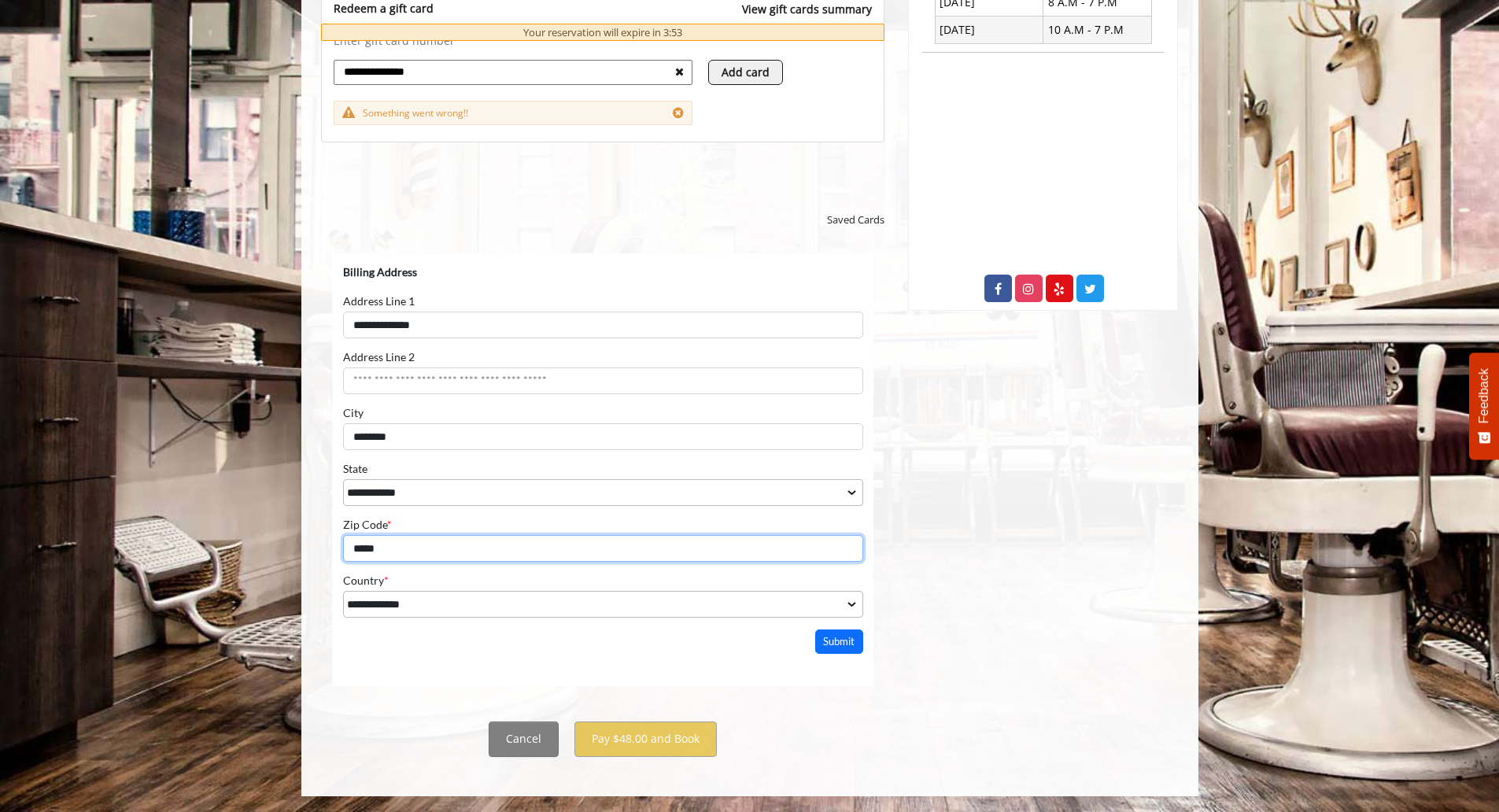
scroll to position [444, 0]
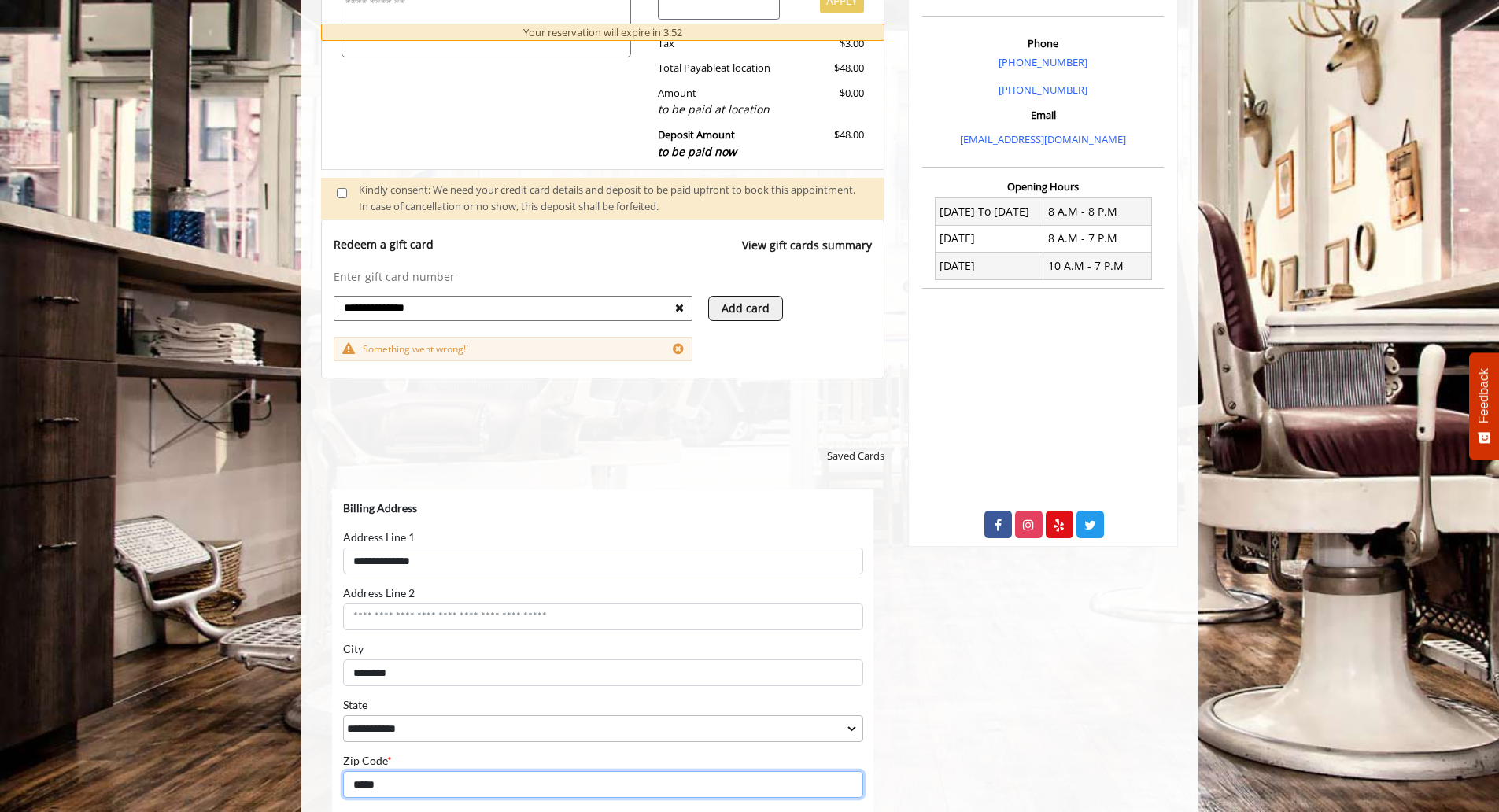
type input "*****"
click at [765, 433] on div "Saved Cards" at bounding box center [603, 451] width 565 height 40
click at [739, 306] on button "Add card" at bounding box center [745, 308] width 74 height 25
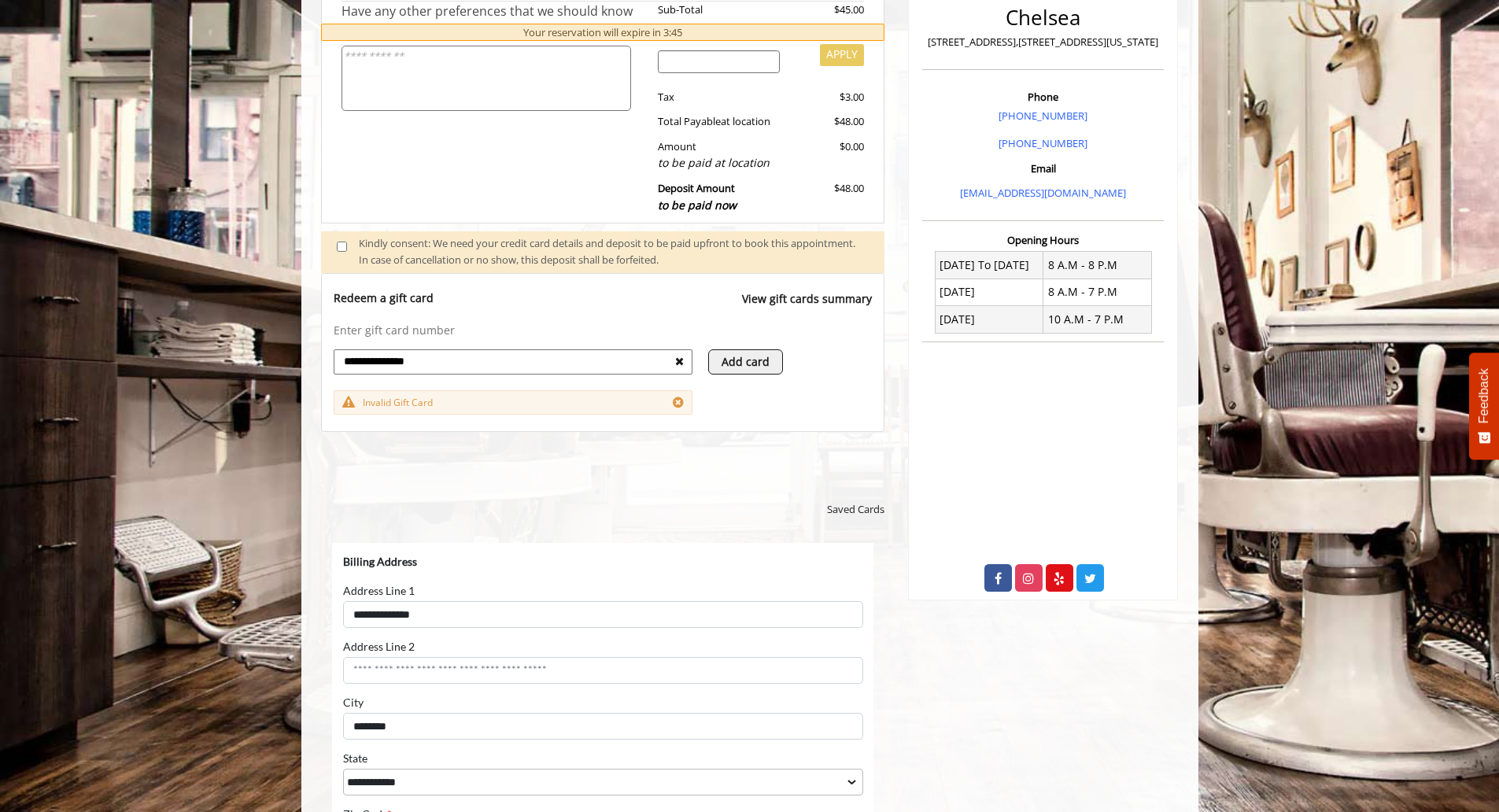
scroll to position [394, 0]
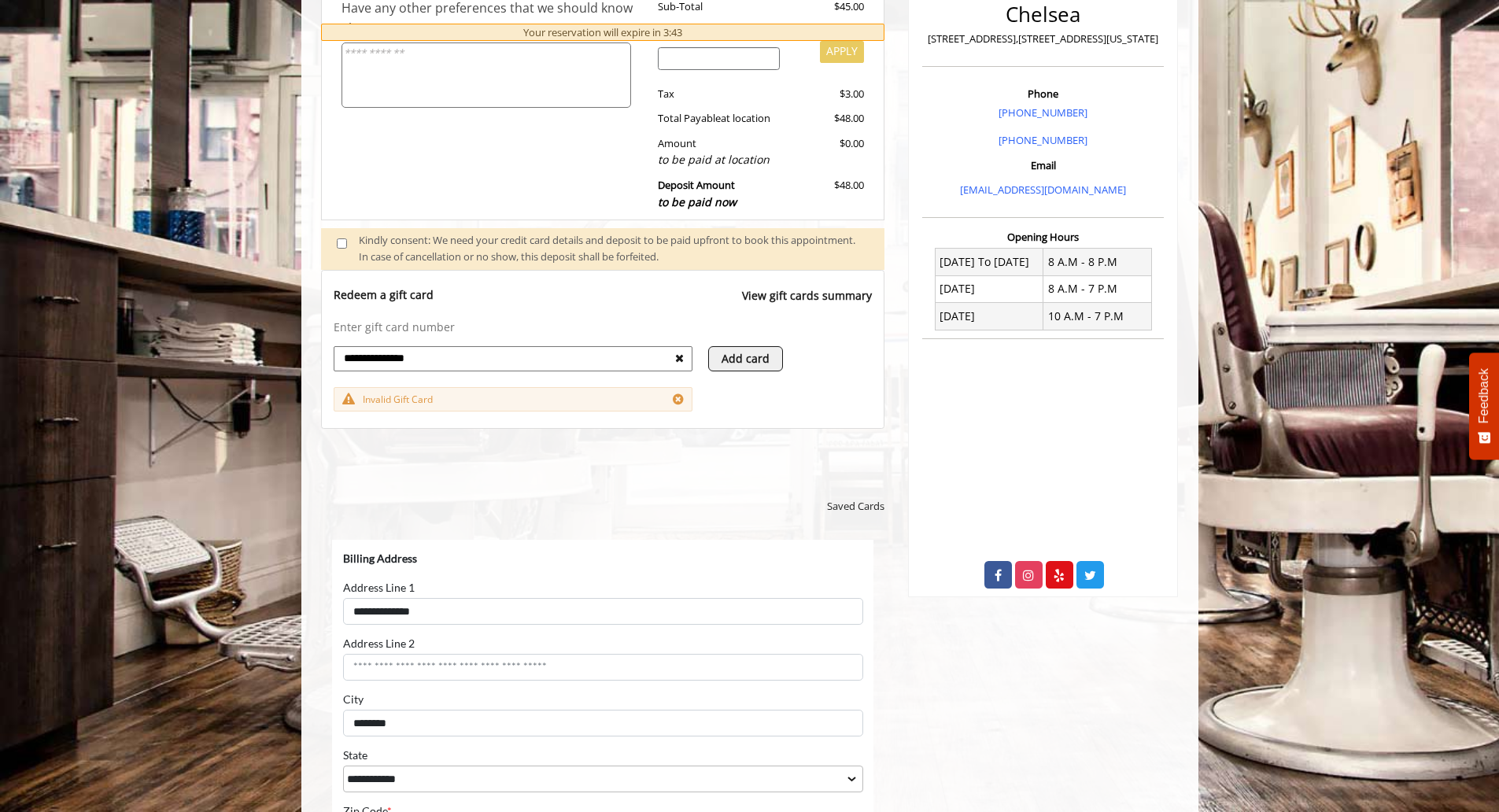
click at [677, 399] on icon at bounding box center [678, 399] width 11 height 12
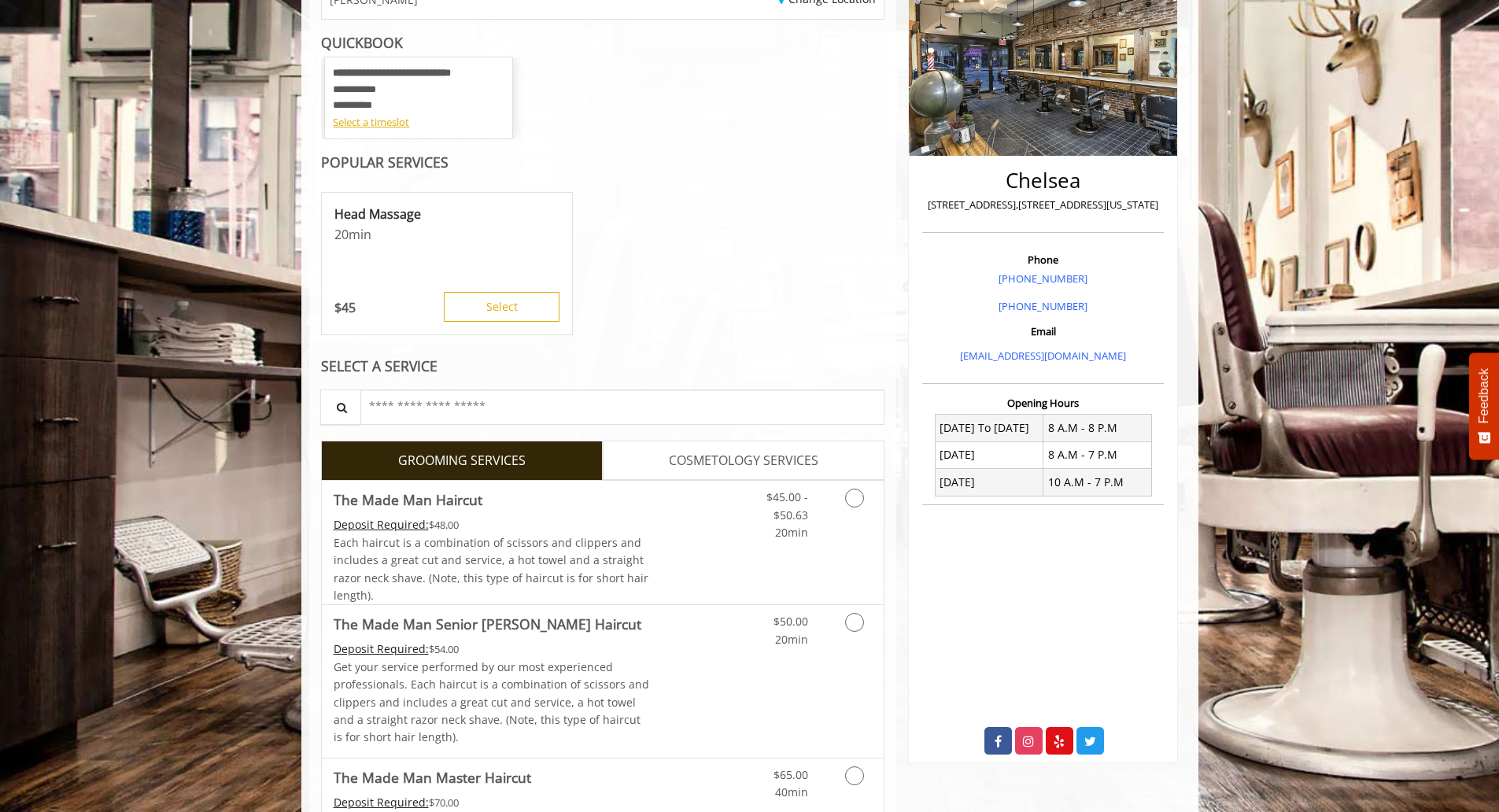
scroll to position [236, 0]
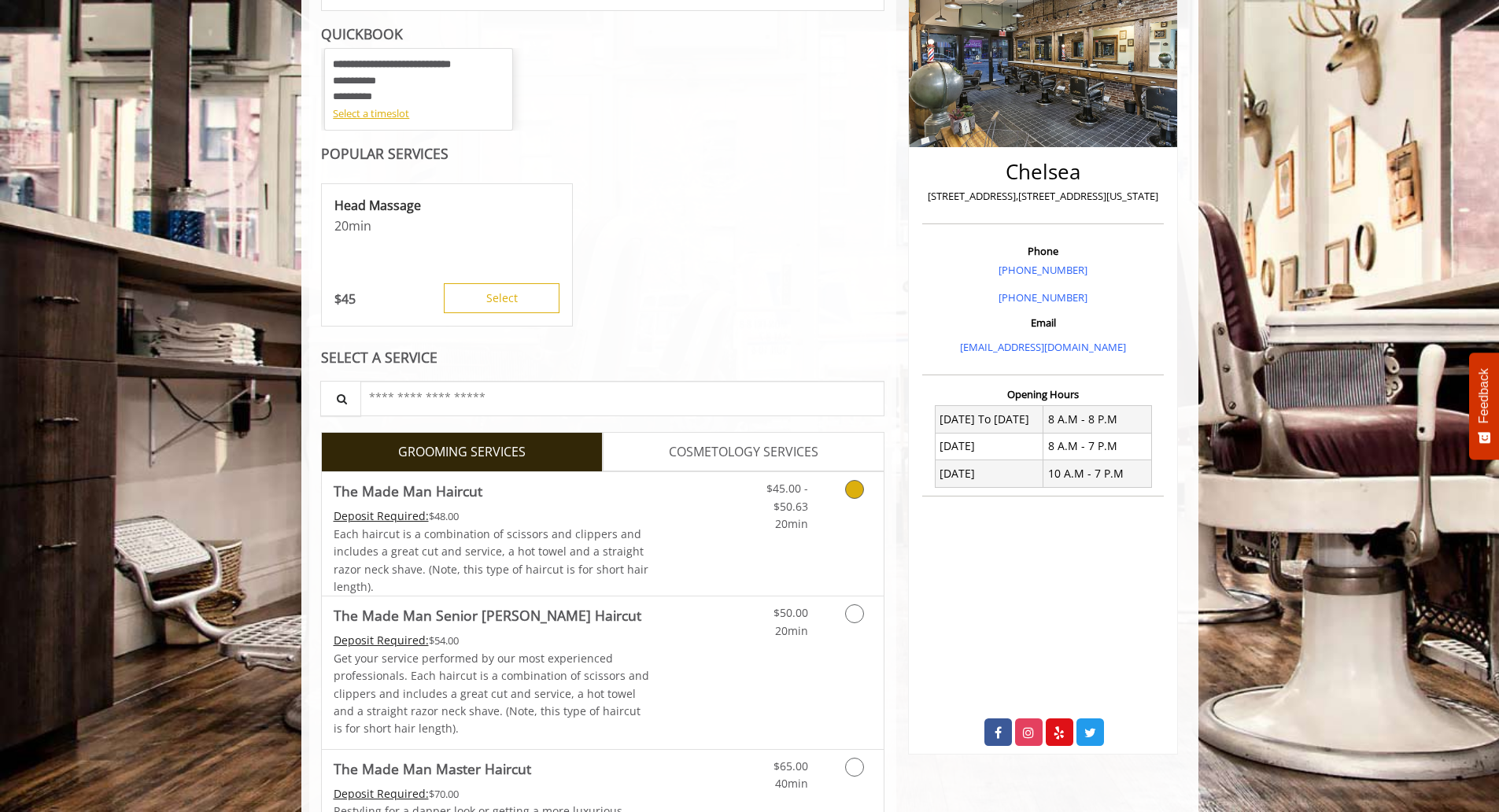
click at [519, 527] on span "Each haircut is a combination of scissors and clippers and includes a great cut…" at bounding box center [491, 560] width 315 height 67
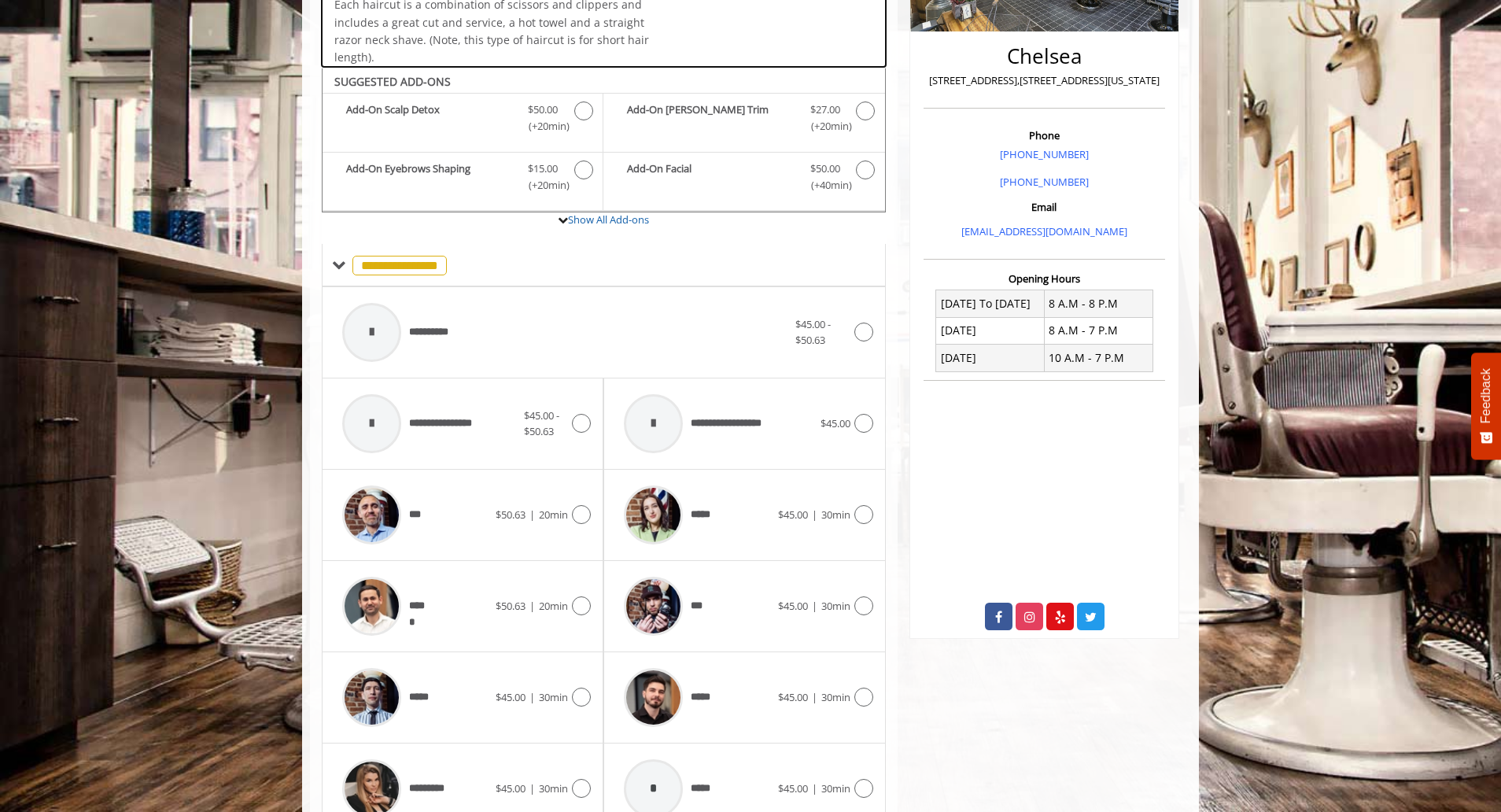
scroll to position [418, 0]
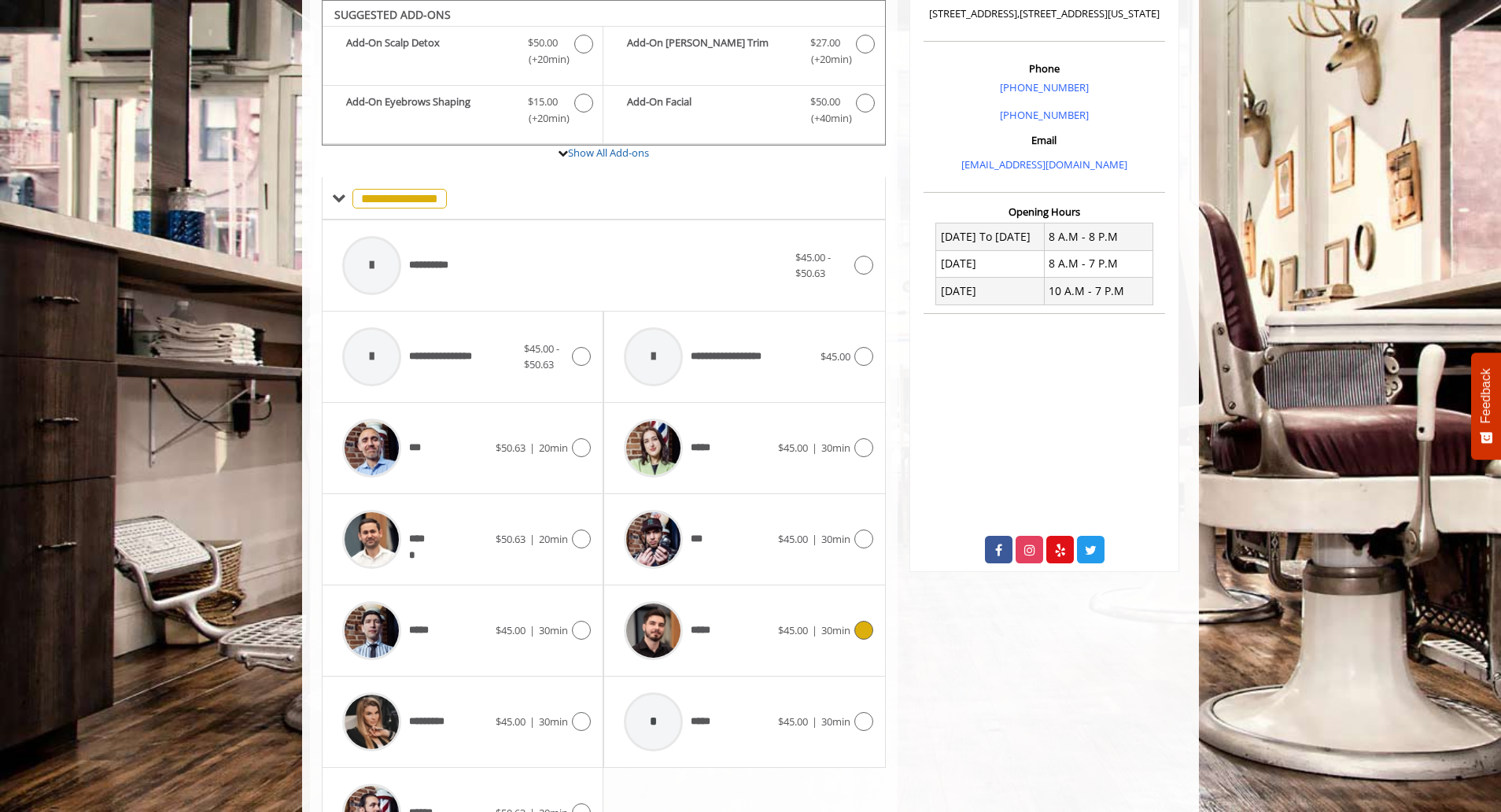
click at [729, 624] on div "*****" at bounding box center [696, 630] width 161 height 74
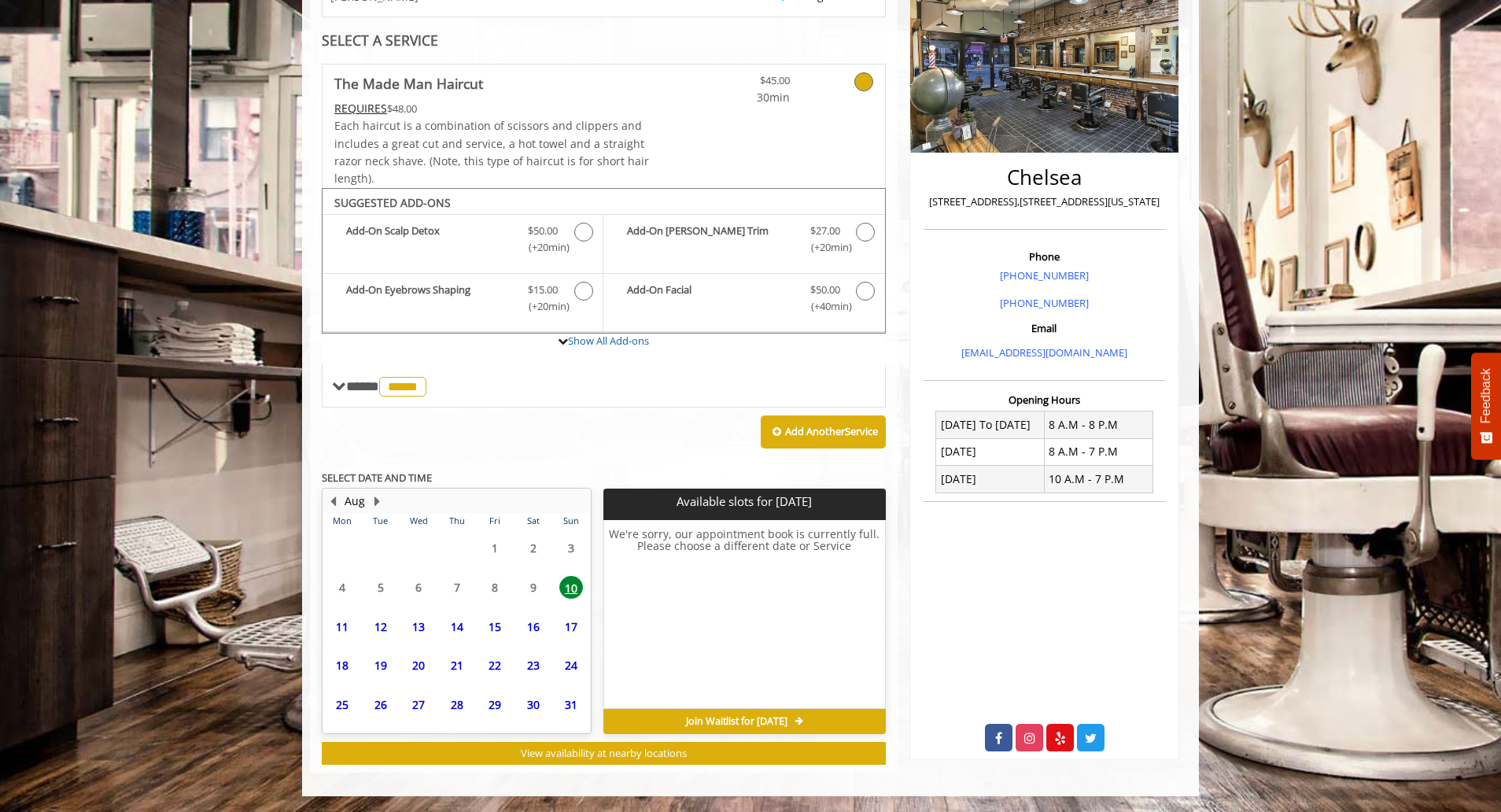
scroll to position [231, 0]
click at [339, 601] on span "11" at bounding box center [341, 604] width 24 height 23
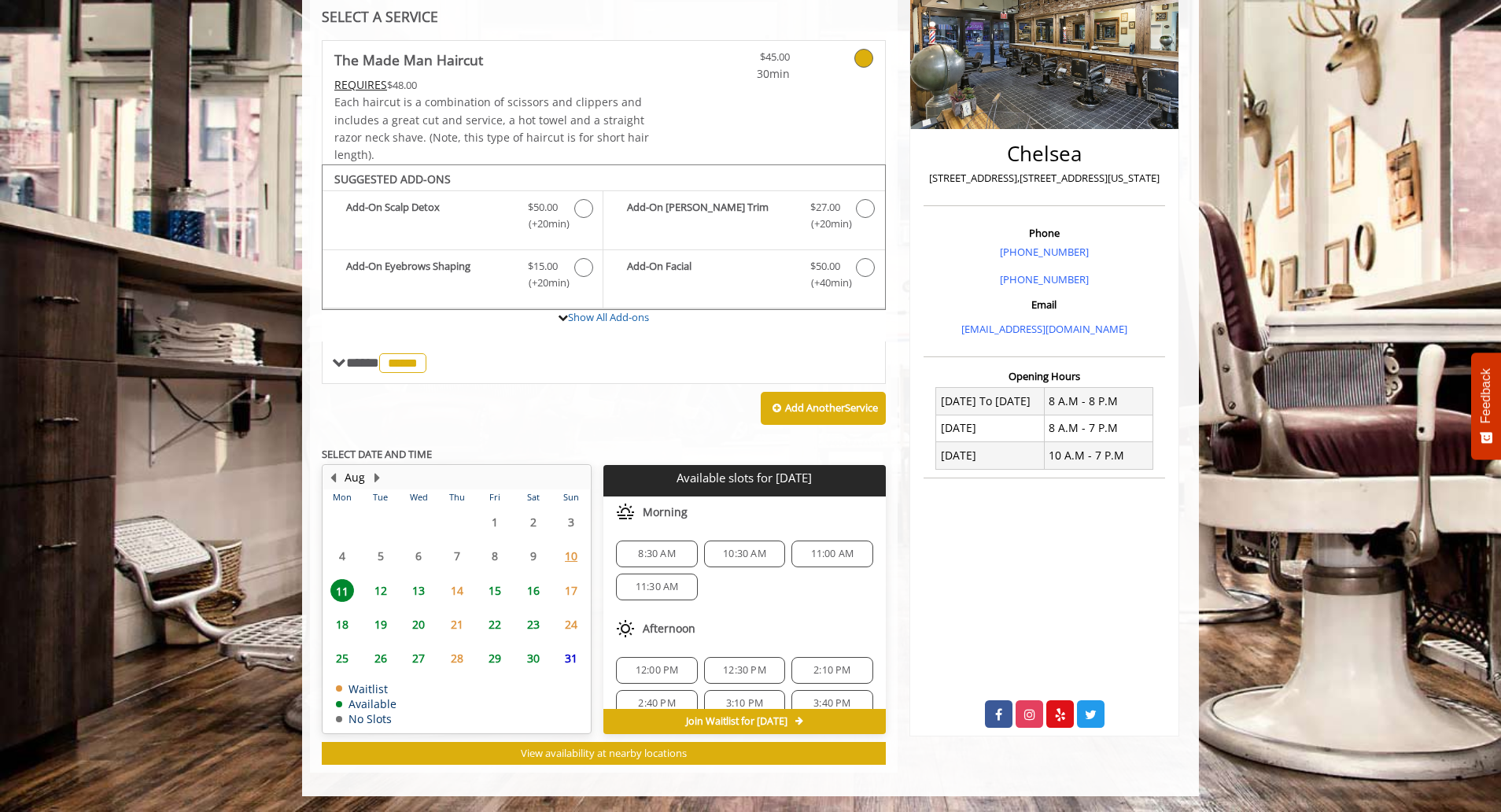
scroll to position [20, 0]
